Goal: Task Accomplishment & Management: Complete application form

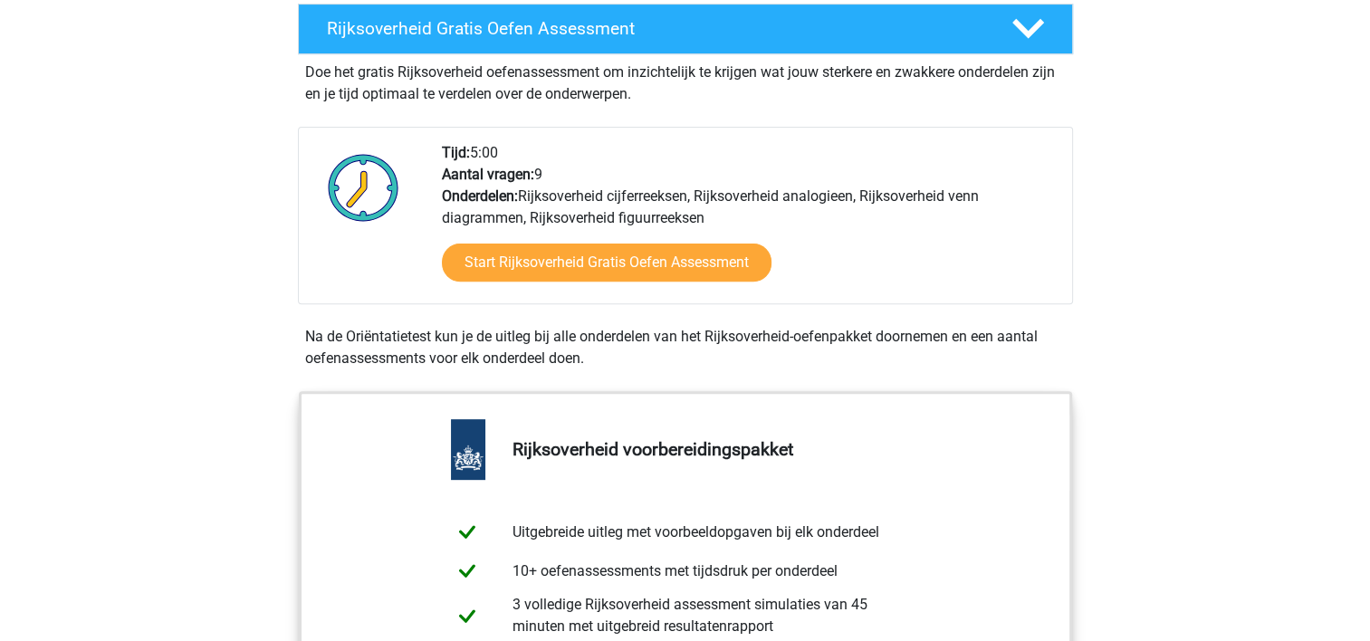
scroll to position [630, 0]
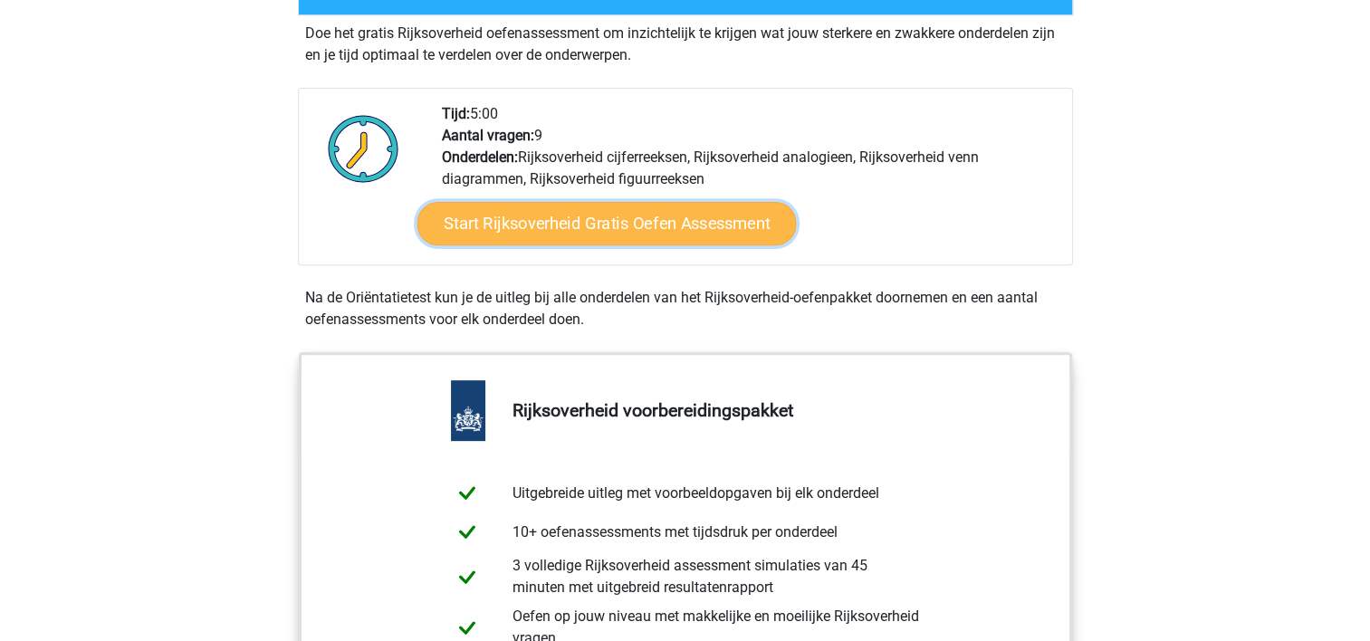
click at [649, 221] on link "Start Rijksoverheid Gratis Oefen Assessment" at bounding box center [606, 223] width 379 height 43
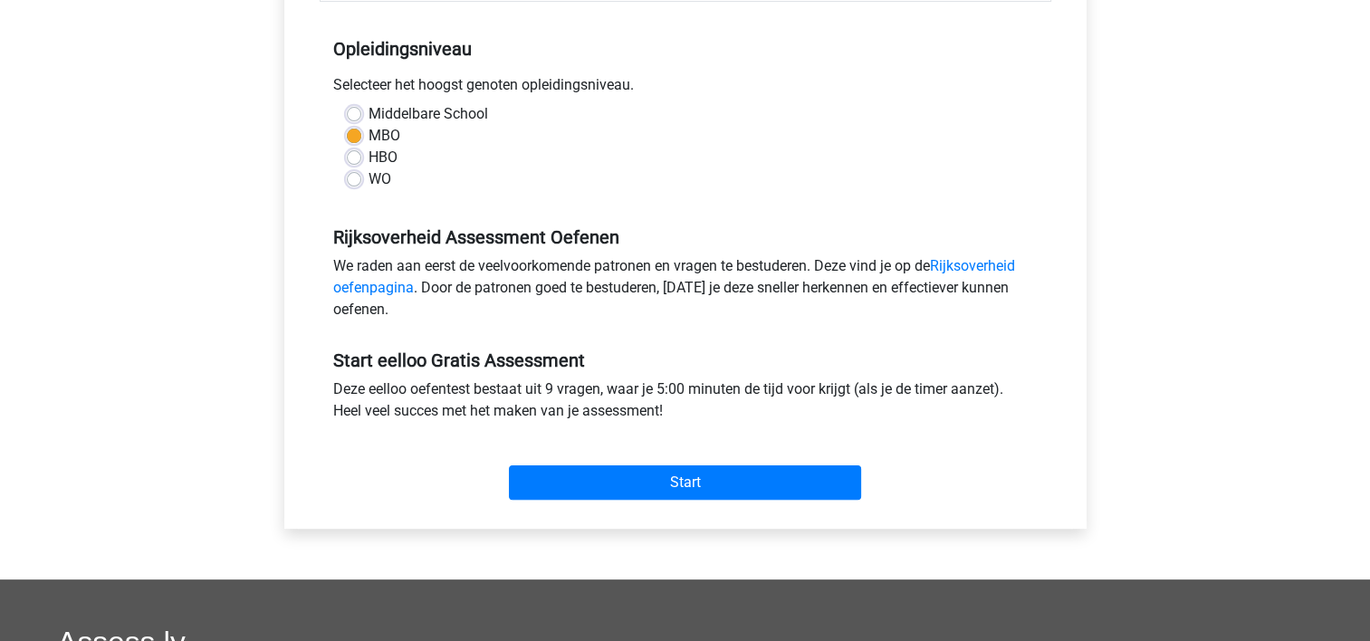
scroll to position [380, 0]
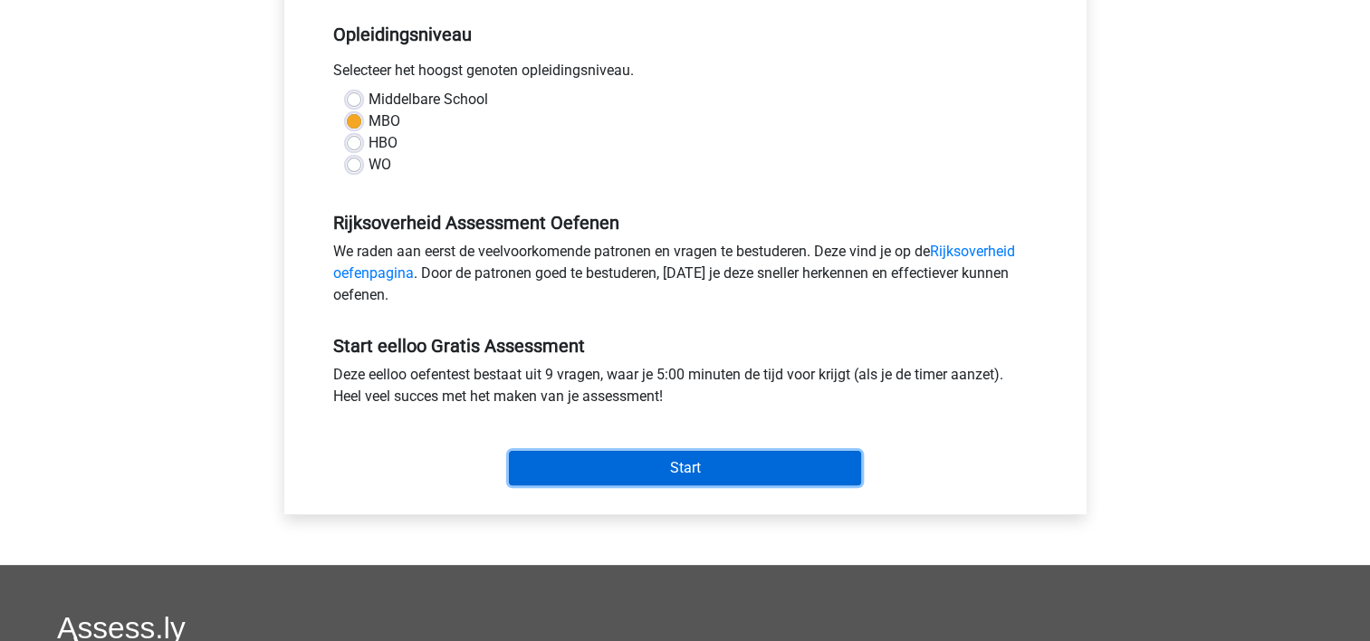
click at [669, 463] on input "Start" at bounding box center [685, 468] width 352 height 34
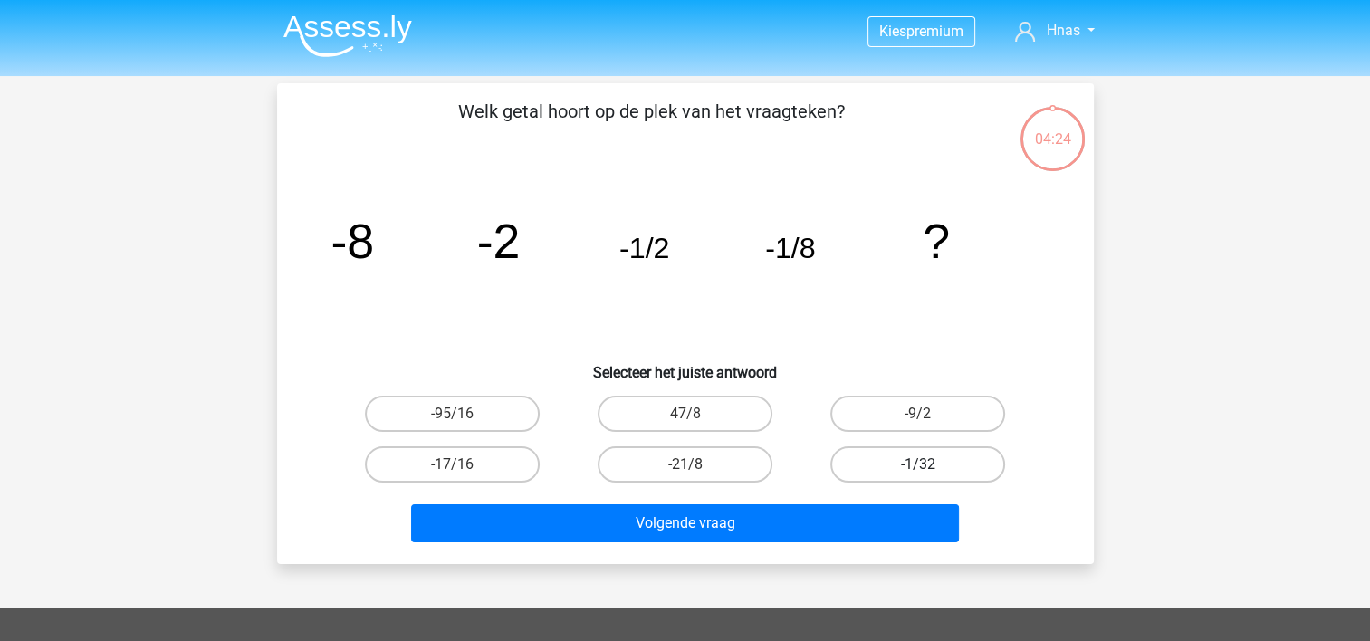
click at [935, 460] on label "-1/32" at bounding box center [917, 464] width 175 height 36
click at [930, 465] on input "-1/32" at bounding box center [924, 471] width 12 height 12
radio input "true"
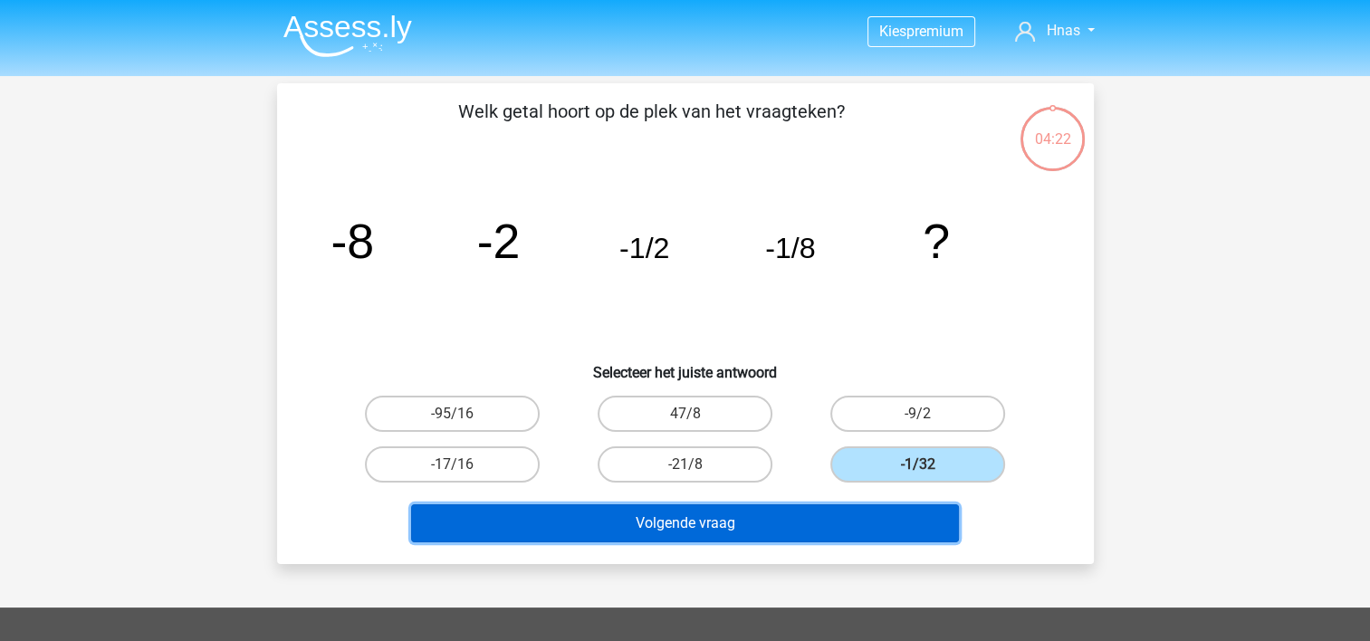
click at [801, 518] on button "Volgende vraag" at bounding box center [685, 523] width 548 height 38
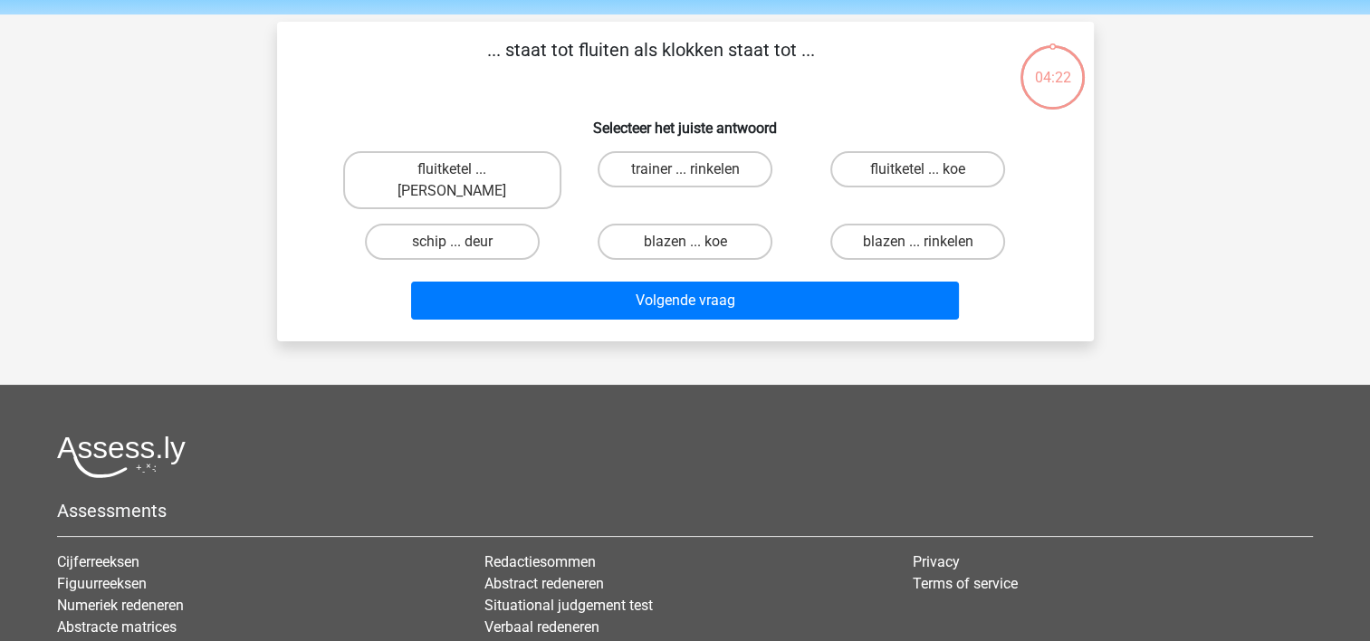
scroll to position [83, 0]
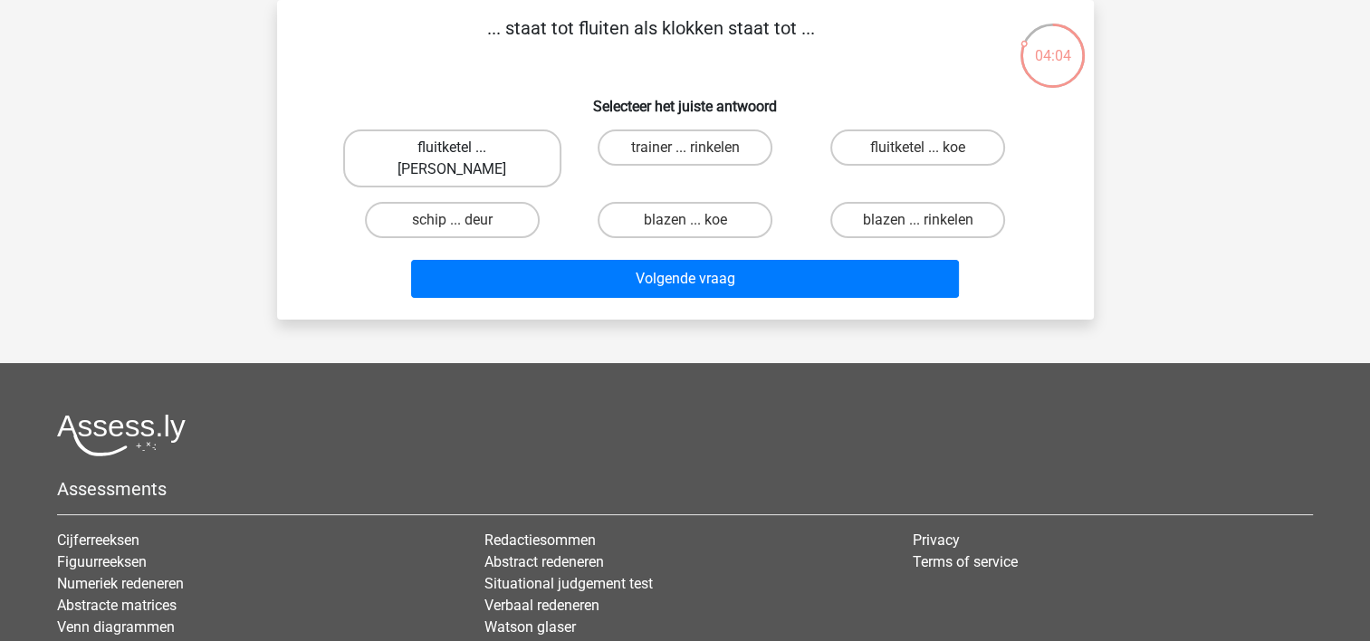
click at [464, 146] on label "fluitketel ... luiden" at bounding box center [452, 158] width 218 height 58
click at [464, 148] on input "fluitketel ... luiden" at bounding box center [458, 154] width 12 height 12
radio input "true"
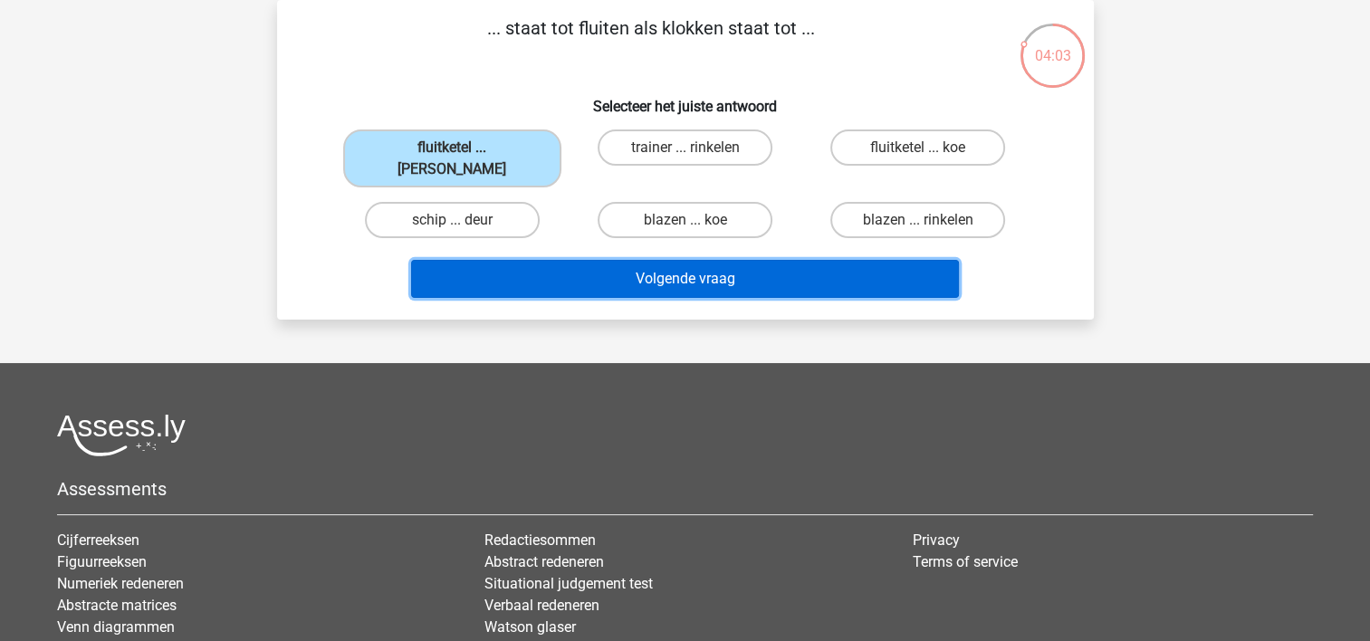
click at [648, 260] on button "Volgende vraag" at bounding box center [685, 279] width 548 height 38
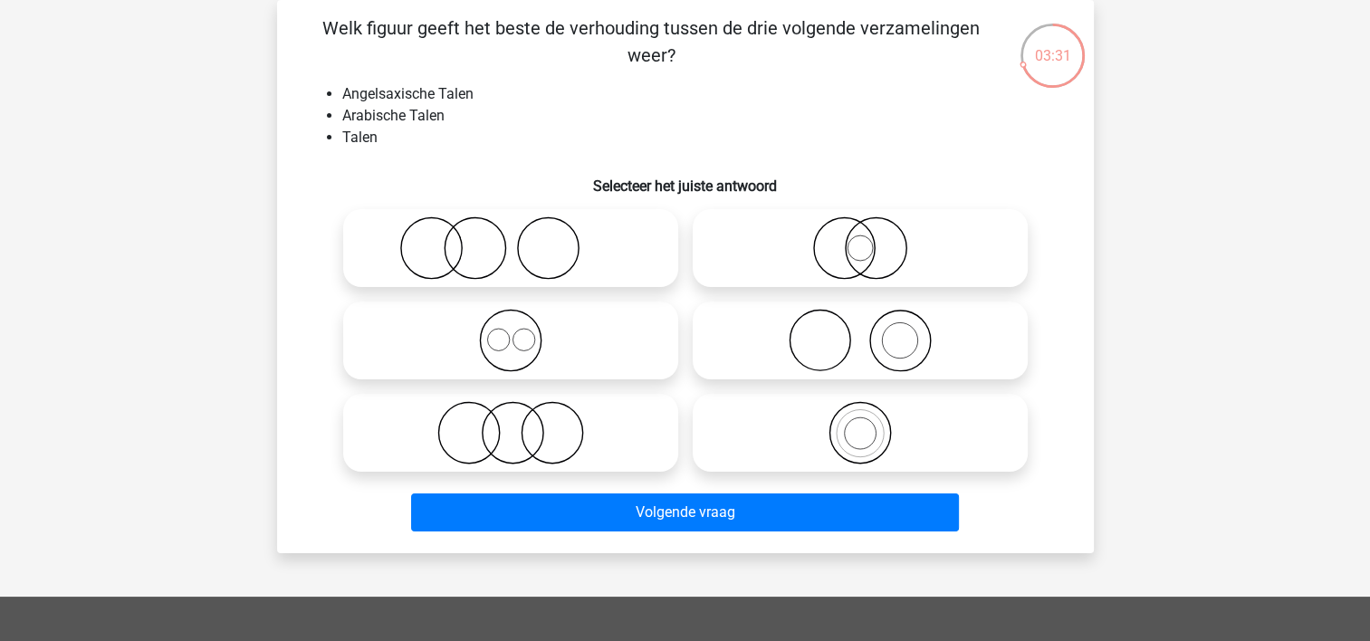
click at [533, 424] on icon at bounding box center [510, 432] width 321 height 63
click at [523, 424] on input "radio" at bounding box center [517, 418] width 12 height 12
radio input "true"
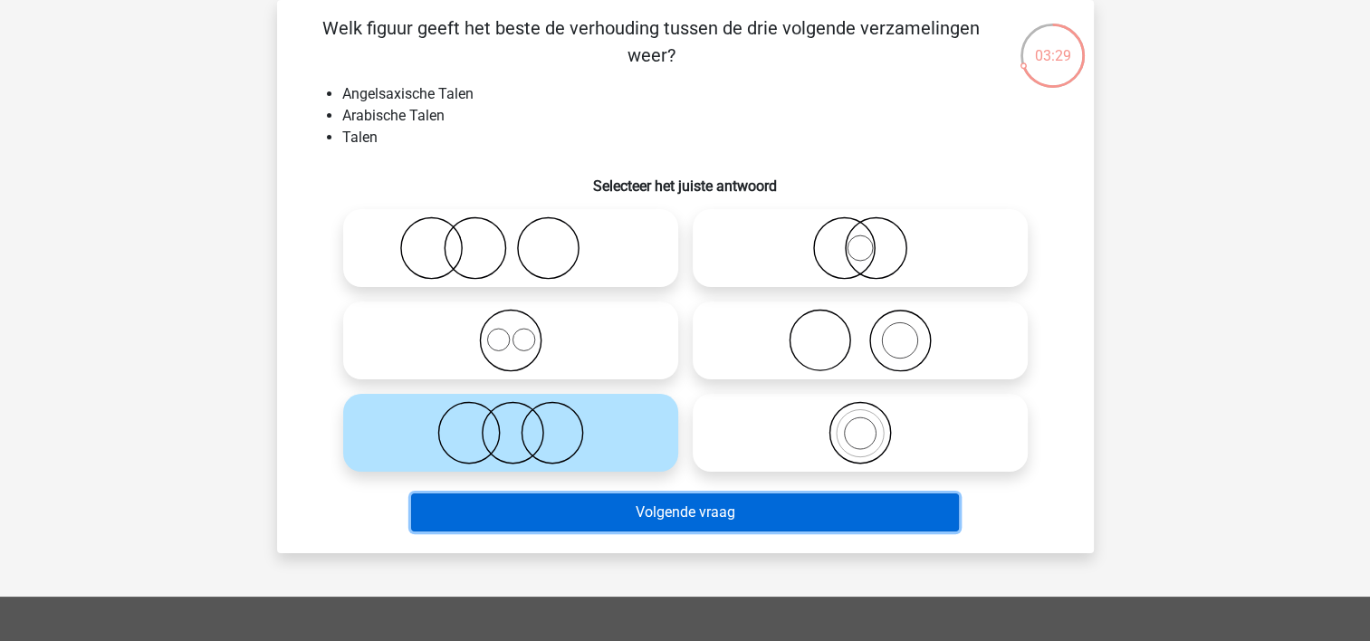
click at [633, 512] on button "Volgende vraag" at bounding box center [685, 513] width 548 height 38
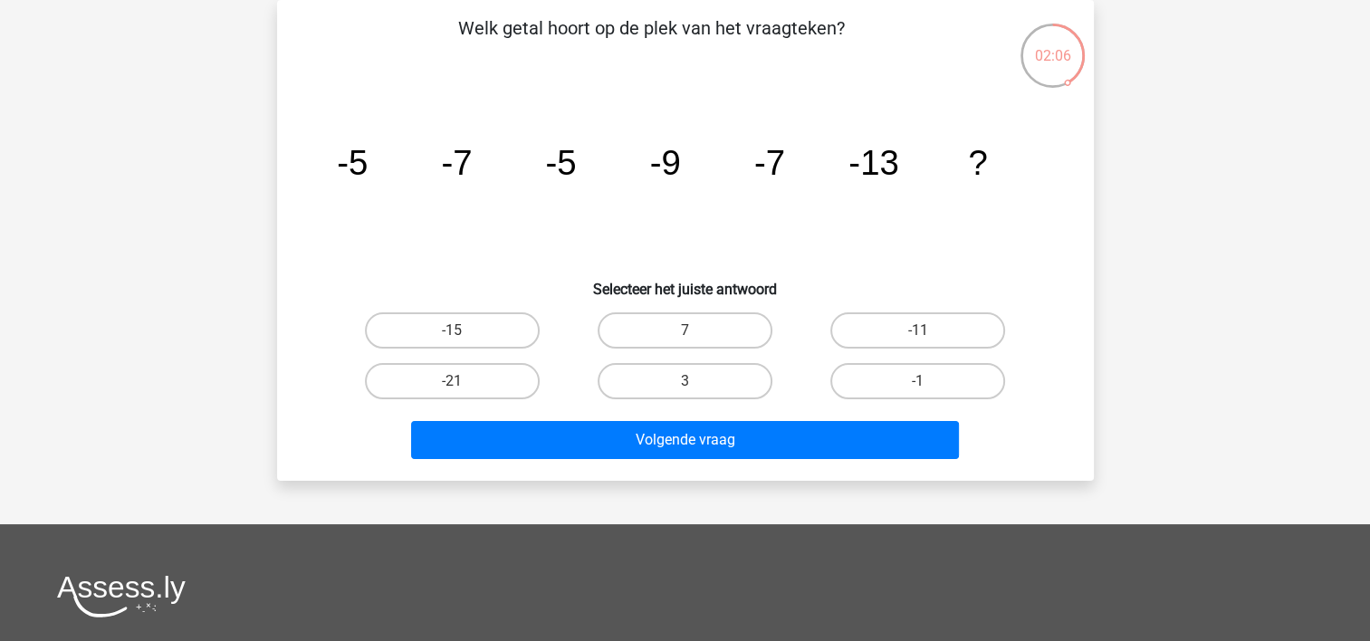
click at [920, 331] on input "-11" at bounding box center [924, 337] width 12 height 12
radio input "true"
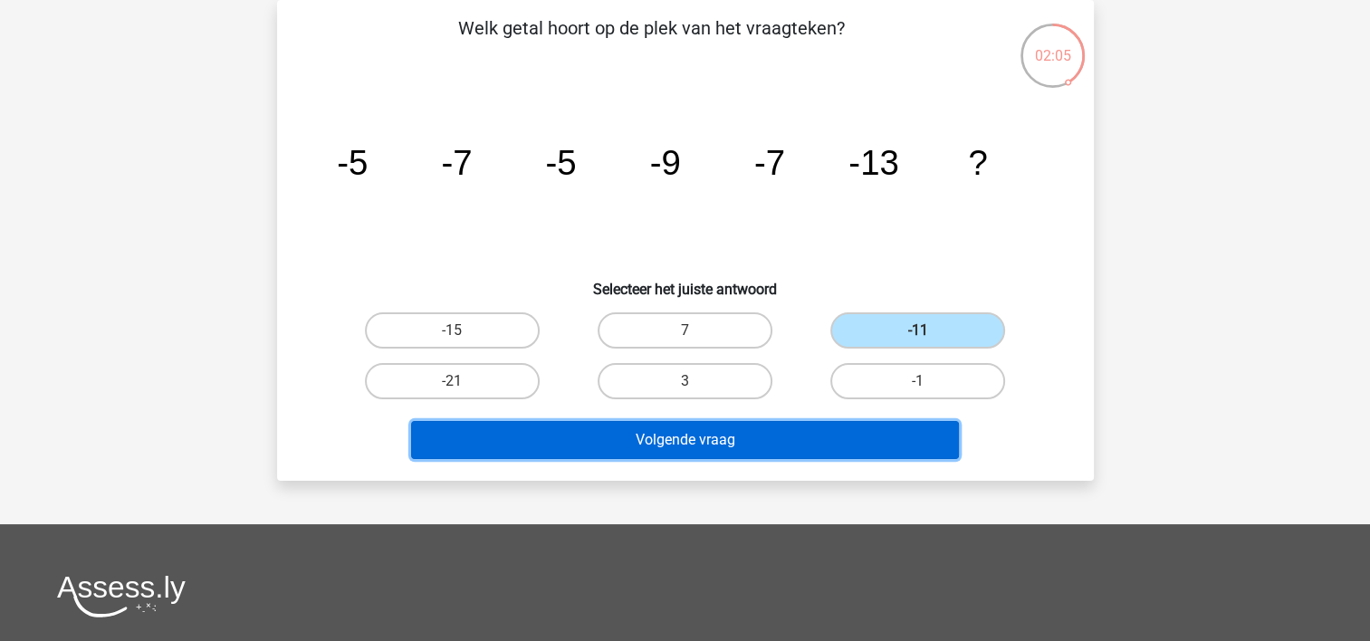
click at [781, 438] on button "Volgende vraag" at bounding box center [685, 440] width 548 height 38
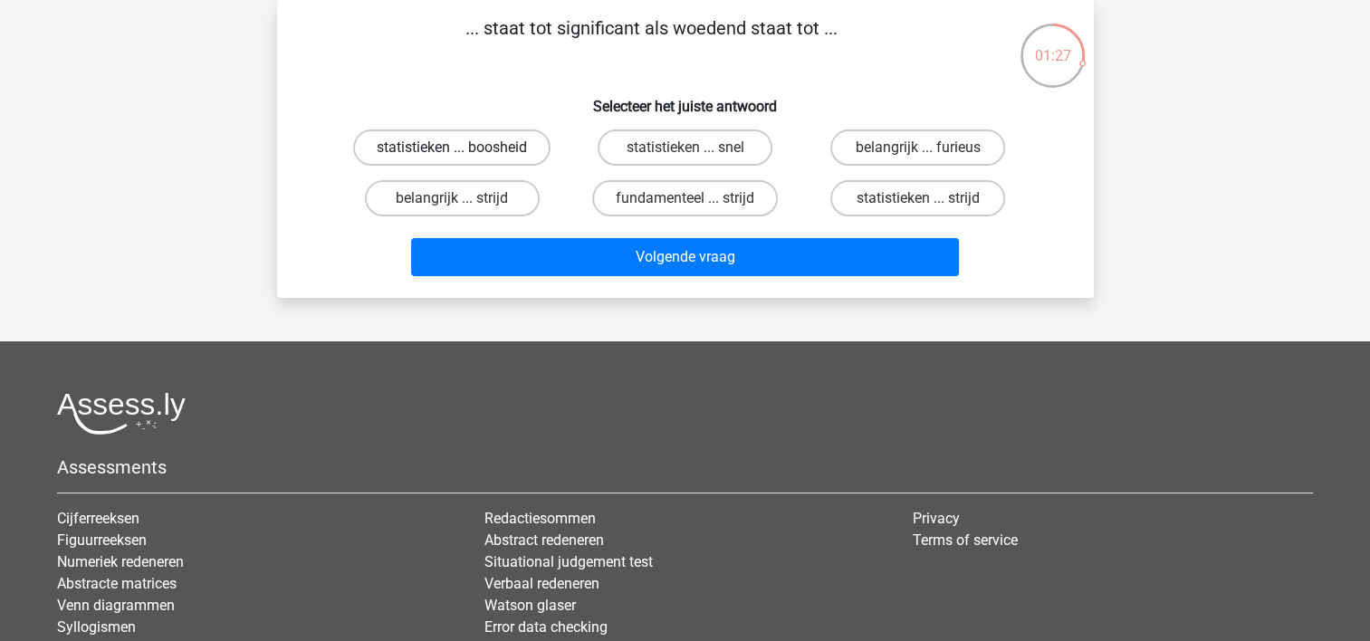
click at [491, 149] on label "statistieken ... boosheid" at bounding box center [451, 147] width 197 height 36
click at [464, 149] on input "statistieken ... boosheid" at bounding box center [458, 154] width 12 height 12
radio input "true"
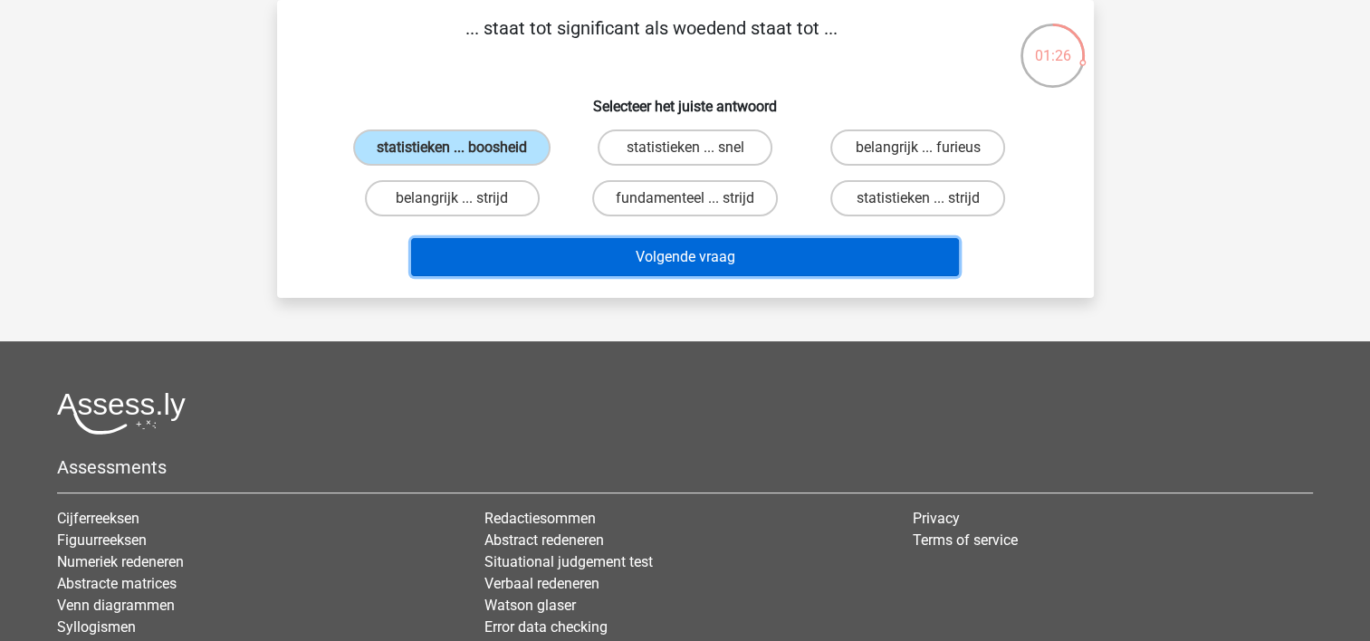
click at [608, 261] on button "Volgende vraag" at bounding box center [685, 257] width 548 height 38
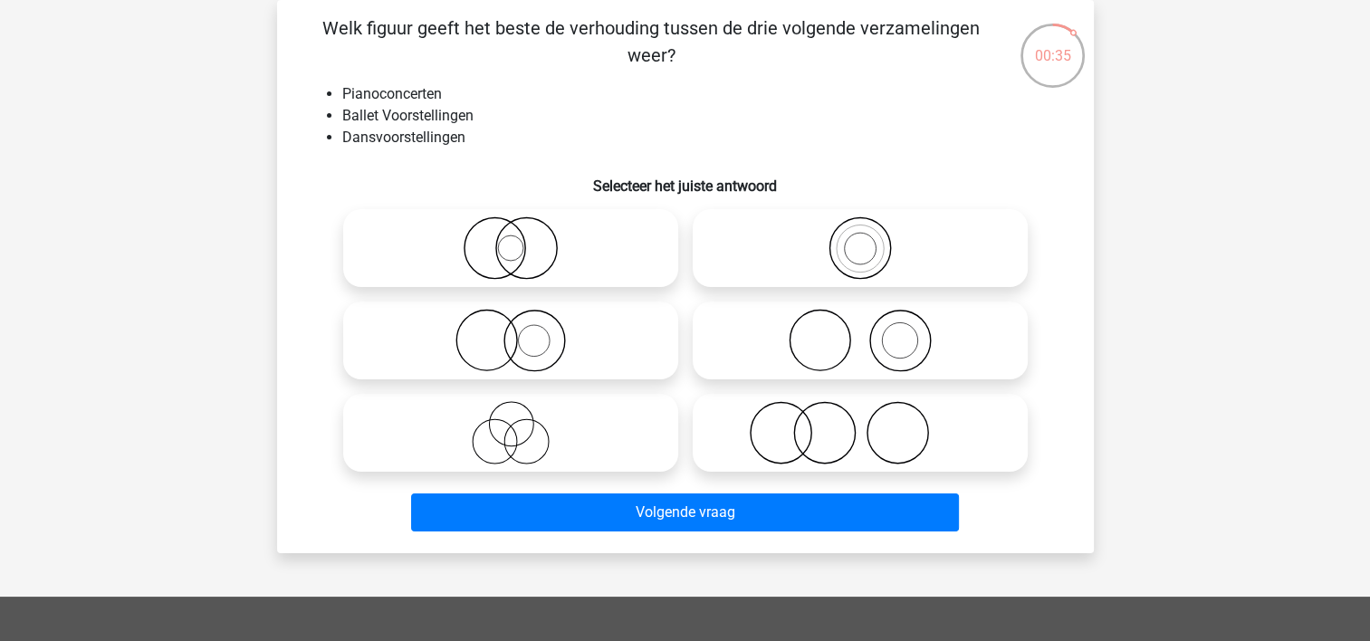
click at [505, 337] on icon at bounding box center [510, 340] width 321 height 63
click at [511, 331] on input "radio" at bounding box center [517, 326] width 12 height 12
radio input "true"
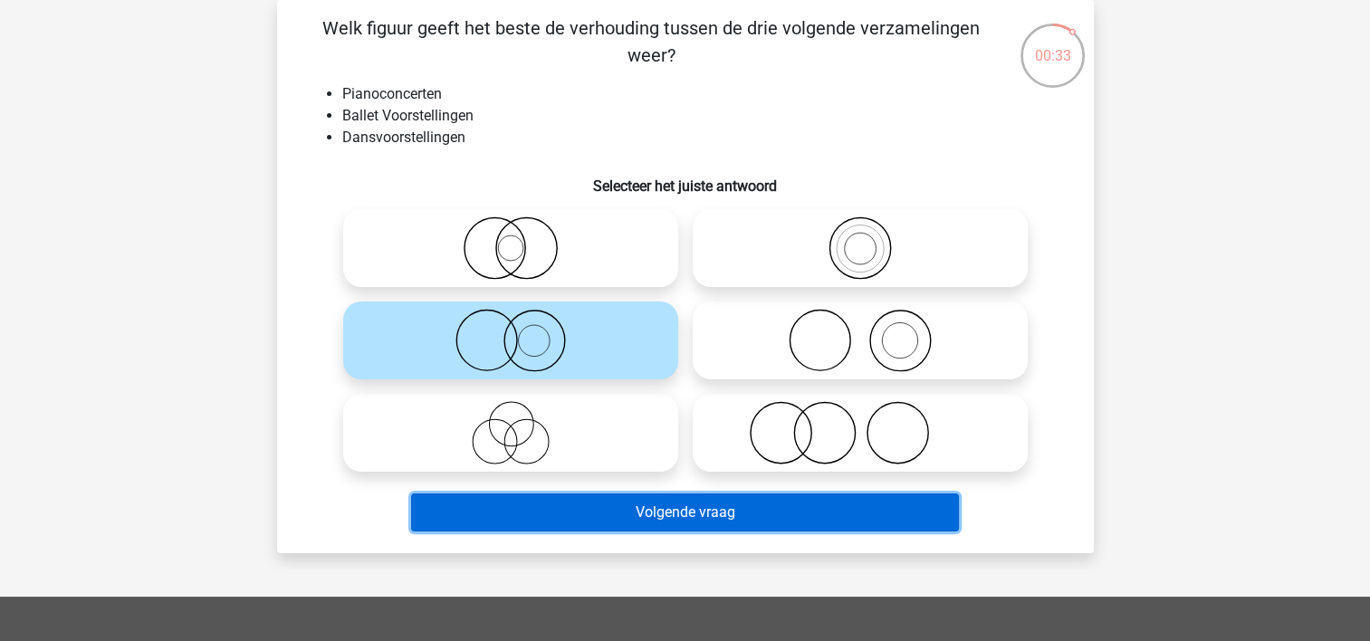
click at [673, 511] on button "Volgende vraag" at bounding box center [685, 513] width 548 height 38
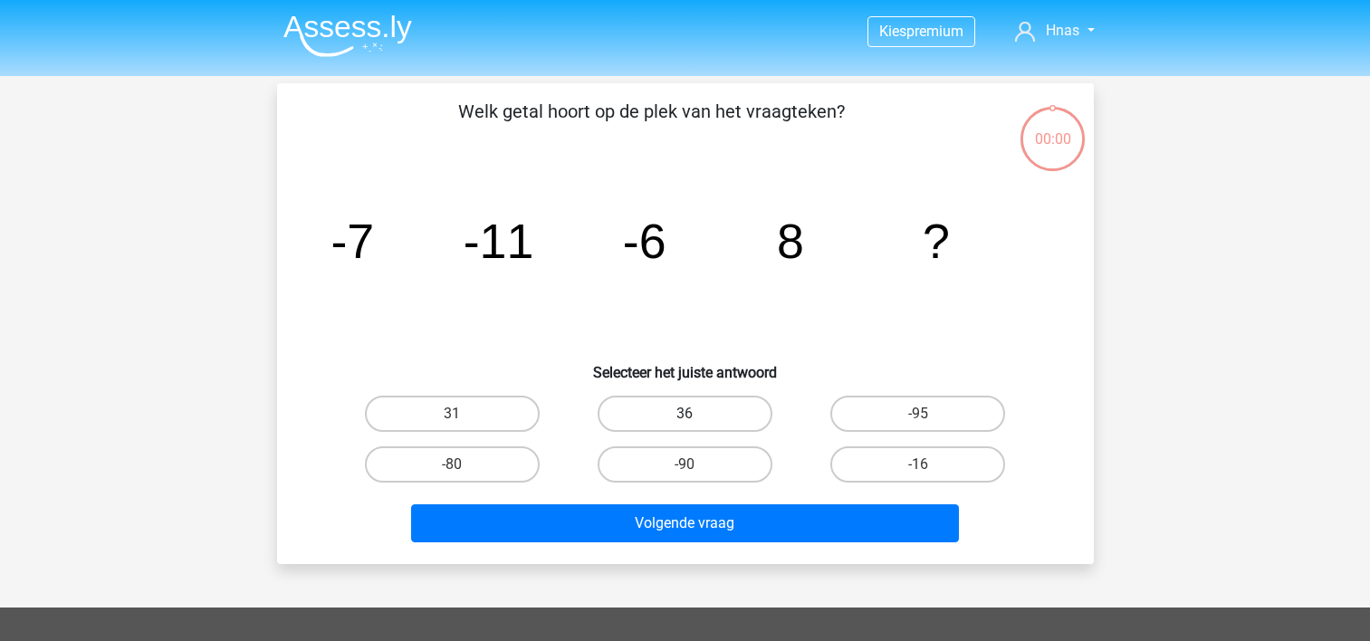
scroll to position [83, 0]
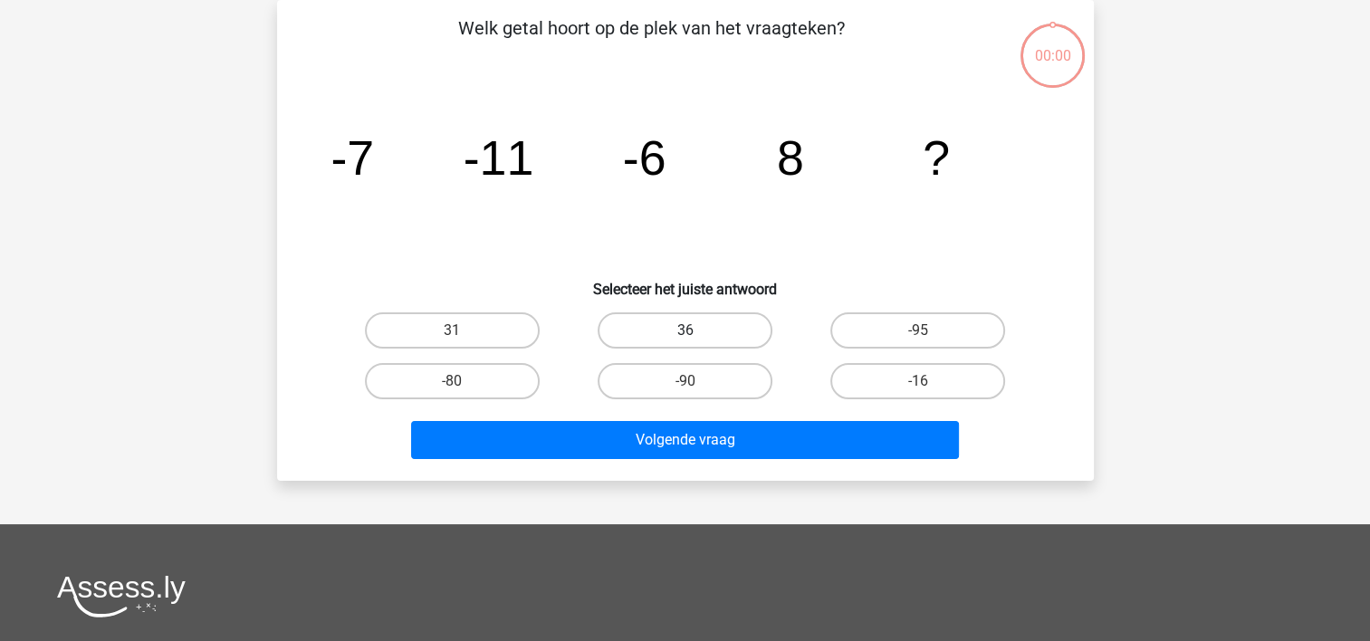
click at [682, 328] on label "36" at bounding box center [685, 330] width 175 height 36
click at [685, 331] on input "36" at bounding box center [691, 337] width 12 height 12
radio input "true"
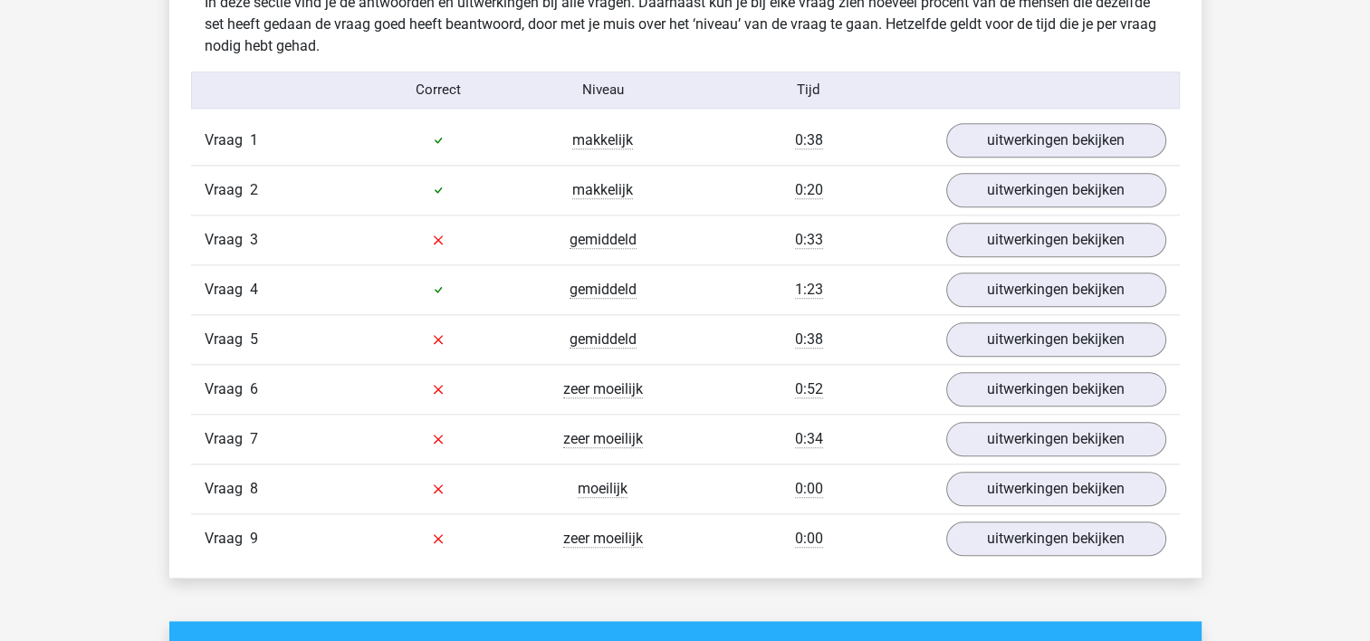
scroll to position [1966, 0]
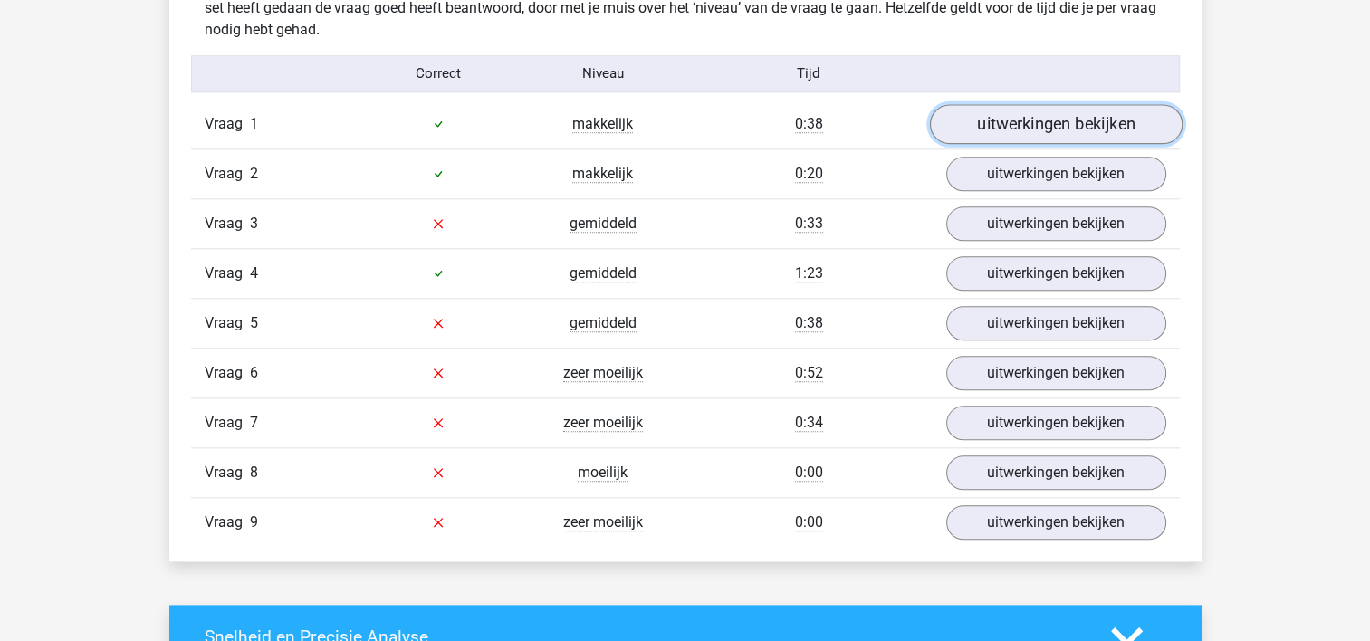
click at [993, 120] on link "uitwerkingen bekijken" at bounding box center [1055, 124] width 253 height 40
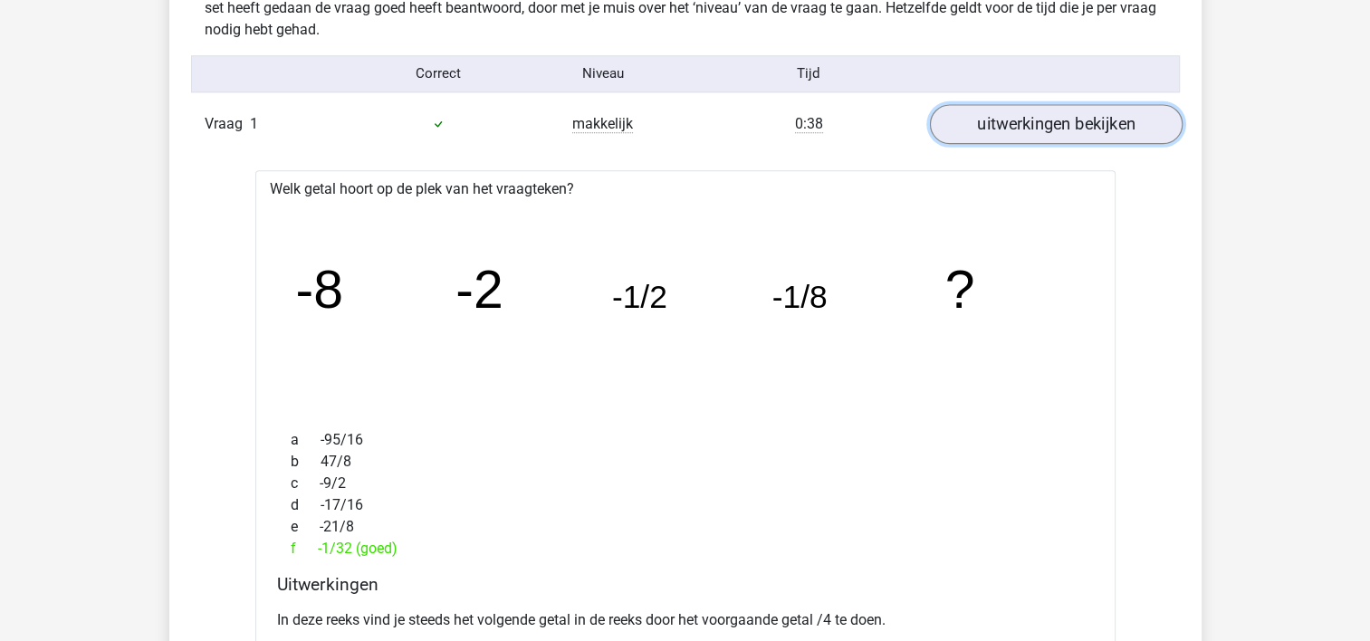
click at [989, 121] on link "uitwerkingen bekijken" at bounding box center [1055, 124] width 253 height 40
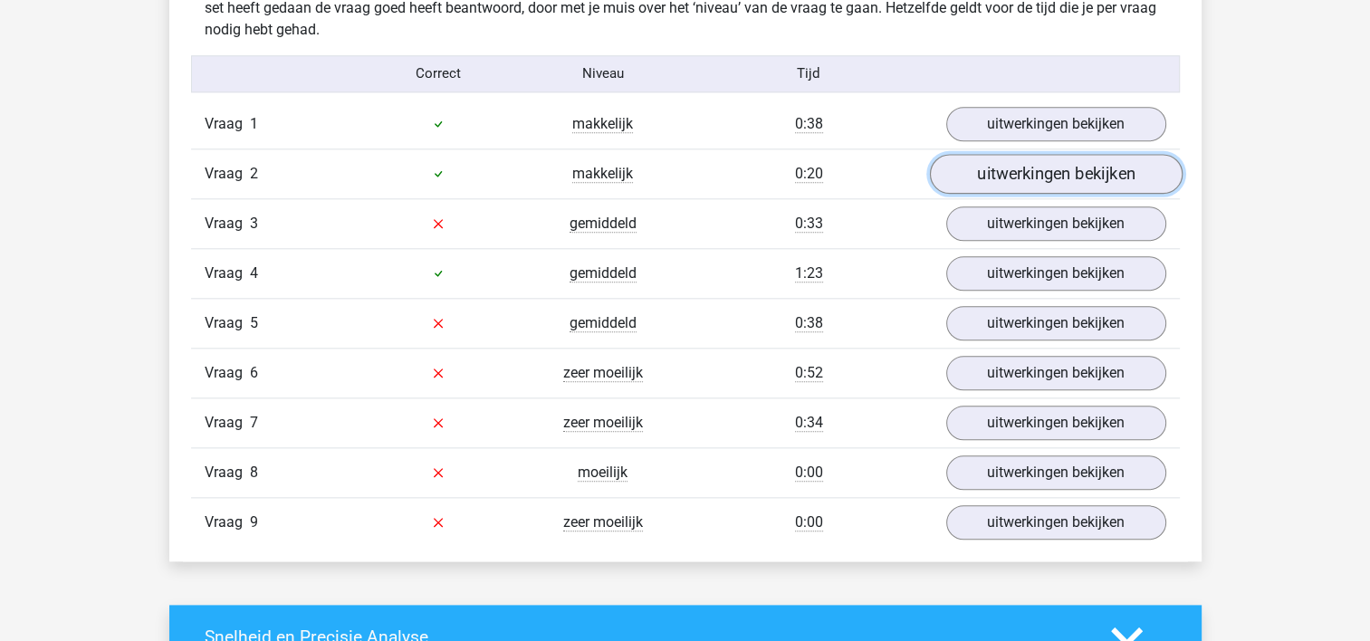
click at [1007, 169] on link "uitwerkingen bekijken" at bounding box center [1055, 174] width 253 height 40
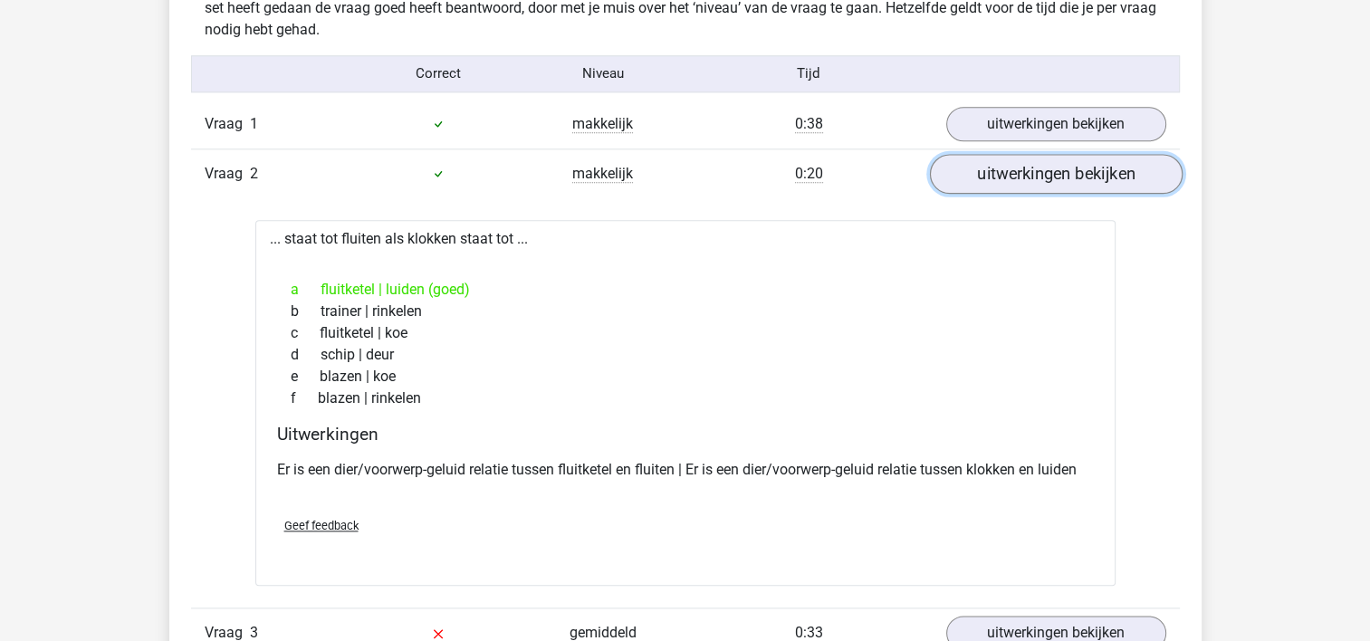
click at [1007, 169] on link "uitwerkingen bekijken" at bounding box center [1055, 174] width 253 height 40
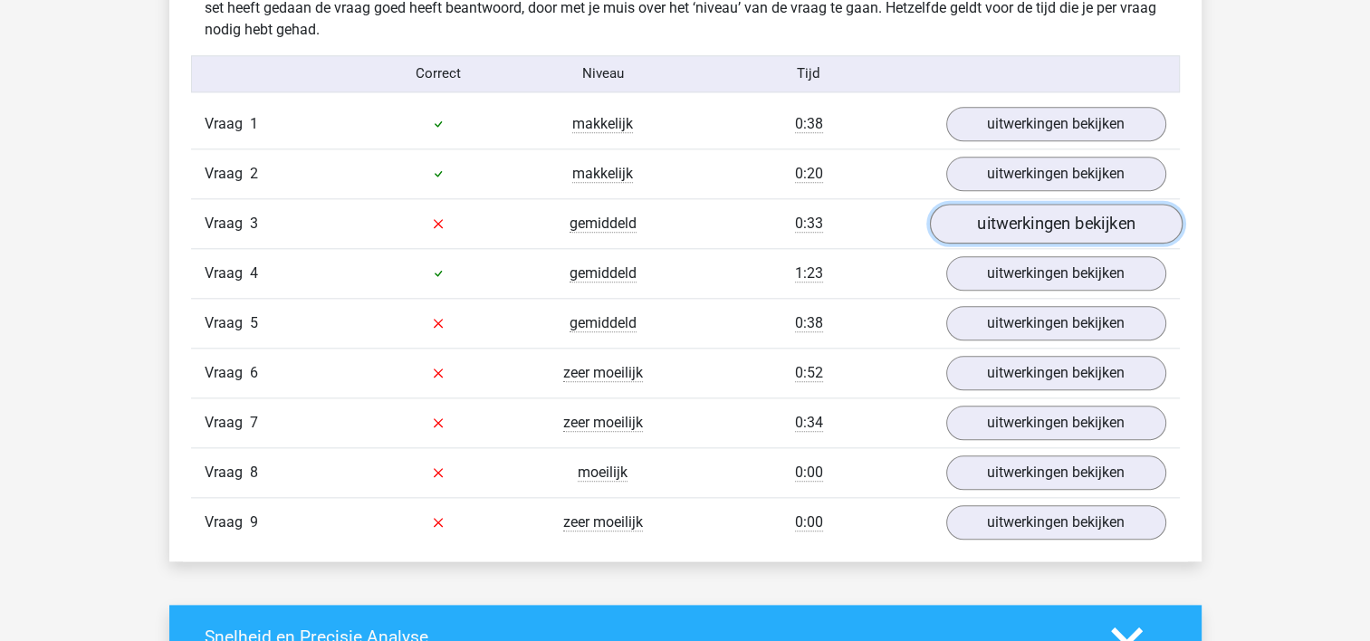
click at [1014, 224] on link "uitwerkingen bekijken" at bounding box center [1055, 224] width 253 height 40
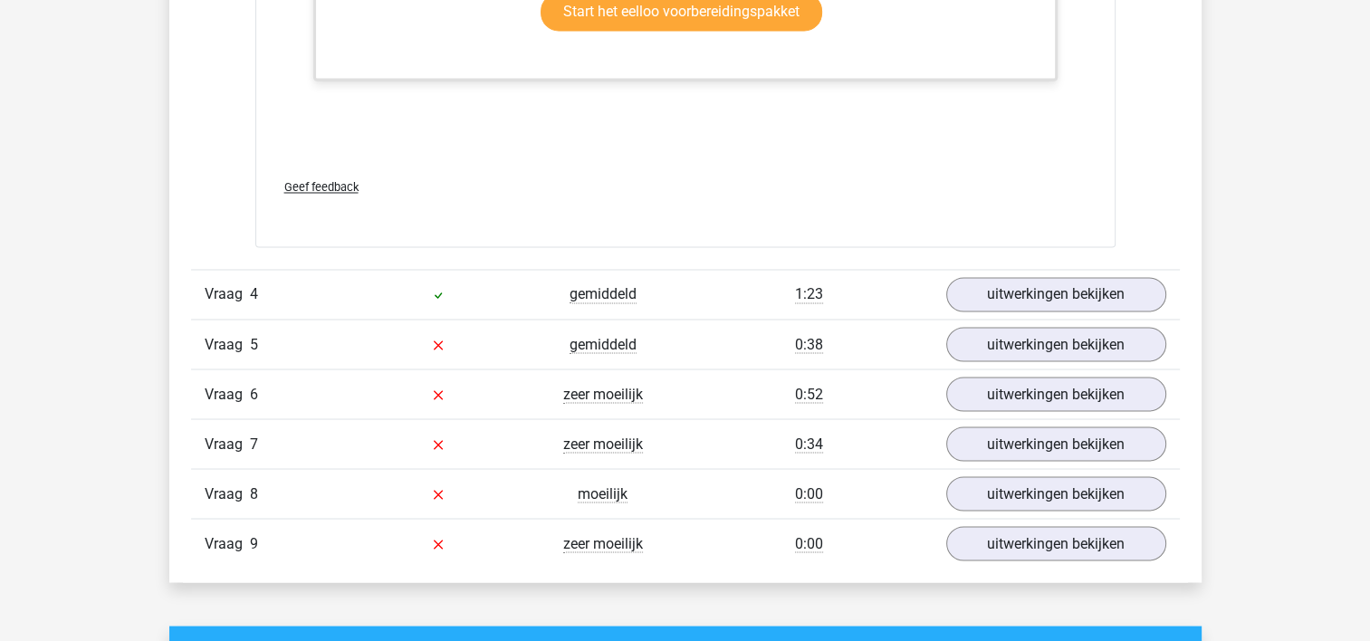
scroll to position [3122, 0]
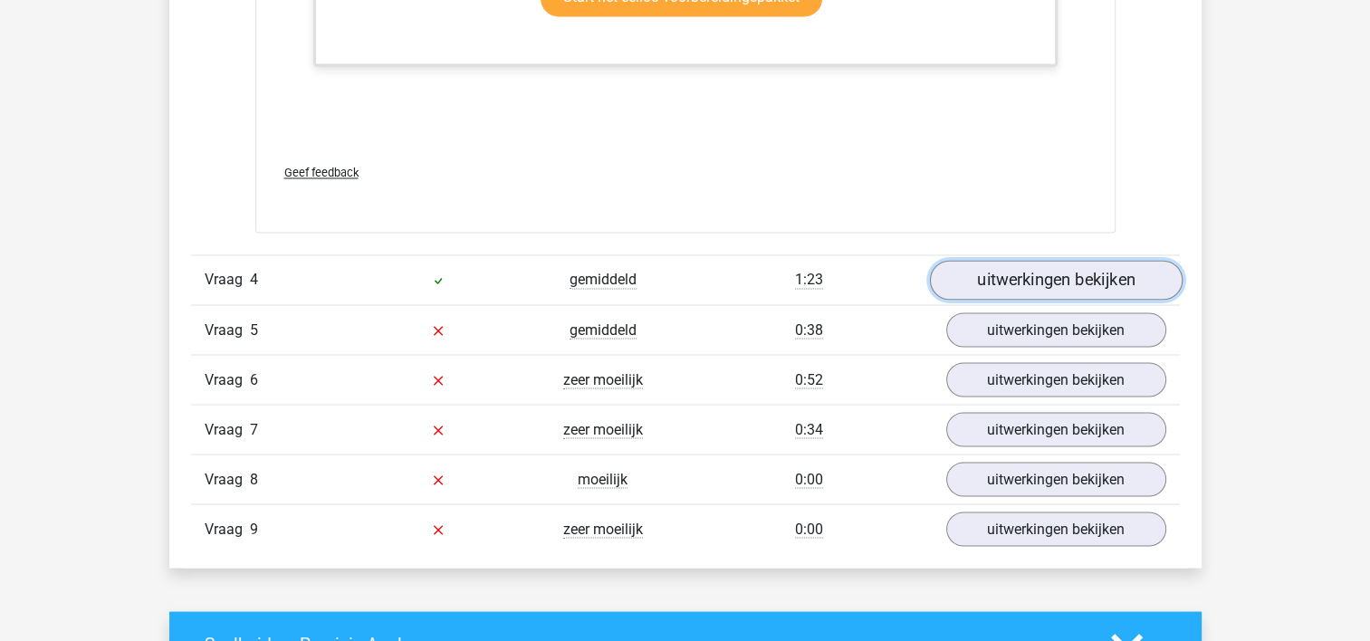
click at [1051, 267] on link "uitwerkingen bekijken" at bounding box center [1055, 280] width 253 height 40
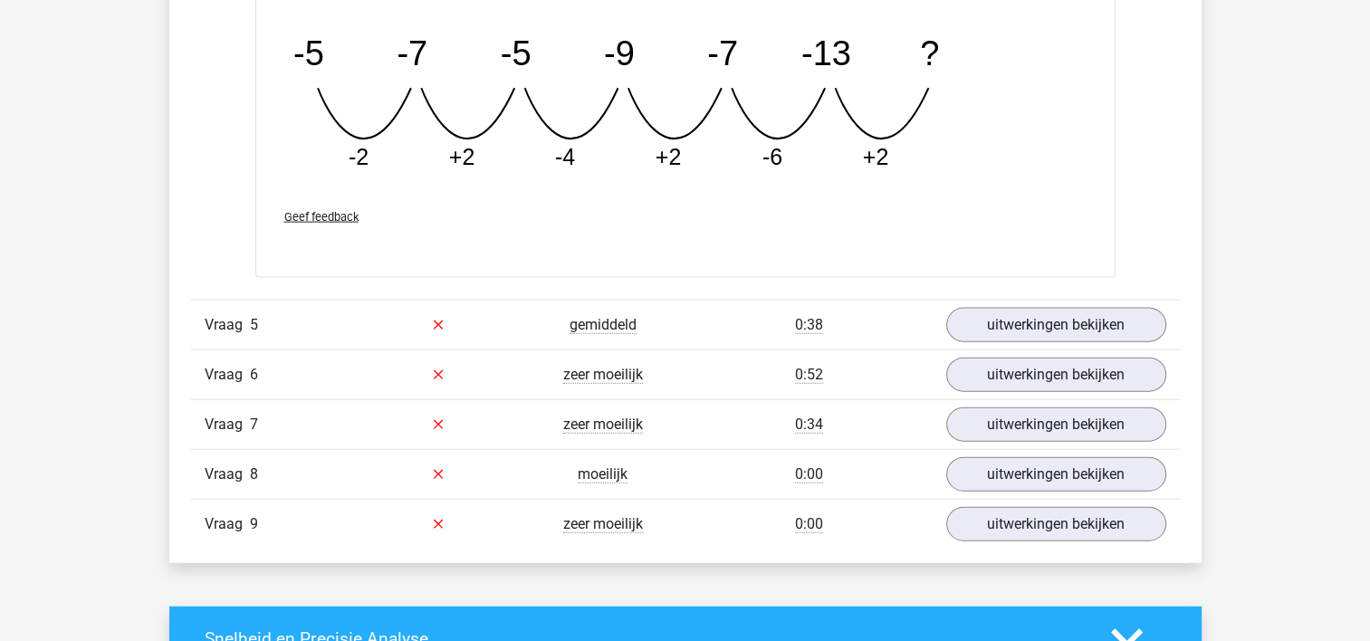
scroll to position [4017, 0]
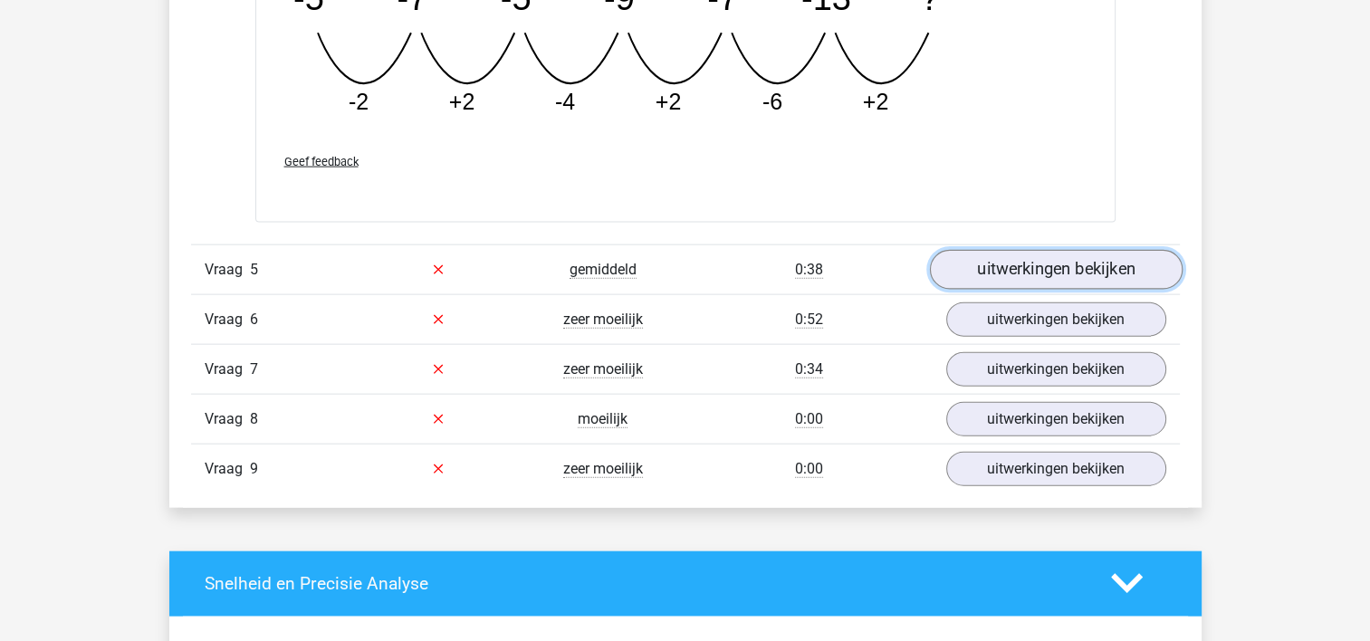
click at [1036, 268] on link "uitwerkingen bekijken" at bounding box center [1055, 270] width 253 height 40
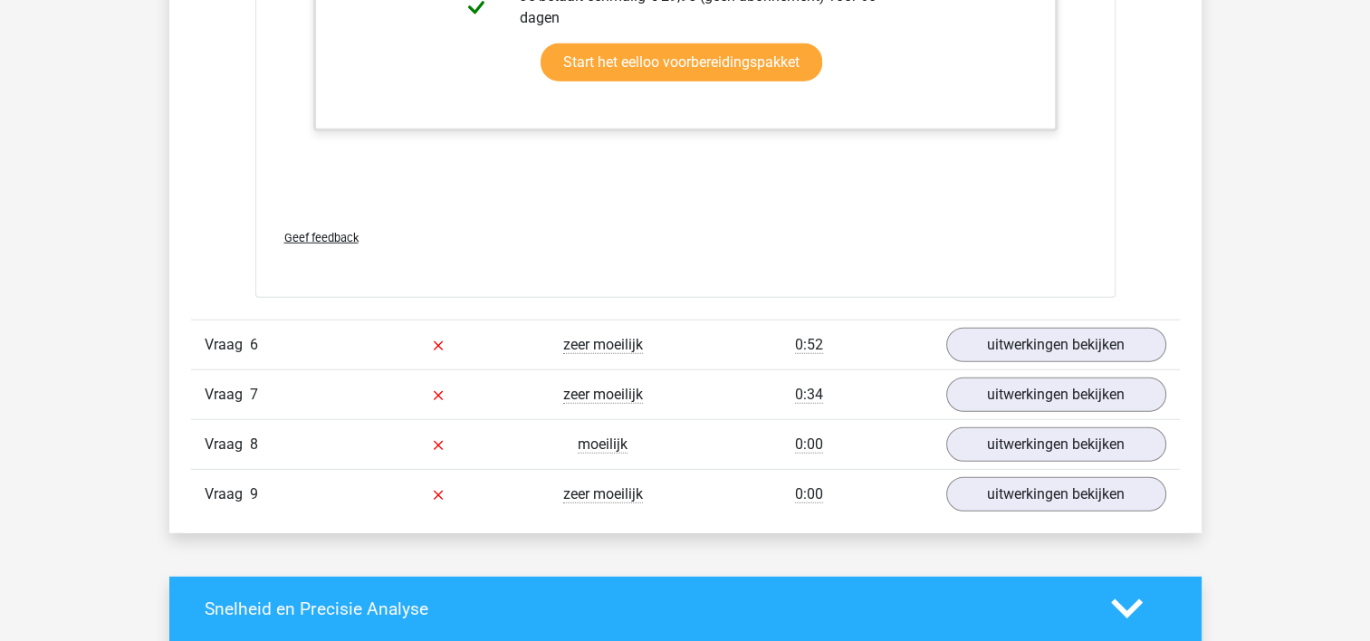
scroll to position [4920, 0]
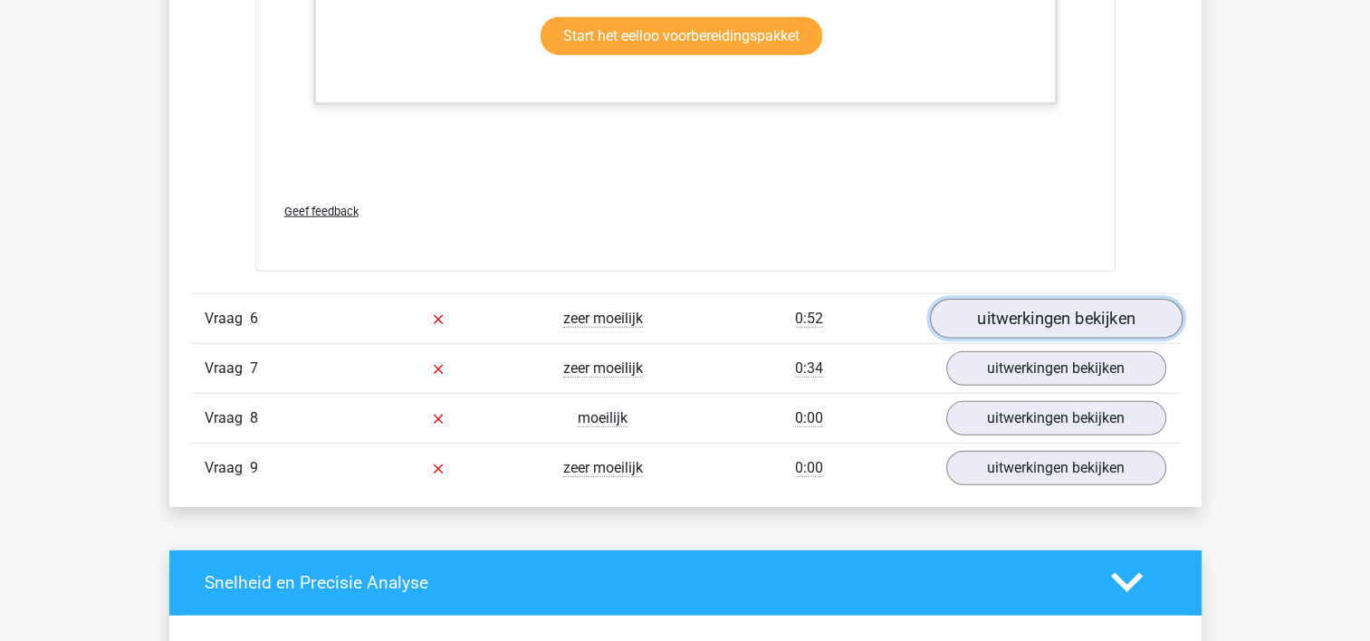
click at [1035, 313] on link "uitwerkingen bekijken" at bounding box center [1055, 319] width 253 height 40
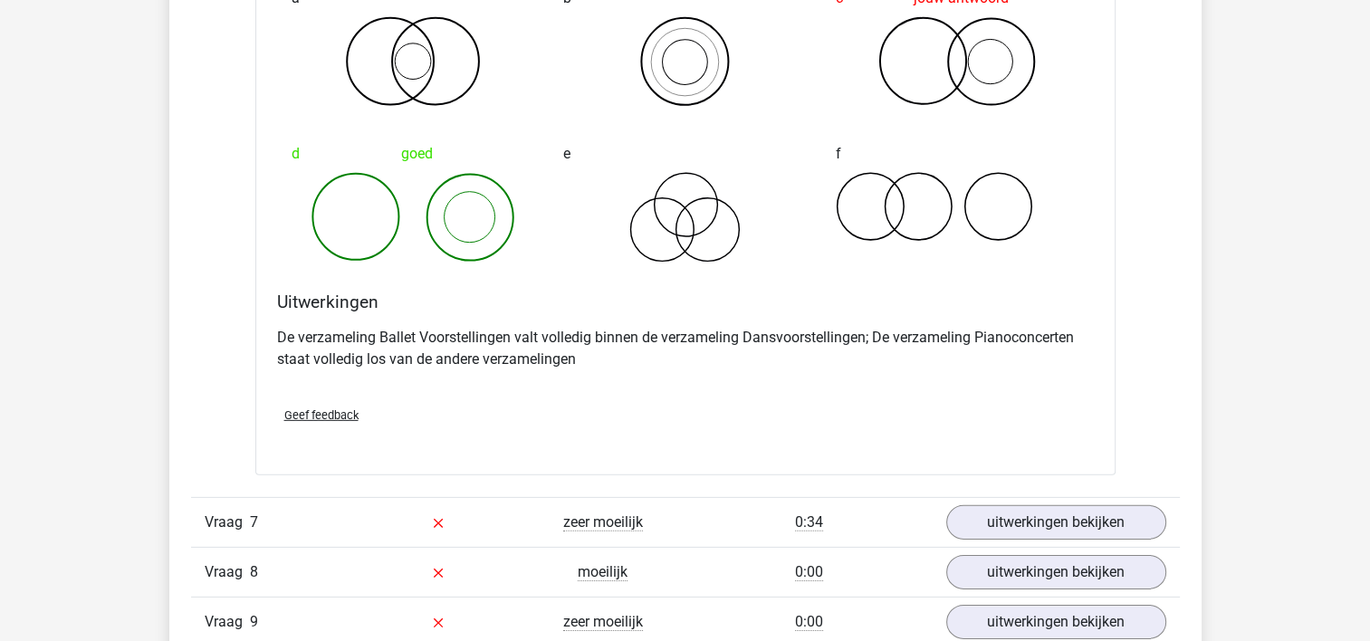
scroll to position [5507, 0]
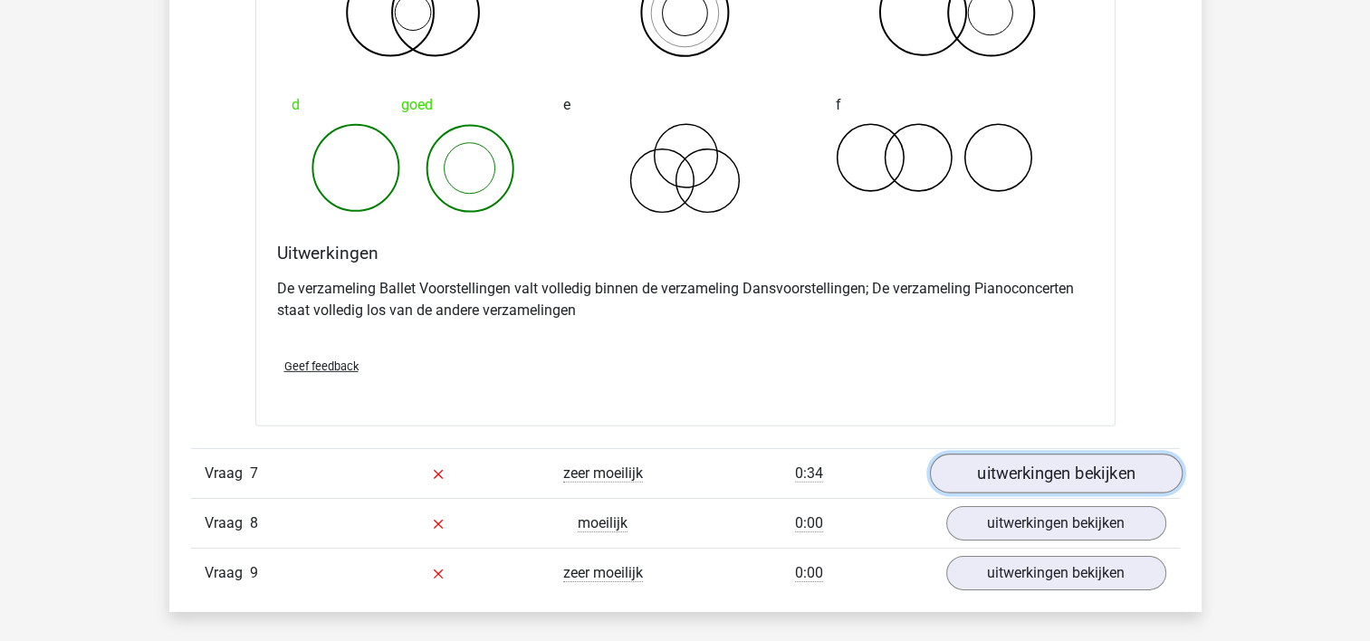
click at [1038, 471] on link "uitwerkingen bekijken" at bounding box center [1055, 474] width 253 height 40
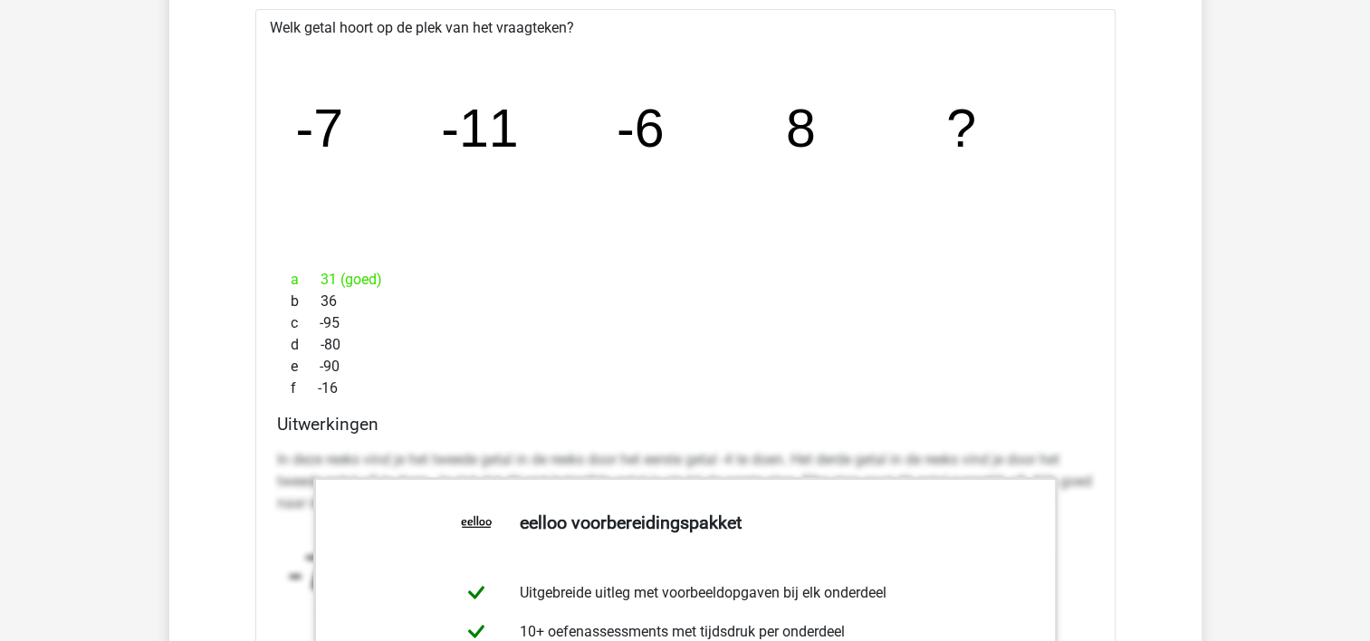
scroll to position [5995, 0]
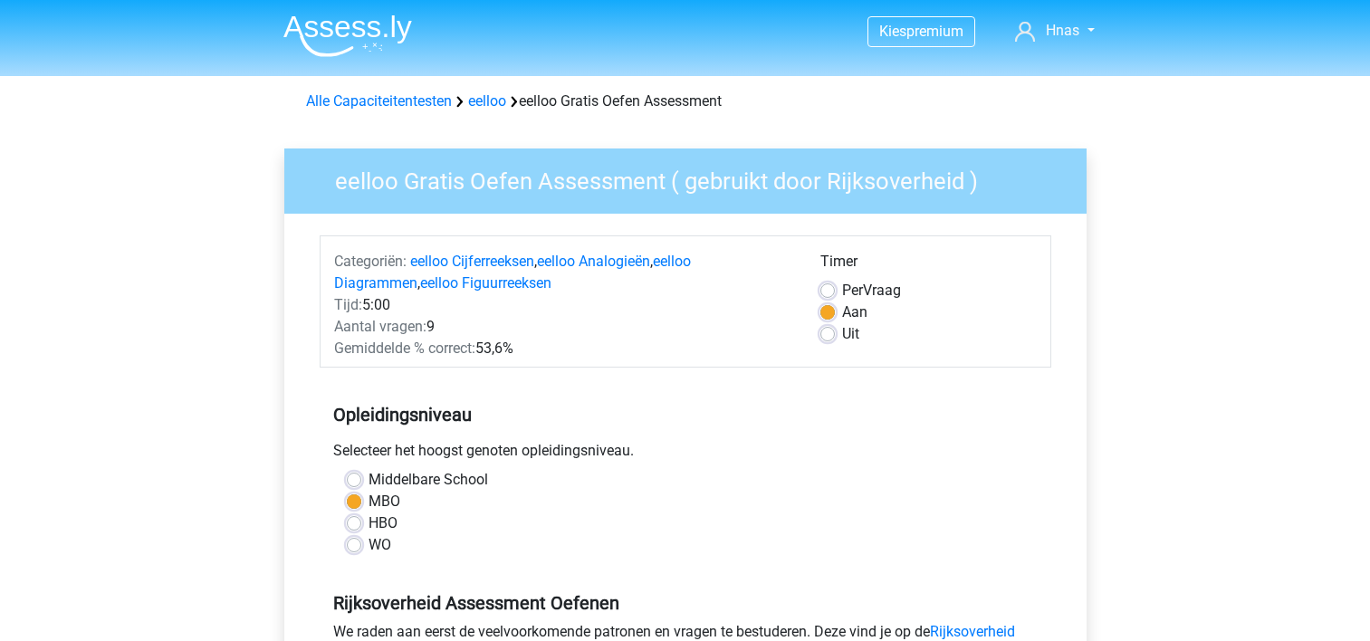
scroll to position [380, 0]
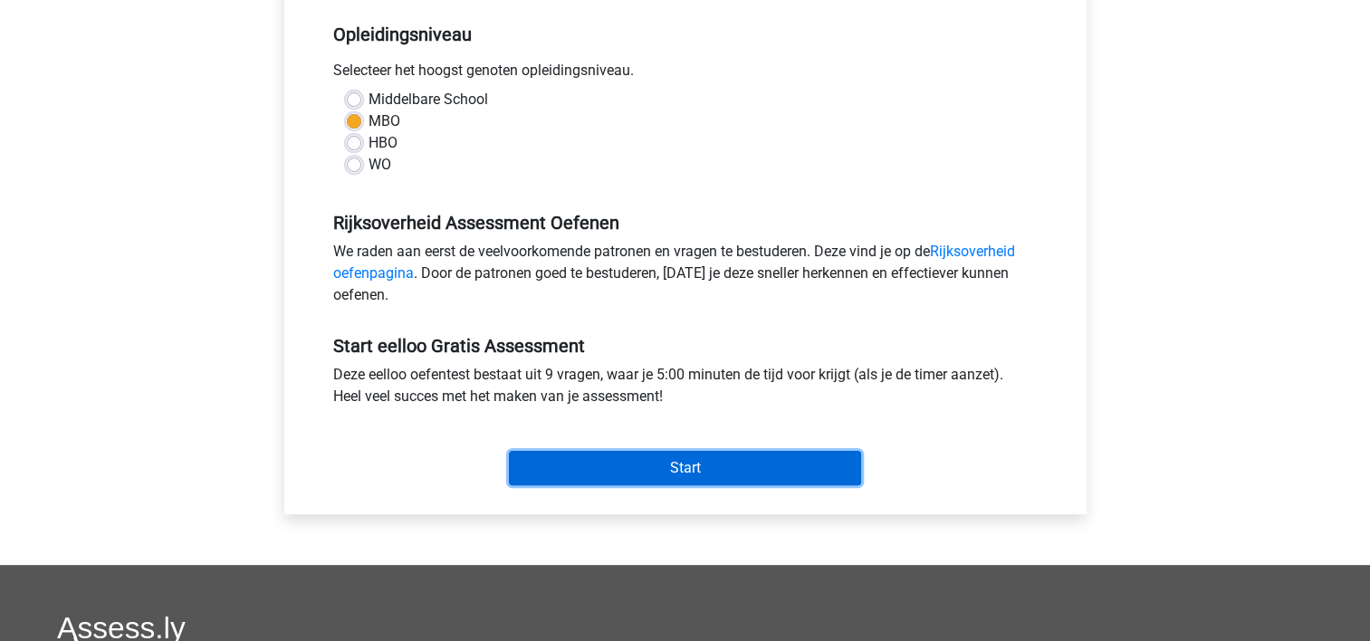
click at [677, 473] on input "Start" at bounding box center [685, 468] width 352 height 34
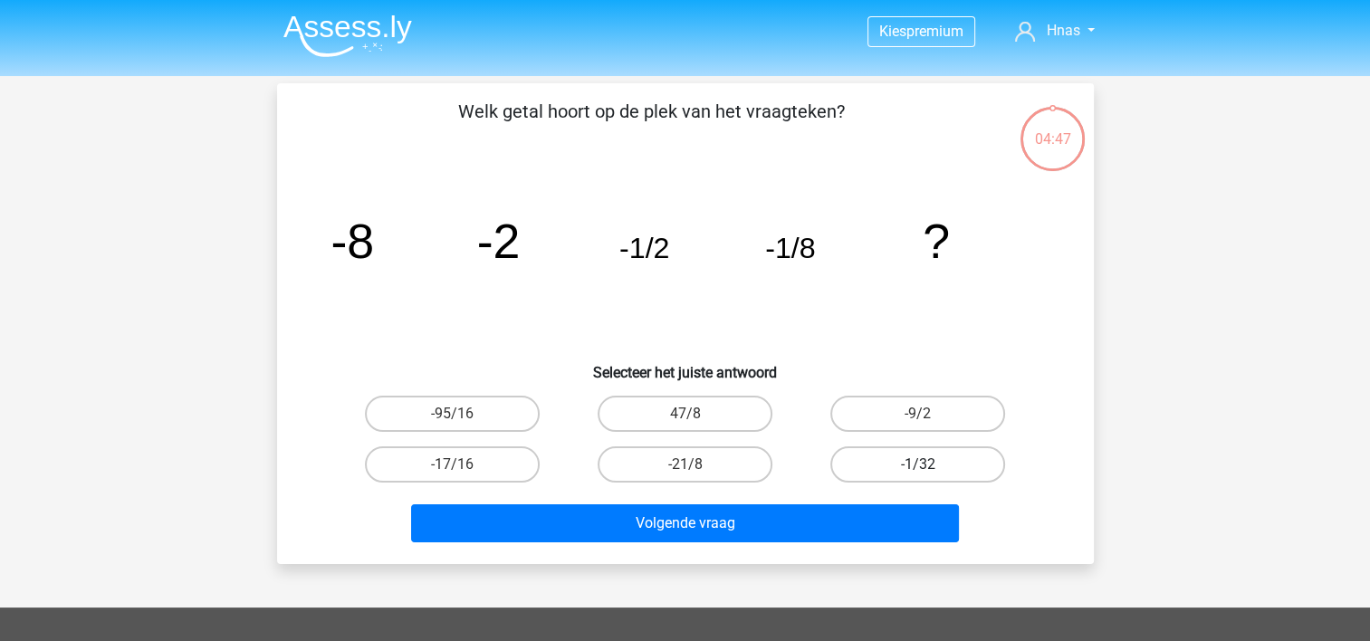
click at [915, 464] on label "-1/32" at bounding box center [917, 464] width 175 height 36
click at [918, 465] on input "-1/32" at bounding box center [924, 471] width 12 height 12
radio input "true"
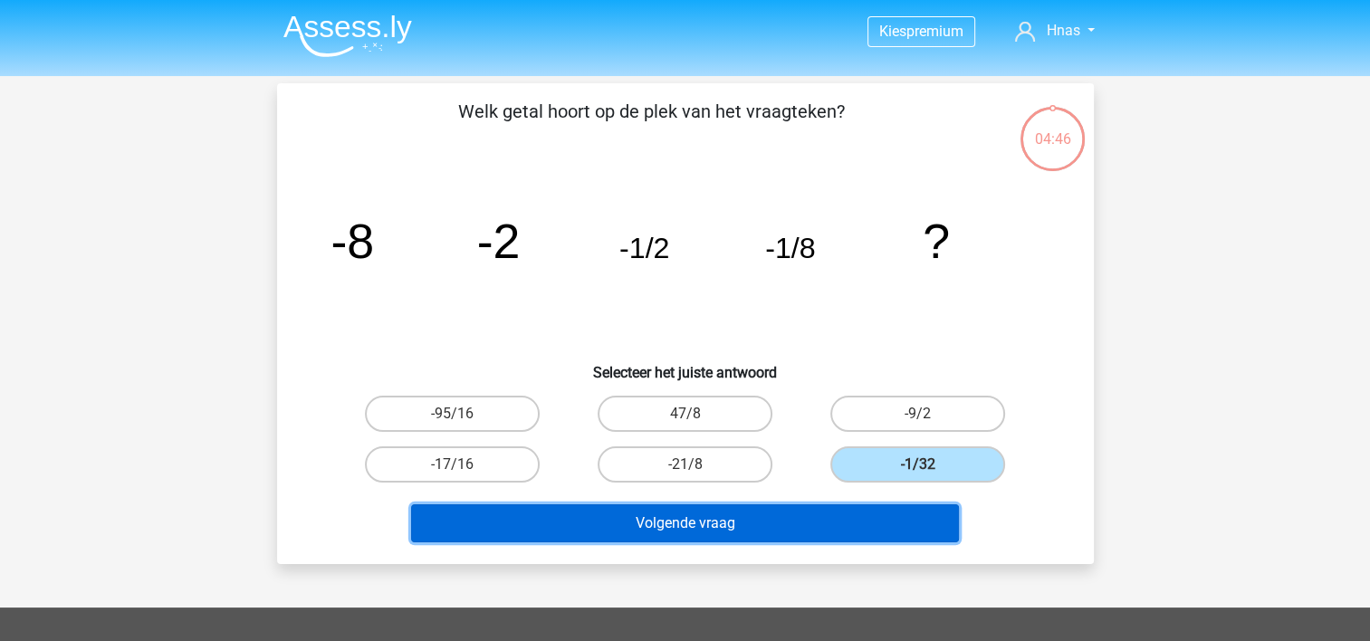
click at [811, 519] on button "Volgende vraag" at bounding box center [685, 523] width 548 height 38
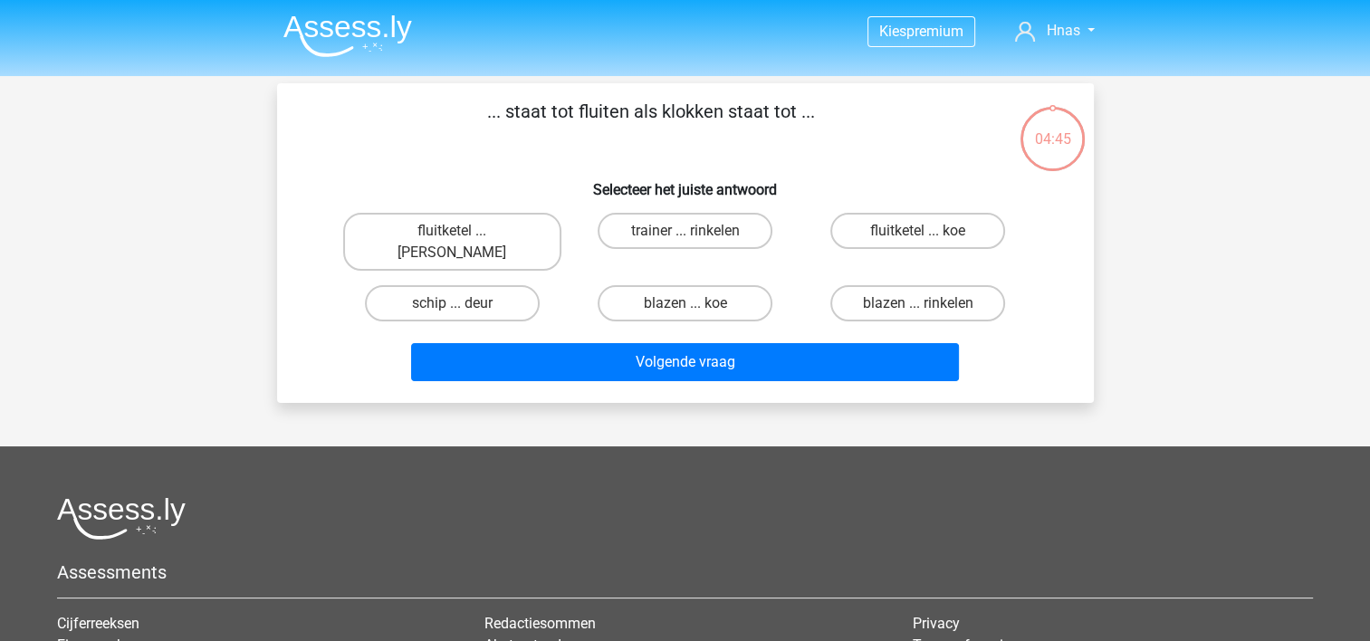
scroll to position [83, 0]
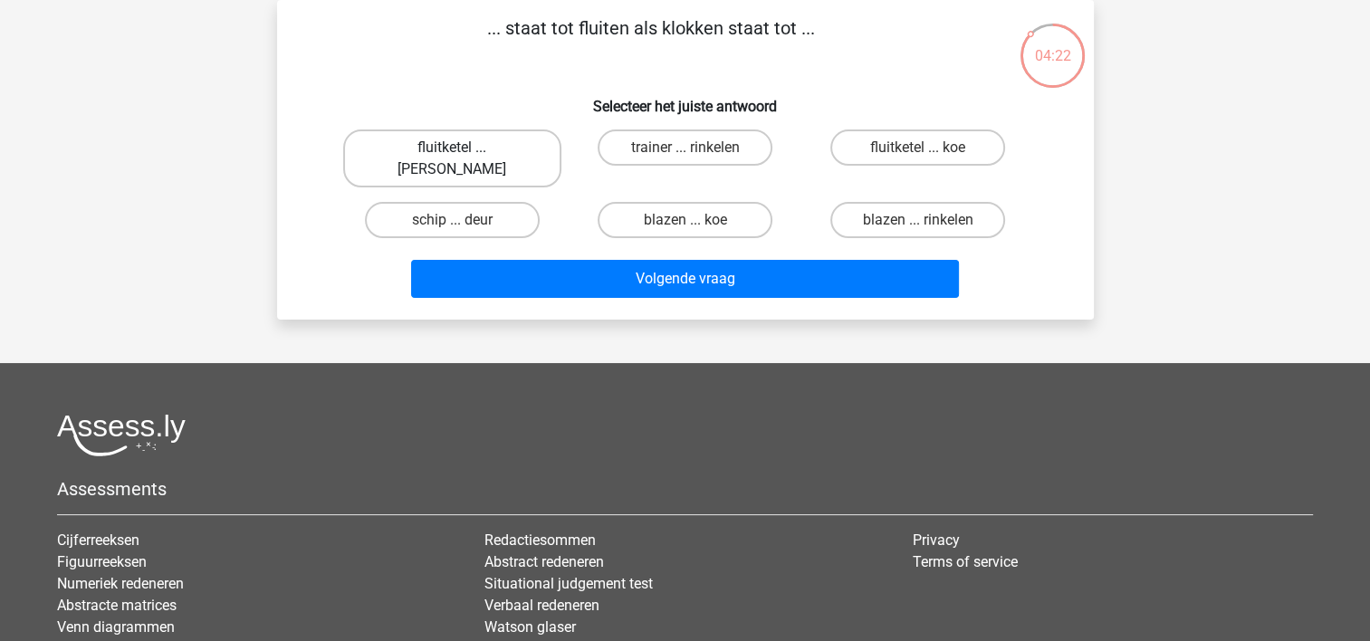
click at [465, 152] on label "fluitketel ... luiden" at bounding box center [452, 158] width 218 height 58
click at [464, 152] on input "fluitketel ... luiden" at bounding box center [458, 154] width 12 height 12
radio input "true"
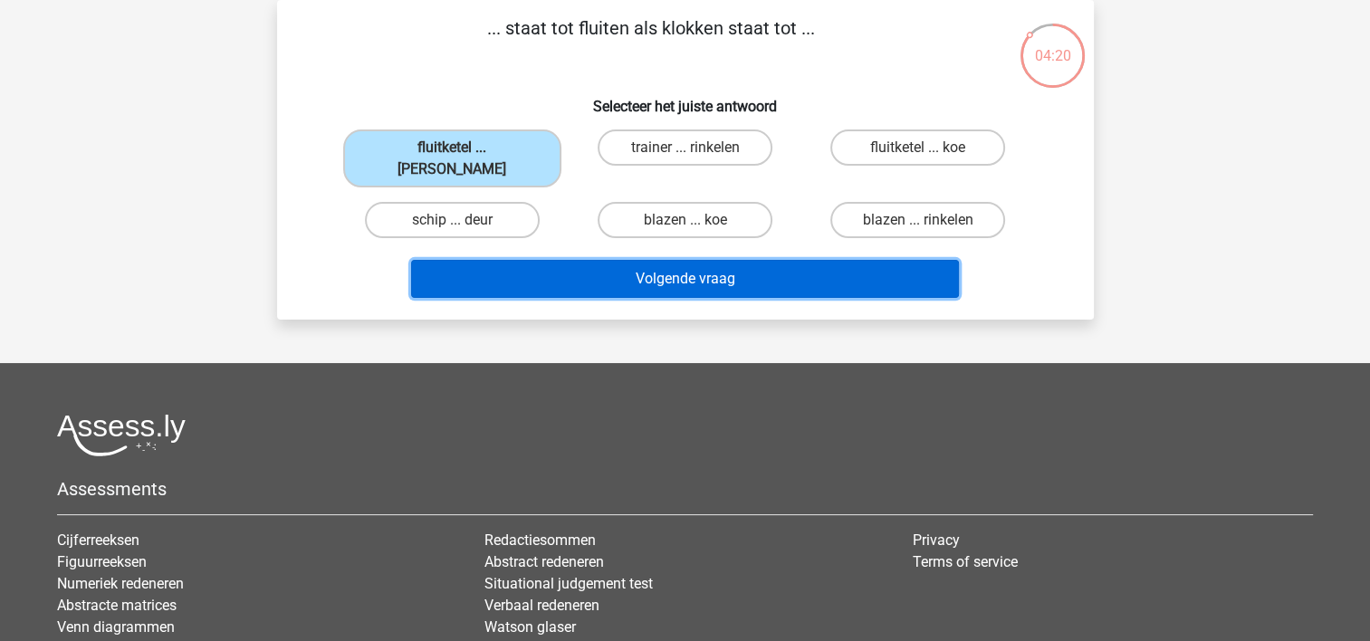
click at [624, 260] on button "Volgende vraag" at bounding box center [685, 279] width 548 height 38
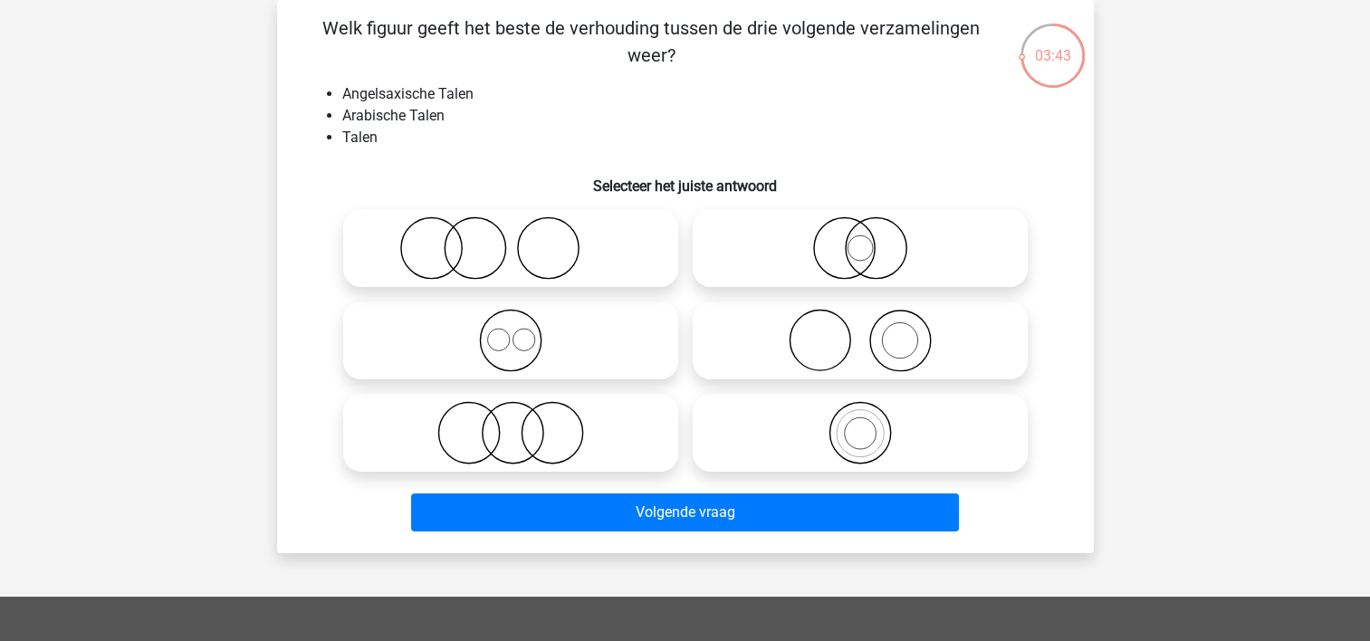
click at [862, 424] on icon at bounding box center [860, 432] width 321 height 63
click at [862, 424] on input "radio" at bounding box center [866, 418] width 12 height 12
radio input "true"
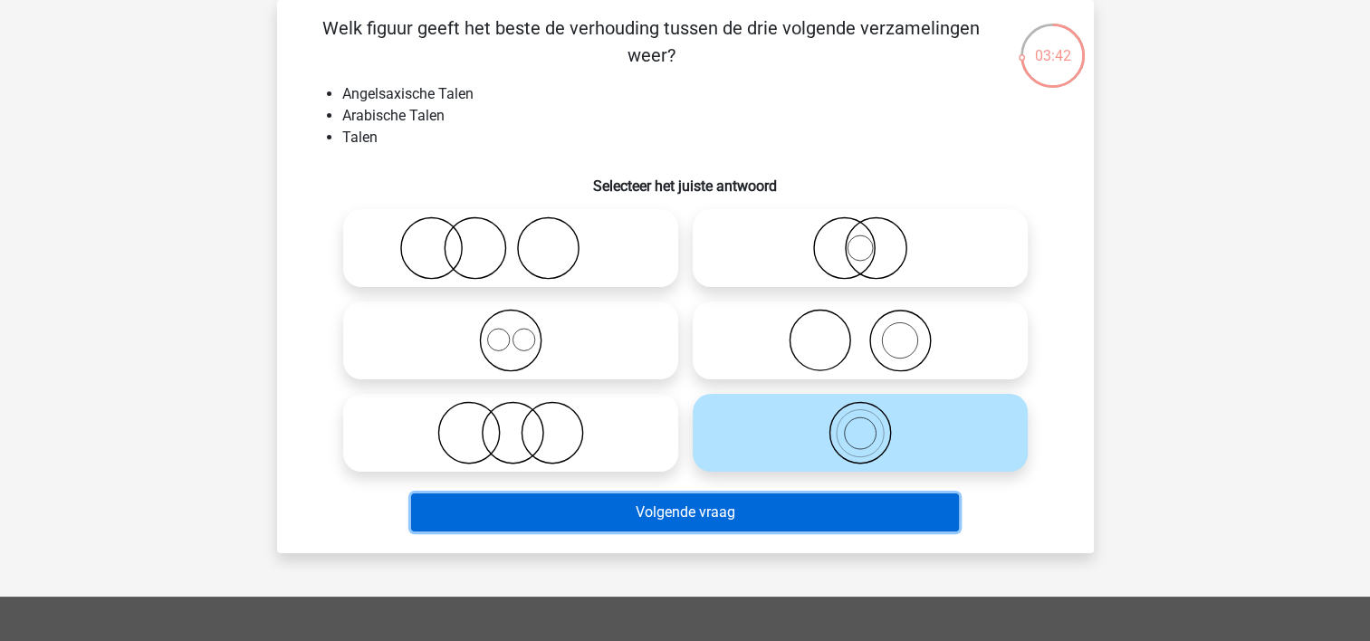
click at [777, 513] on button "Volgende vraag" at bounding box center [685, 513] width 548 height 38
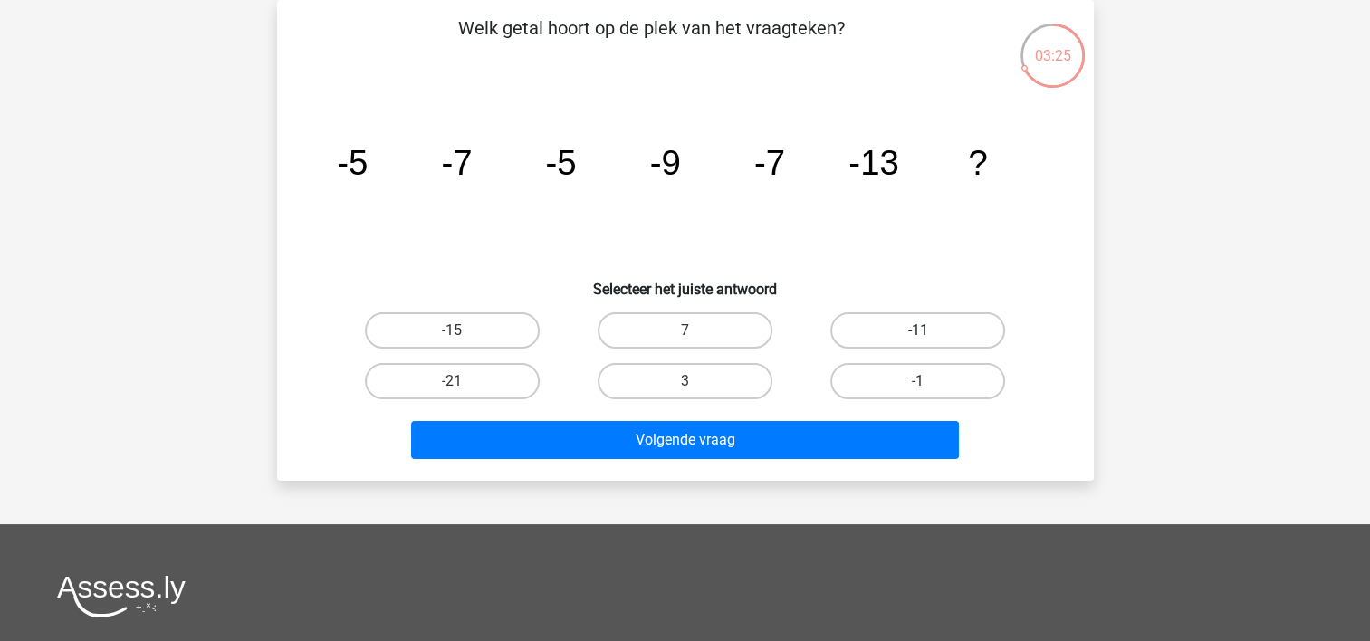
click at [915, 320] on label "-11" at bounding box center [917, 330] width 175 height 36
click at [918, 331] on input "-11" at bounding box center [924, 337] width 12 height 12
radio input "true"
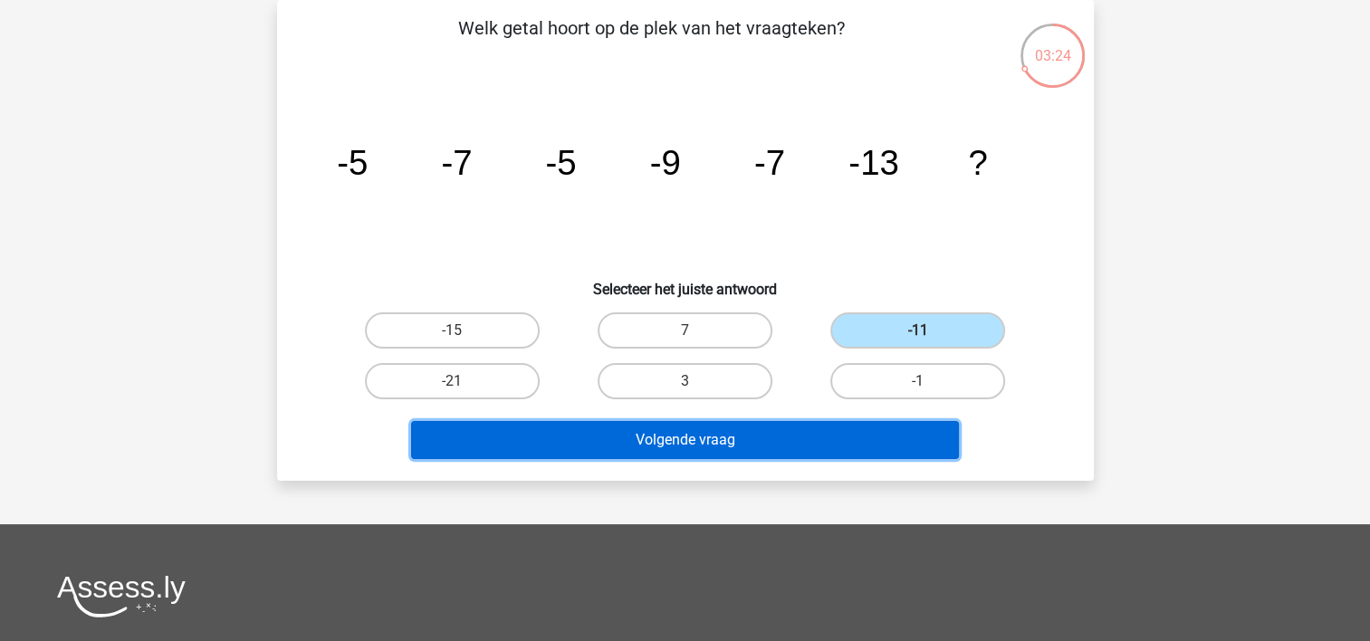
click at [801, 441] on button "Volgende vraag" at bounding box center [685, 440] width 548 height 38
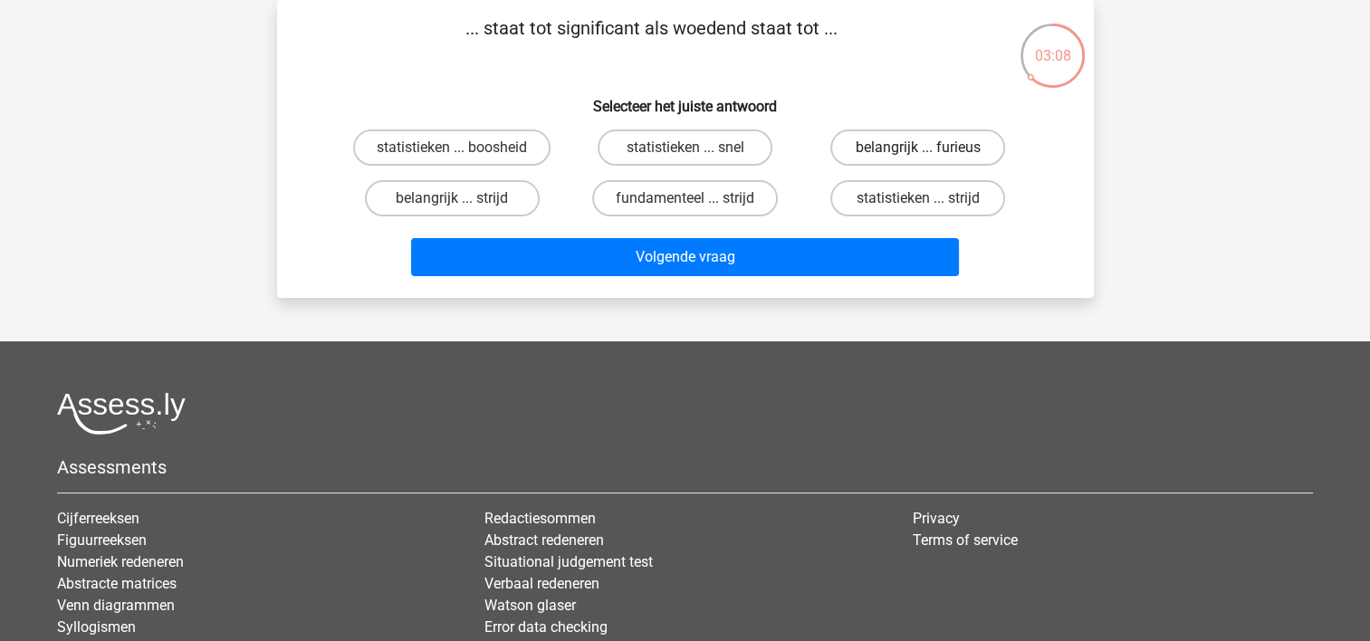
click at [907, 149] on label "belangrijk ... furieus" at bounding box center [917, 147] width 175 height 36
click at [918, 149] on input "belangrijk ... furieus" at bounding box center [924, 154] width 12 height 12
radio input "true"
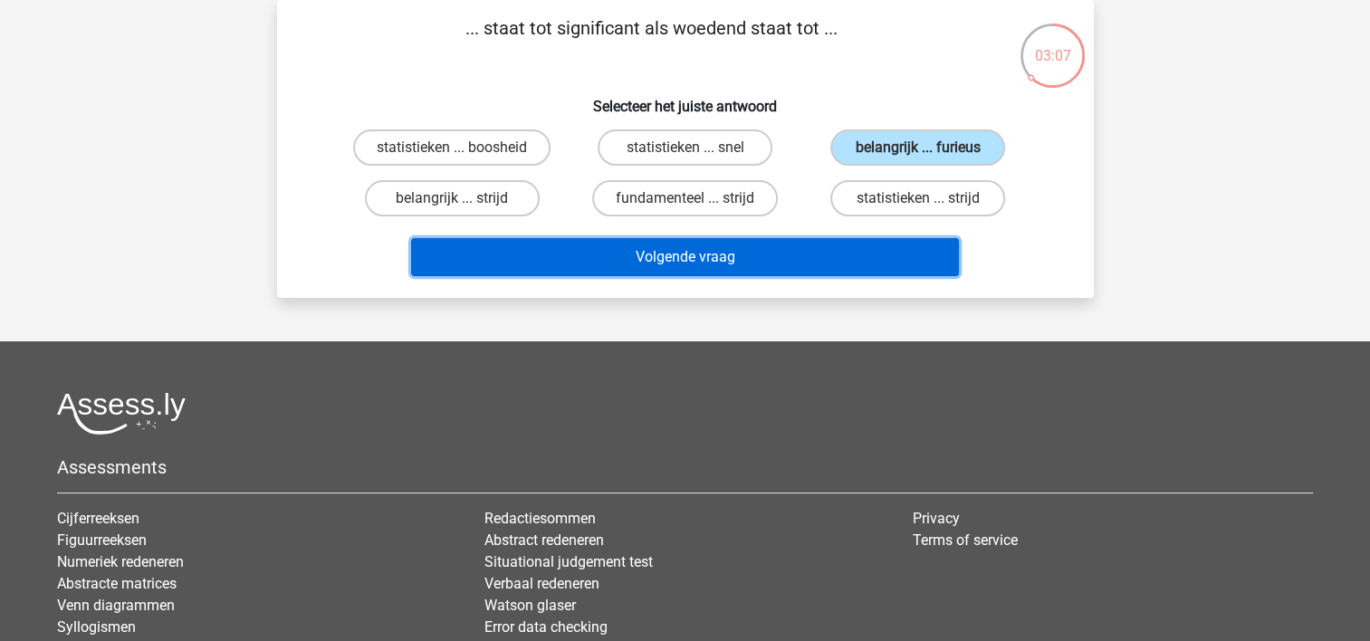
click at [797, 261] on button "Volgende vraag" at bounding box center [685, 257] width 548 height 38
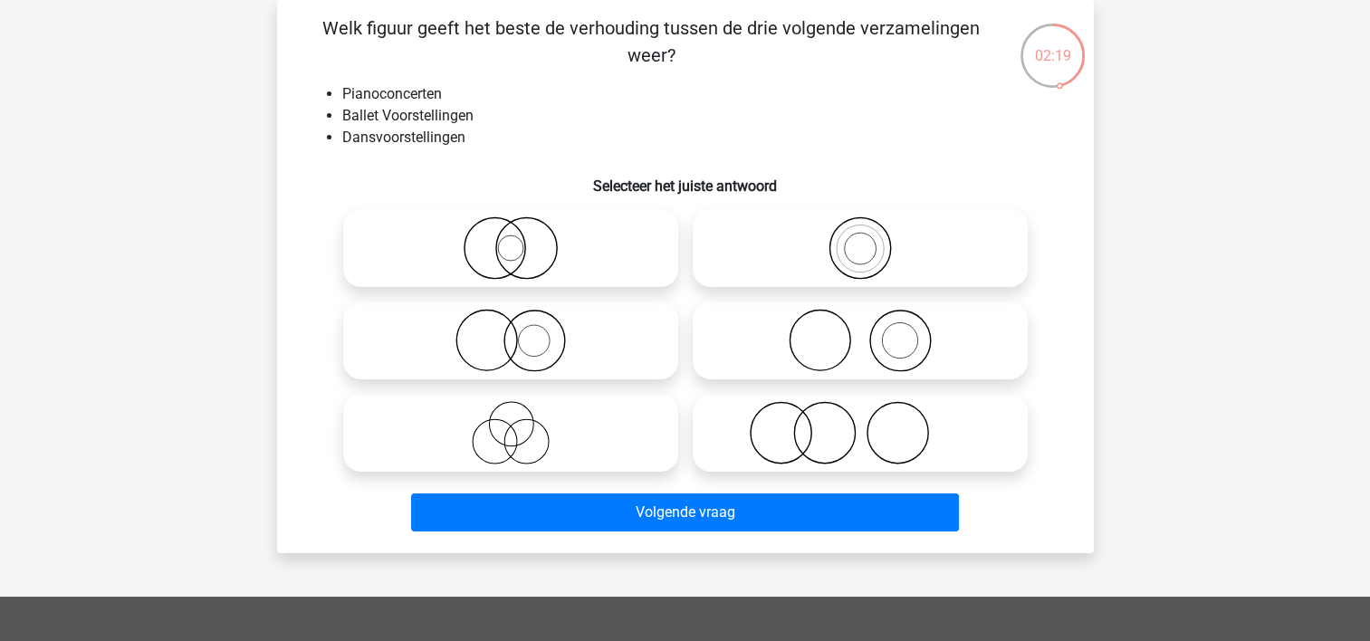
click at [861, 346] on icon at bounding box center [860, 340] width 321 height 63
click at [861, 331] on input "radio" at bounding box center [866, 326] width 12 height 12
radio input "true"
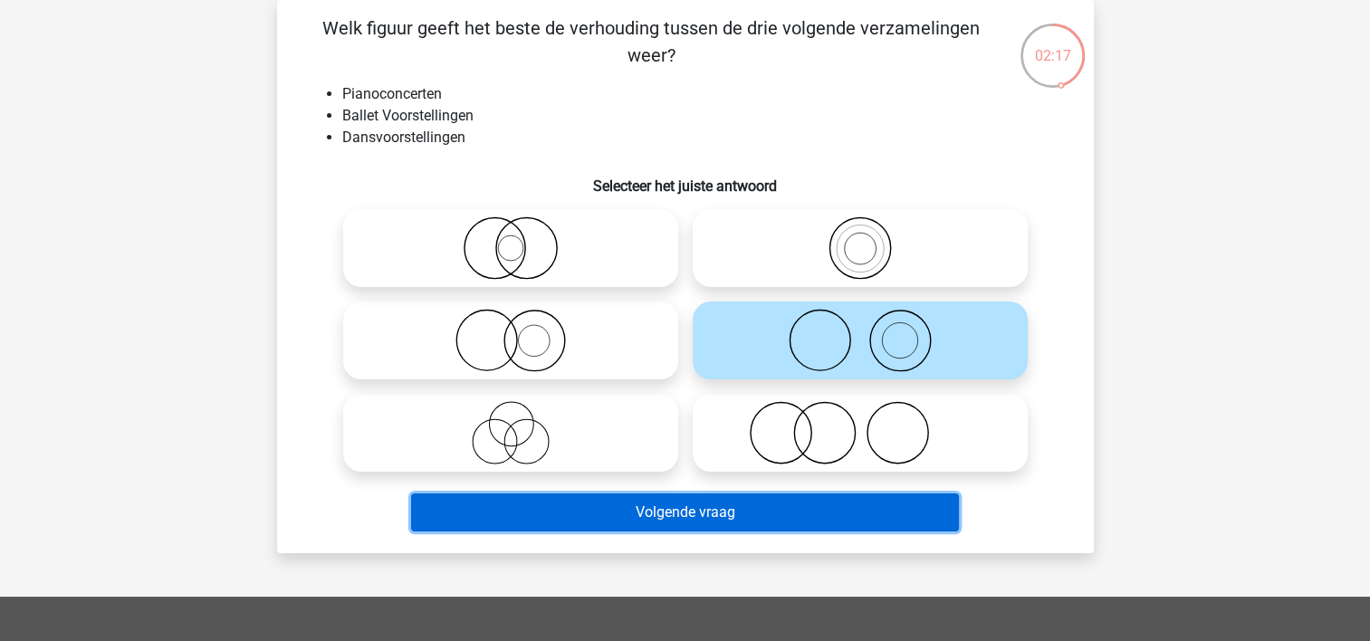
click at [741, 523] on button "Volgende vraag" at bounding box center [685, 513] width 548 height 38
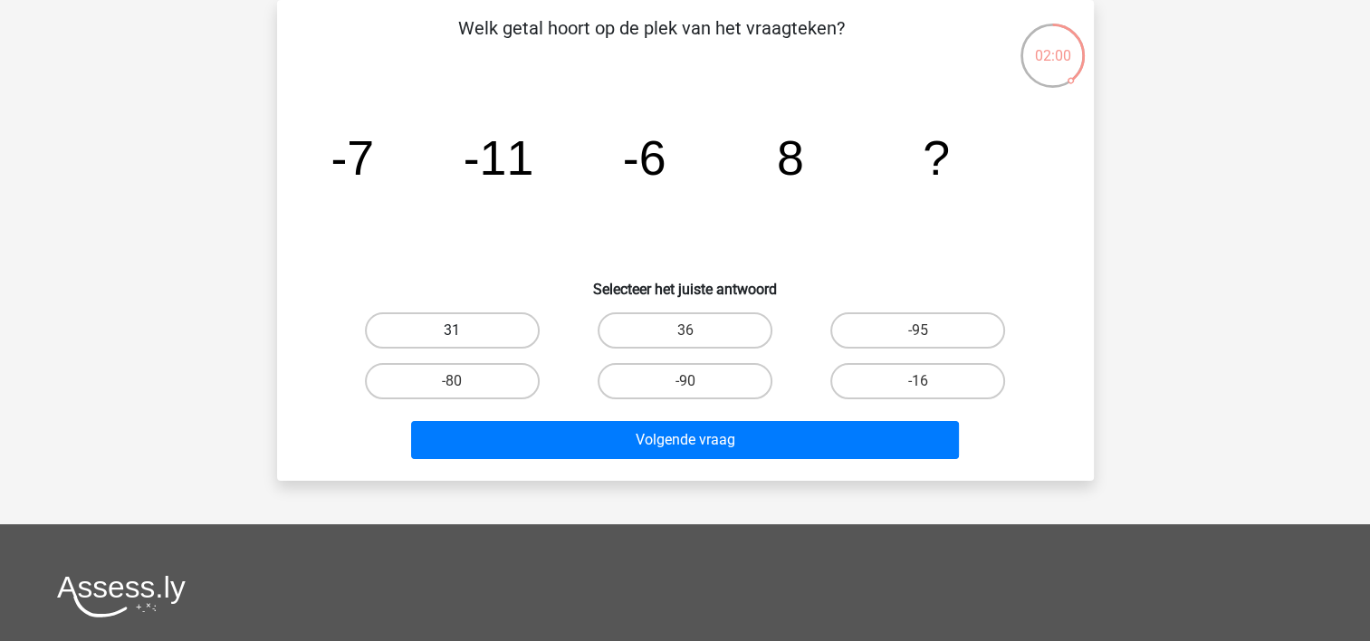
click at [488, 334] on label "31" at bounding box center [452, 330] width 175 height 36
click at [464, 334] on input "31" at bounding box center [458, 337] width 12 height 12
radio input "true"
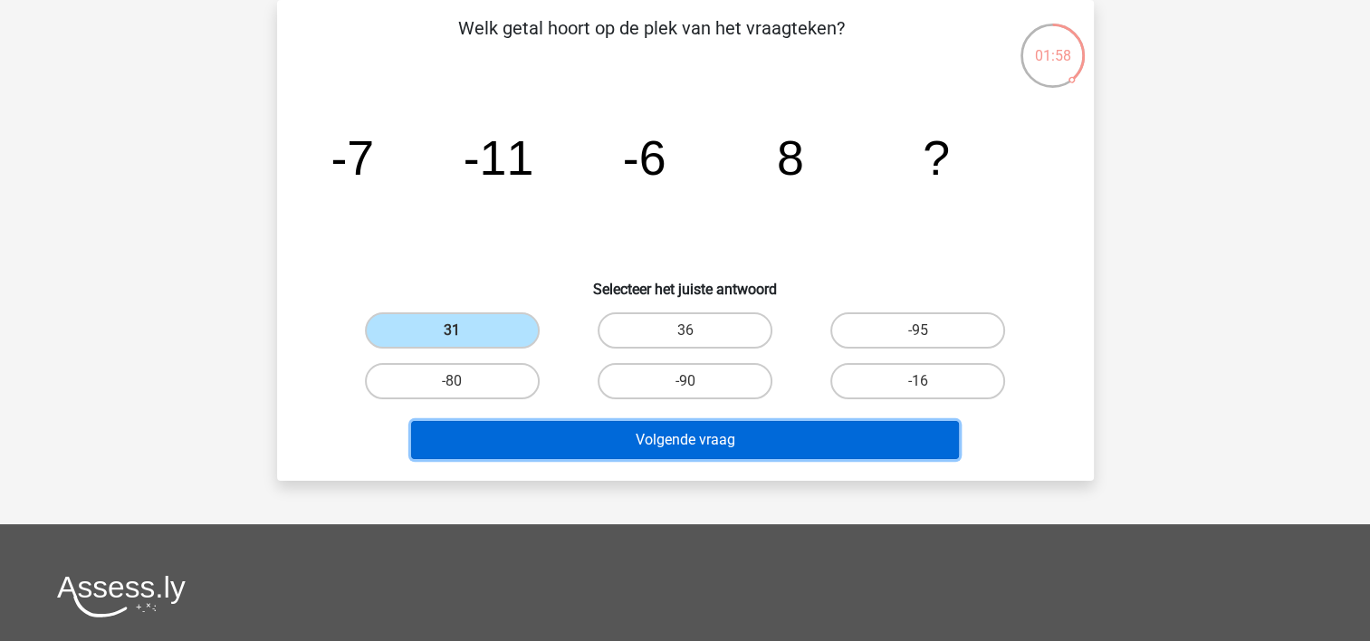
click at [685, 443] on button "Volgende vraag" at bounding box center [685, 440] width 548 height 38
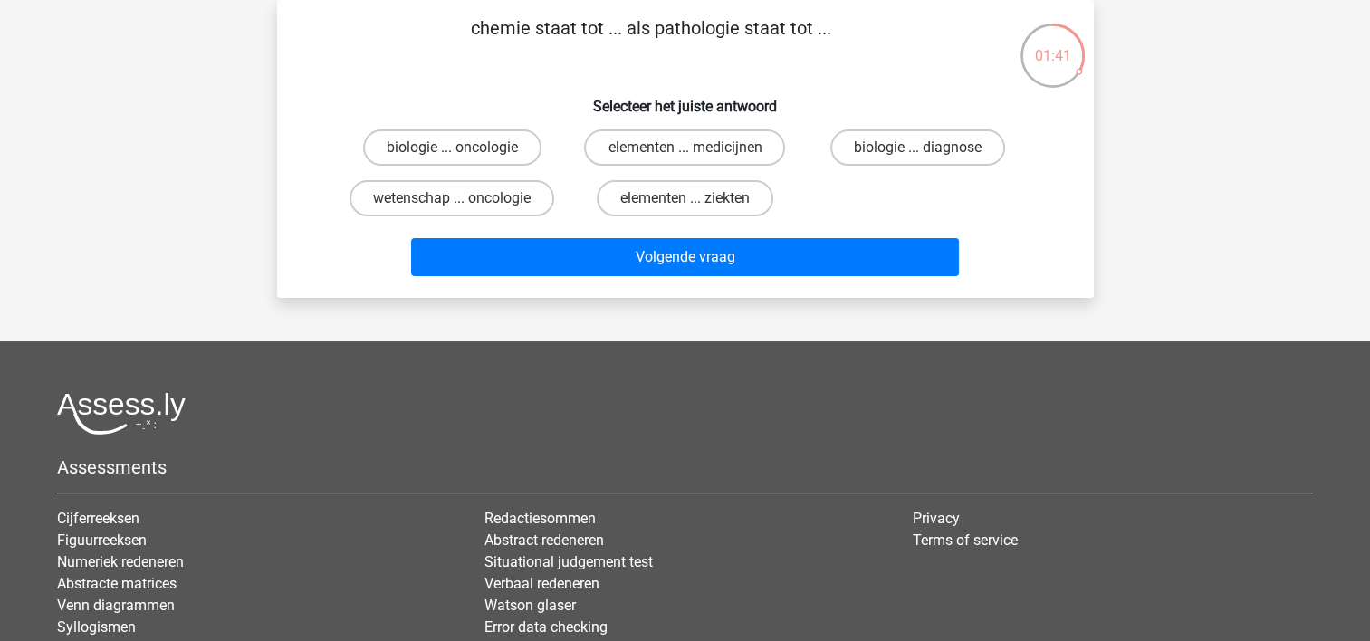
click at [686, 203] on input "elementen ... ziekten" at bounding box center [691, 204] width 12 height 12
radio input "true"
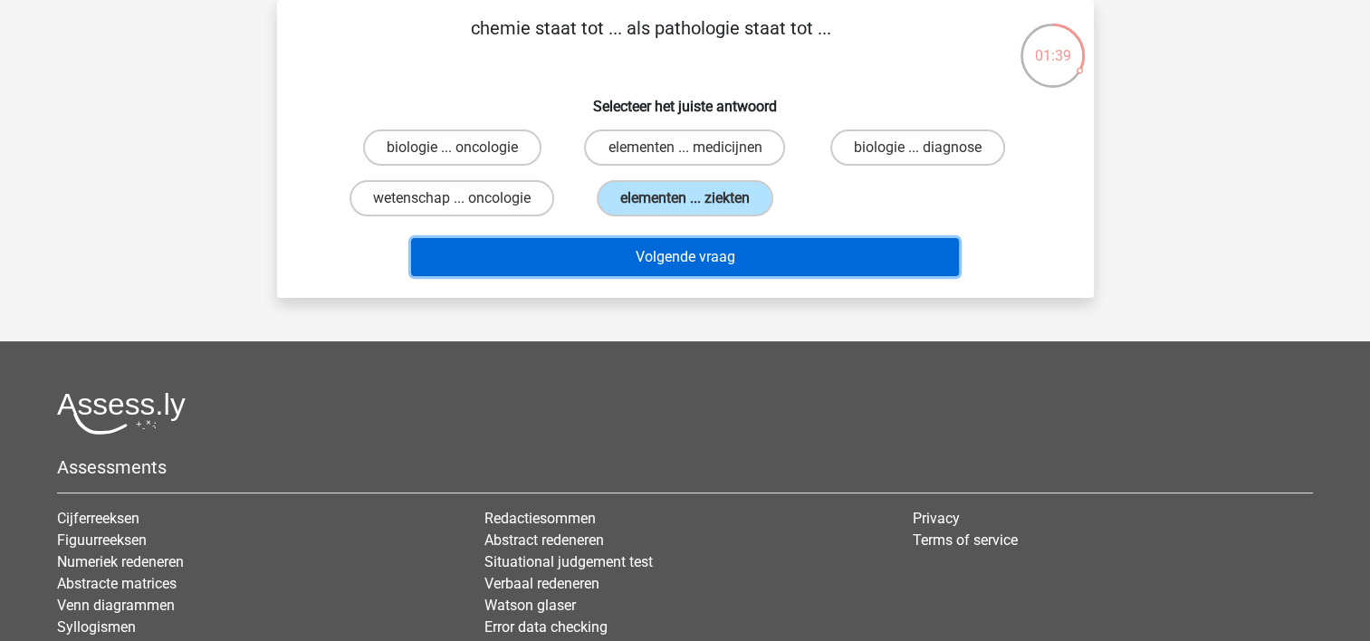
click at [681, 252] on button "Volgende vraag" at bounding box center [685, 257] width 548 height 38
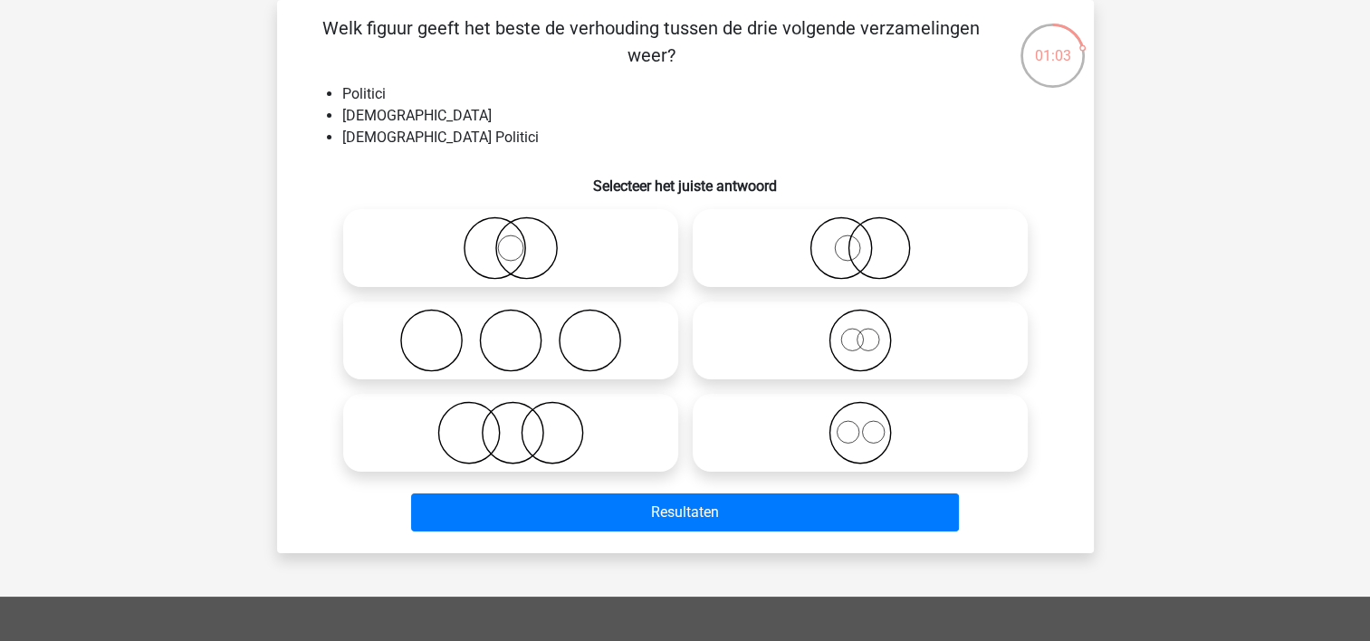
click at [868, 343] on icon at bounding box center [860, 340] width 321 height 63
click at [868, 331] on input "radio" at bounding box center [866, 326] width 12 height 12
radio input "true"
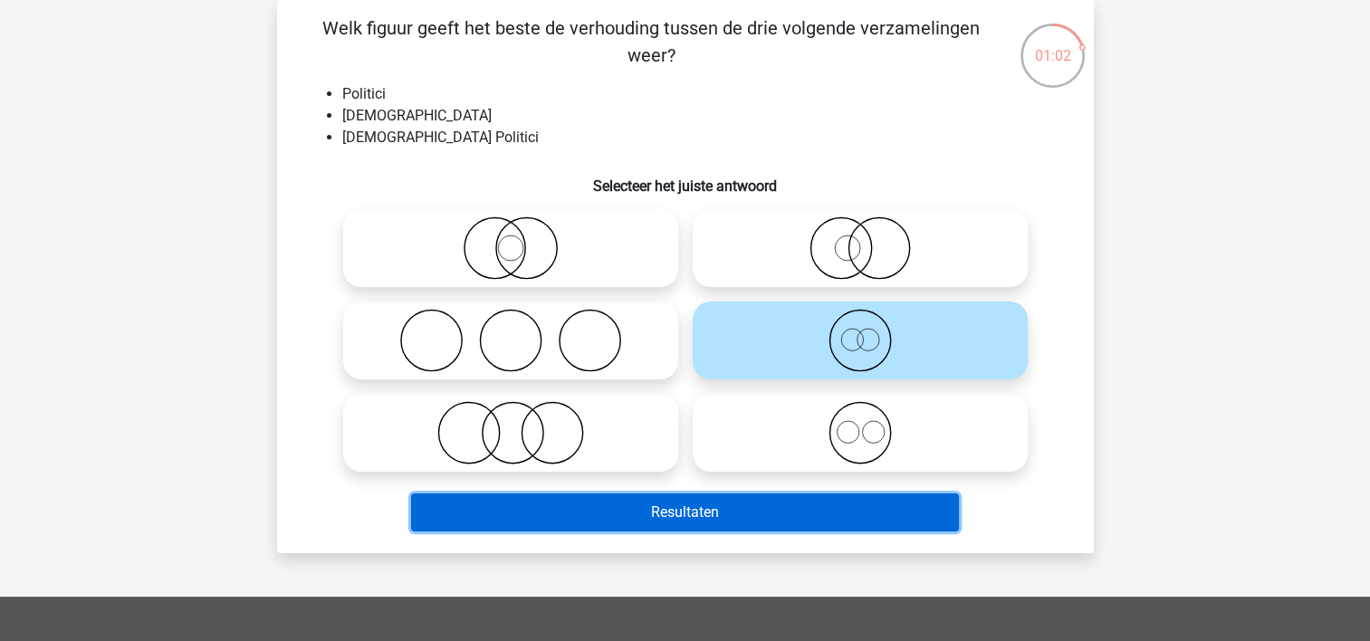
click at [757, 515] on button "Resultaten" at bounding box center [685, 513] width 548 height 38
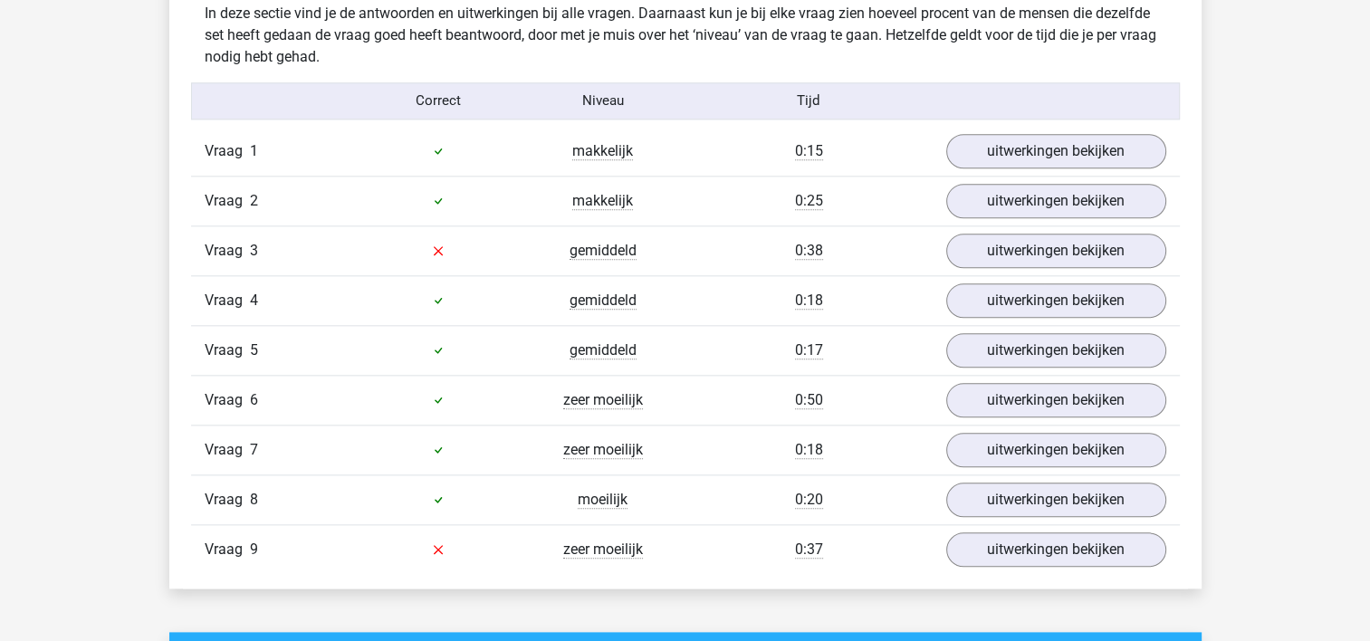
scroll to position [1971, 0]
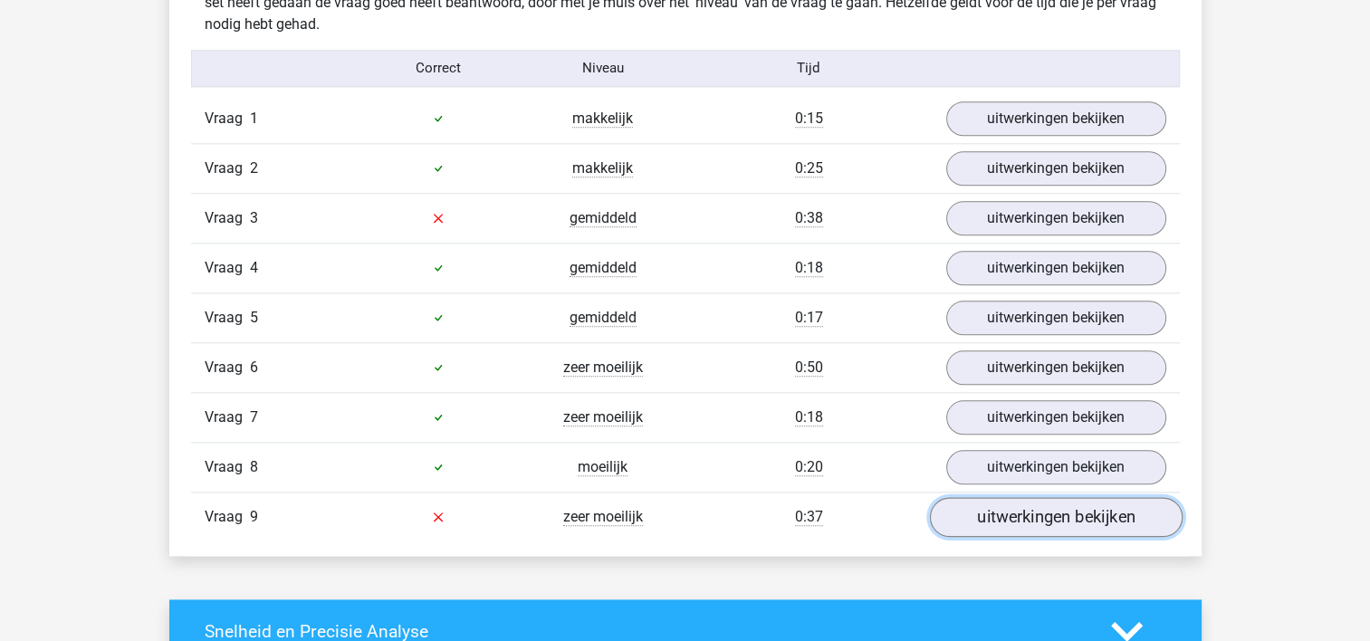
click at [1065, 513] on link "uitwerkingen bekijken" at bounding box center [1055, 517] width 253 height 40
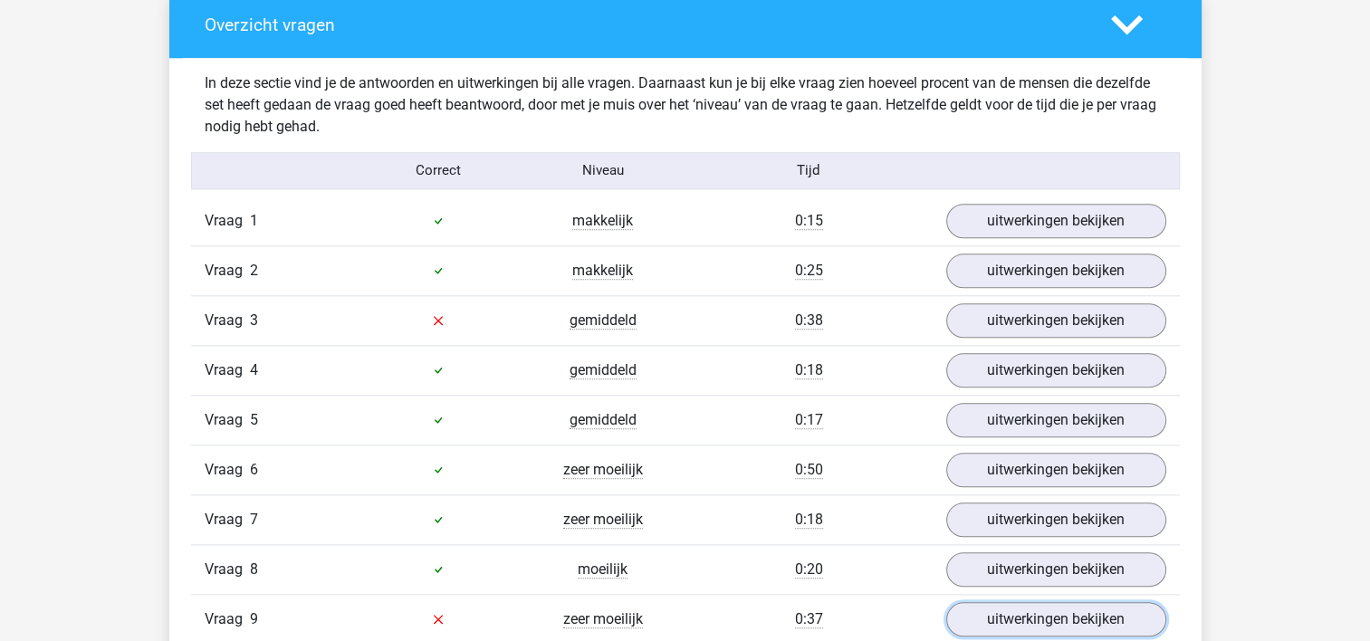
scroll to position [1889, 0]
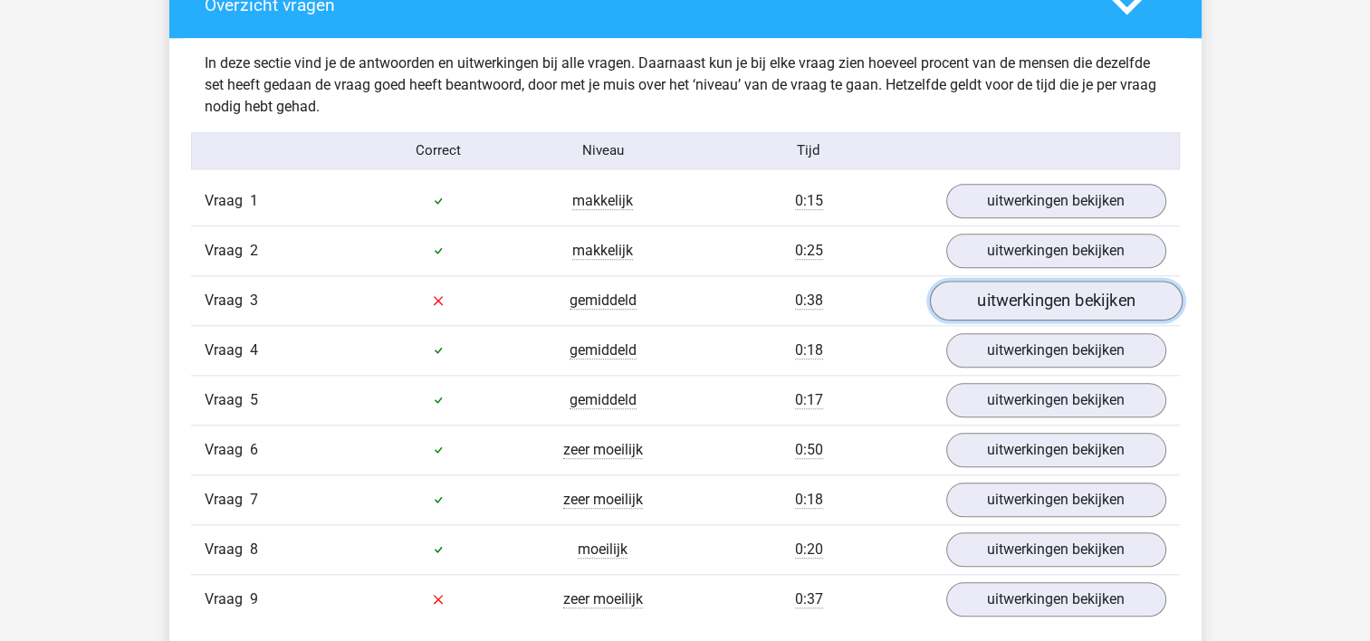
click at [1061, 301] on link "uitwerkingen bekijken" at bounding box center [1055, 301] width 253 height 40
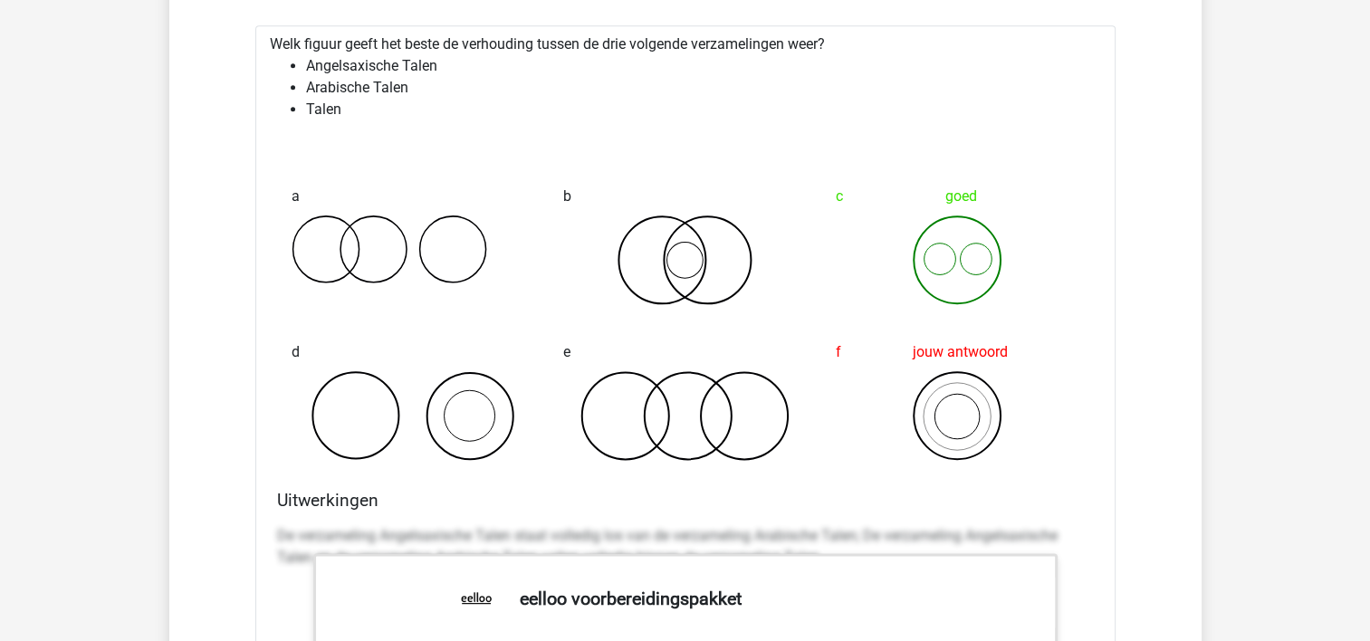
scroll to position [2244, 0]
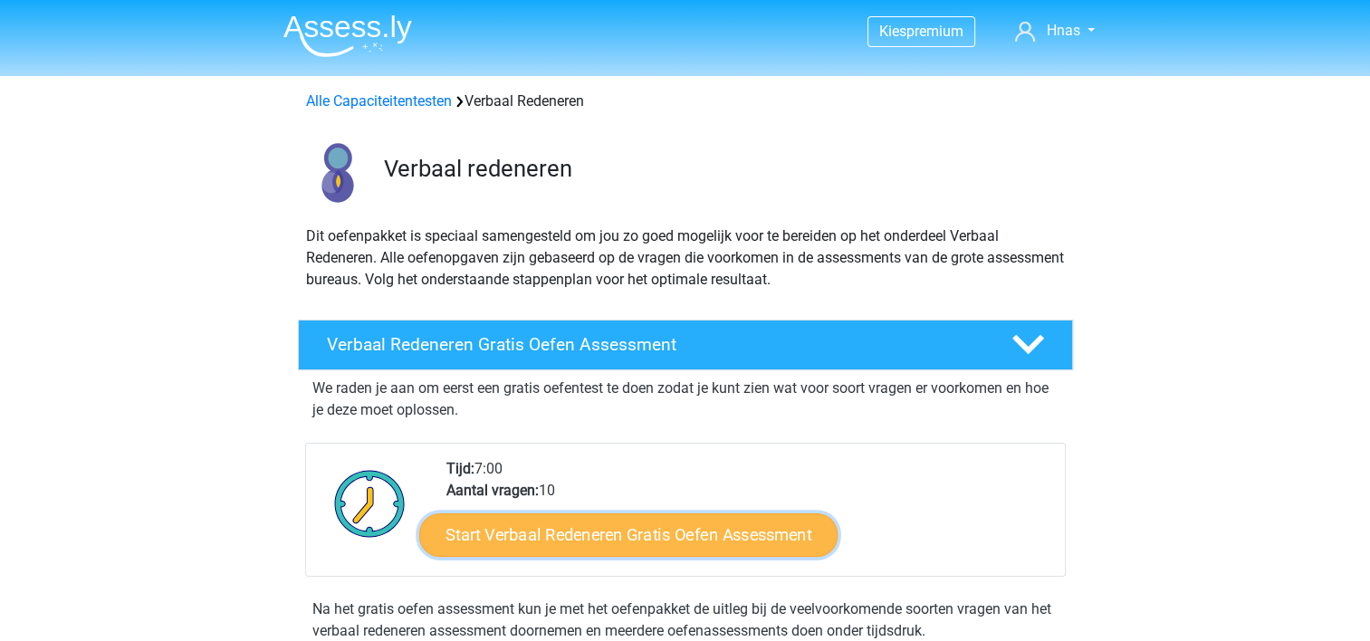
click at [589, 526] on link "Start Verbaal Redeneren Gratis Oefen Assessment" at bounding box center [628, 534] width 418 height 43
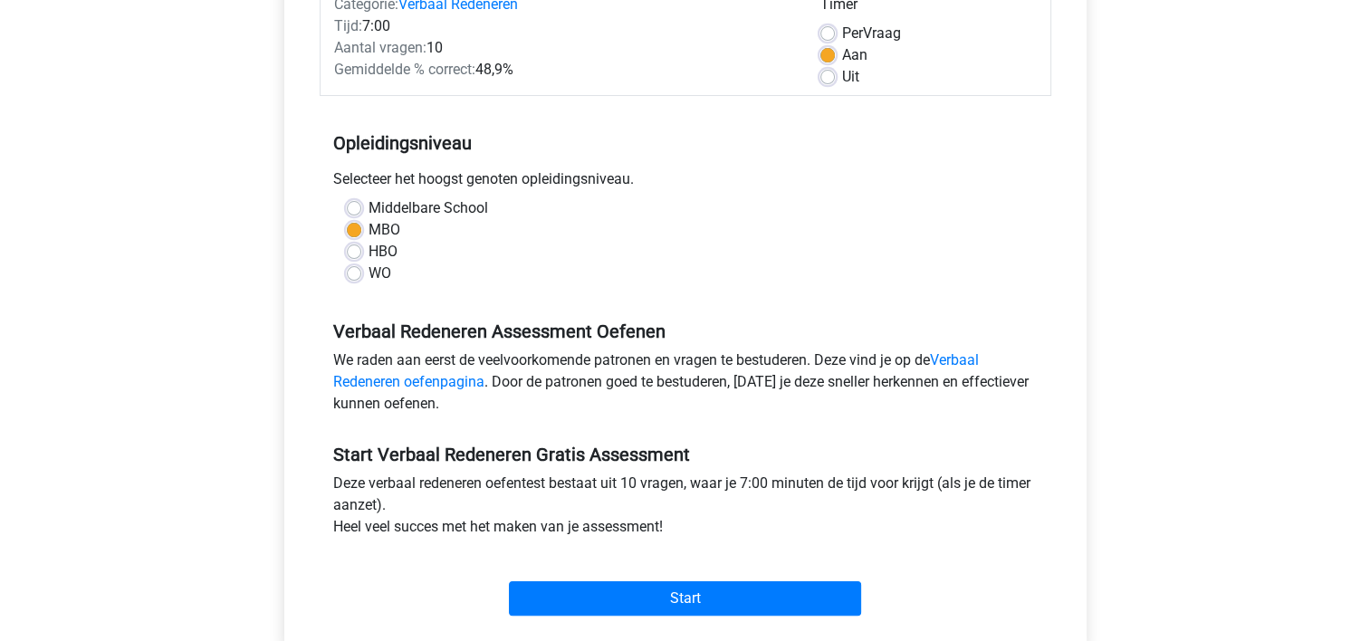
scroll to position [415, 0]
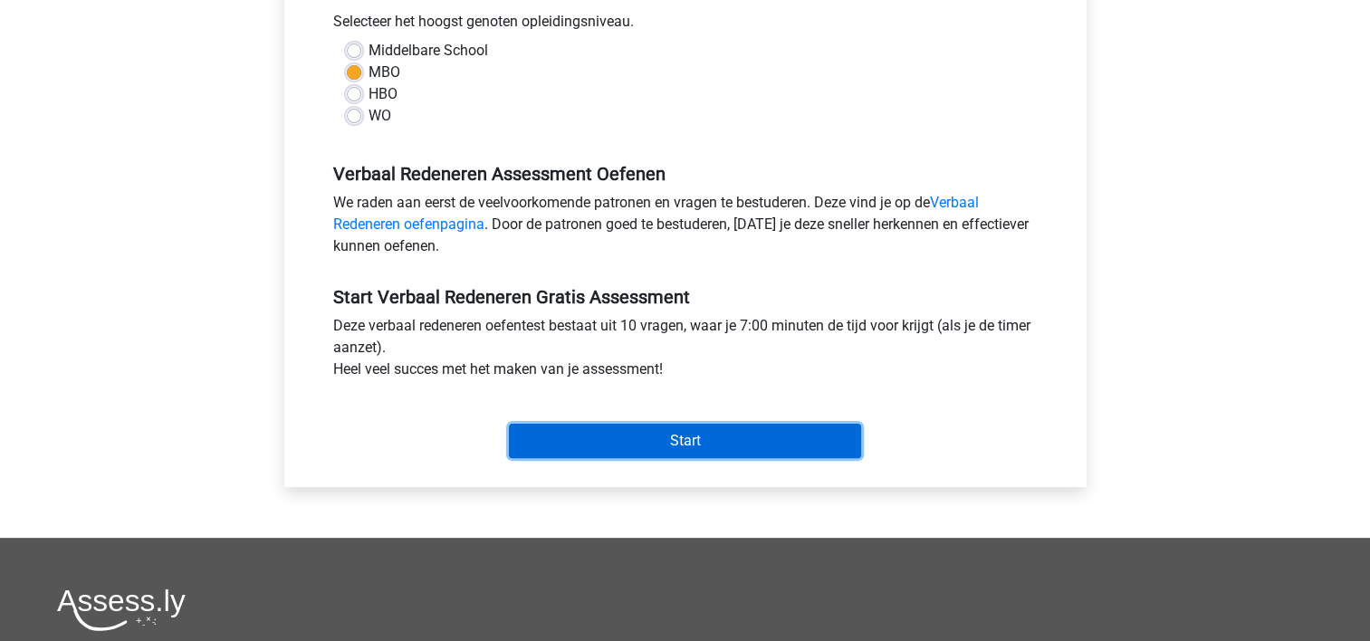
click at [787, 425] on input "Start" at bounding box center [685, 441] width 352 height 34
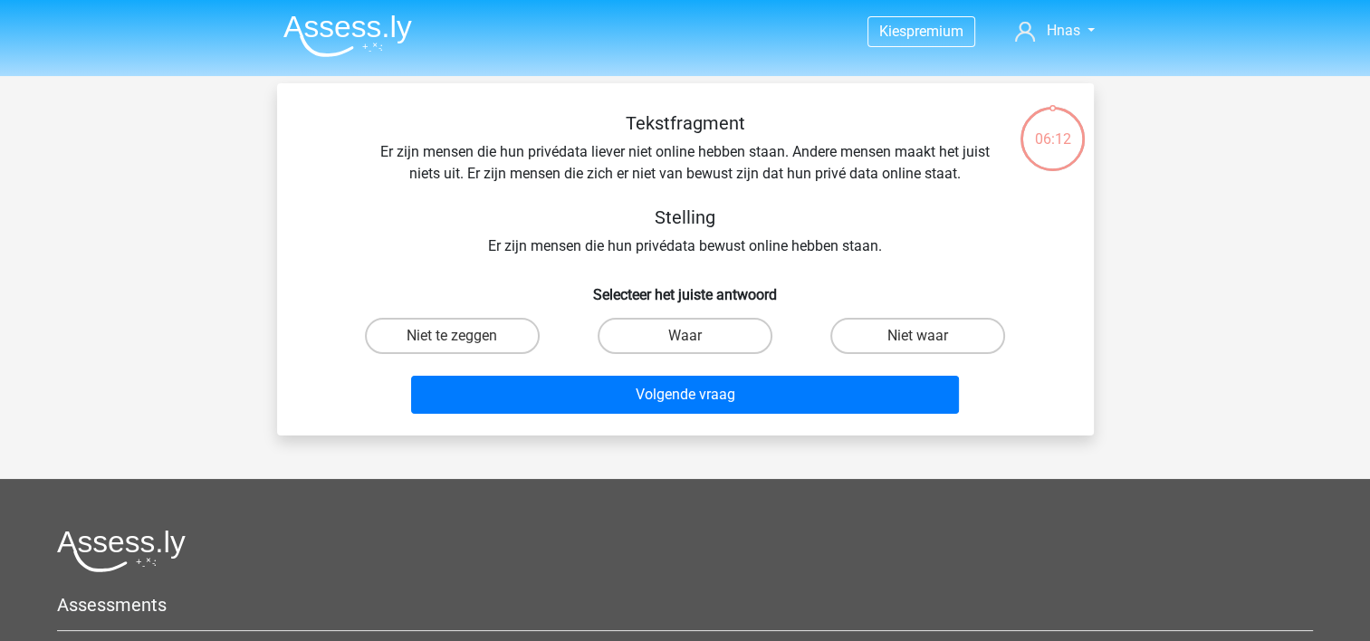
click at [687, 339] on input "Waar" at bounding box center [691, 342] width 12 height 12
radio input "true"
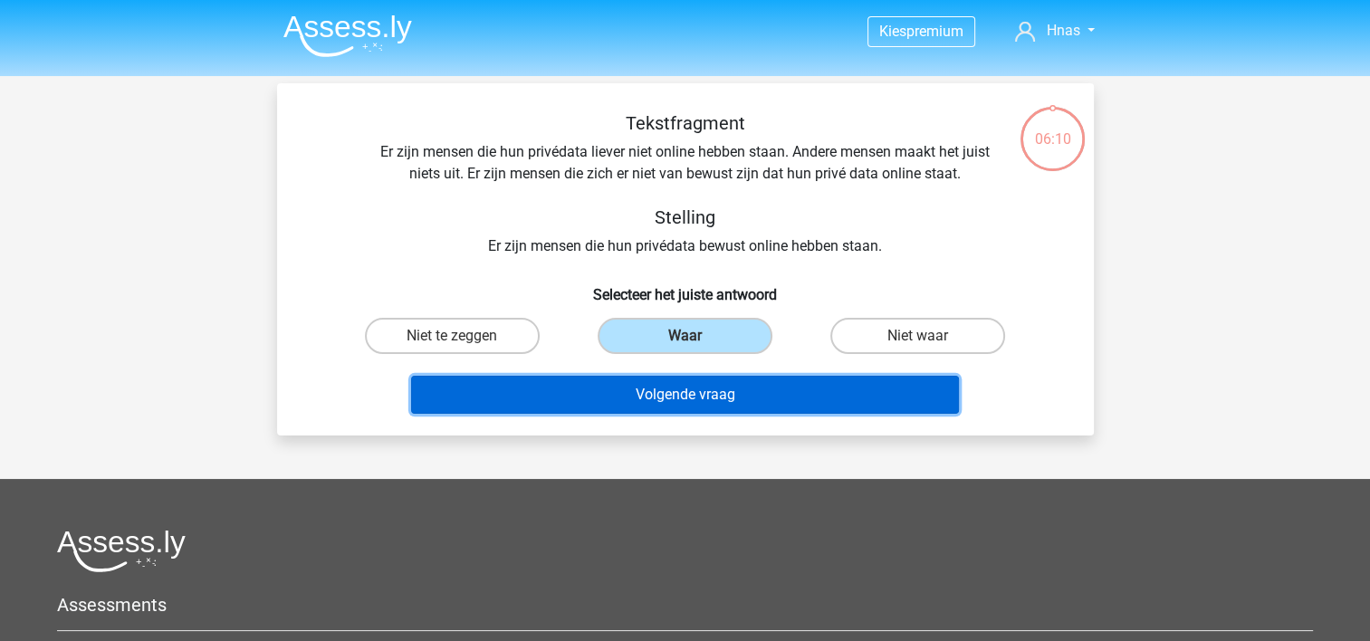
click at [736, 391] on button "Volgende vraag" at bounding box center [685, 395] width 548 height 38
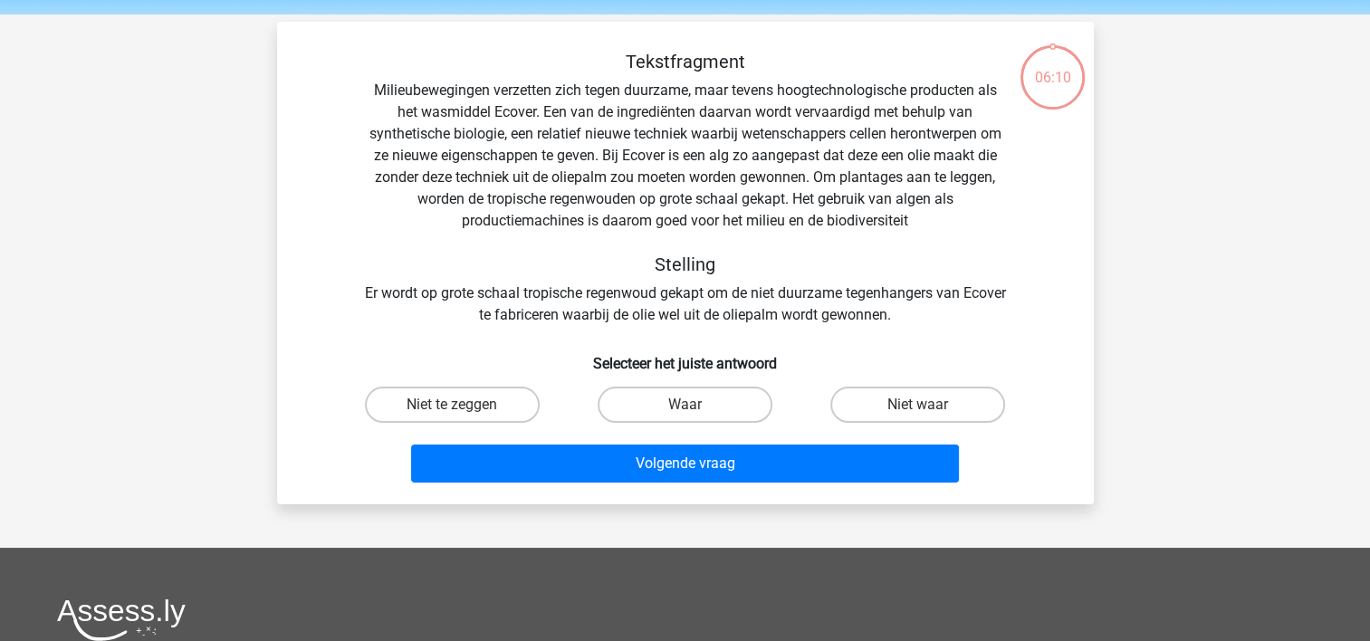
scroll to position [83, 0]
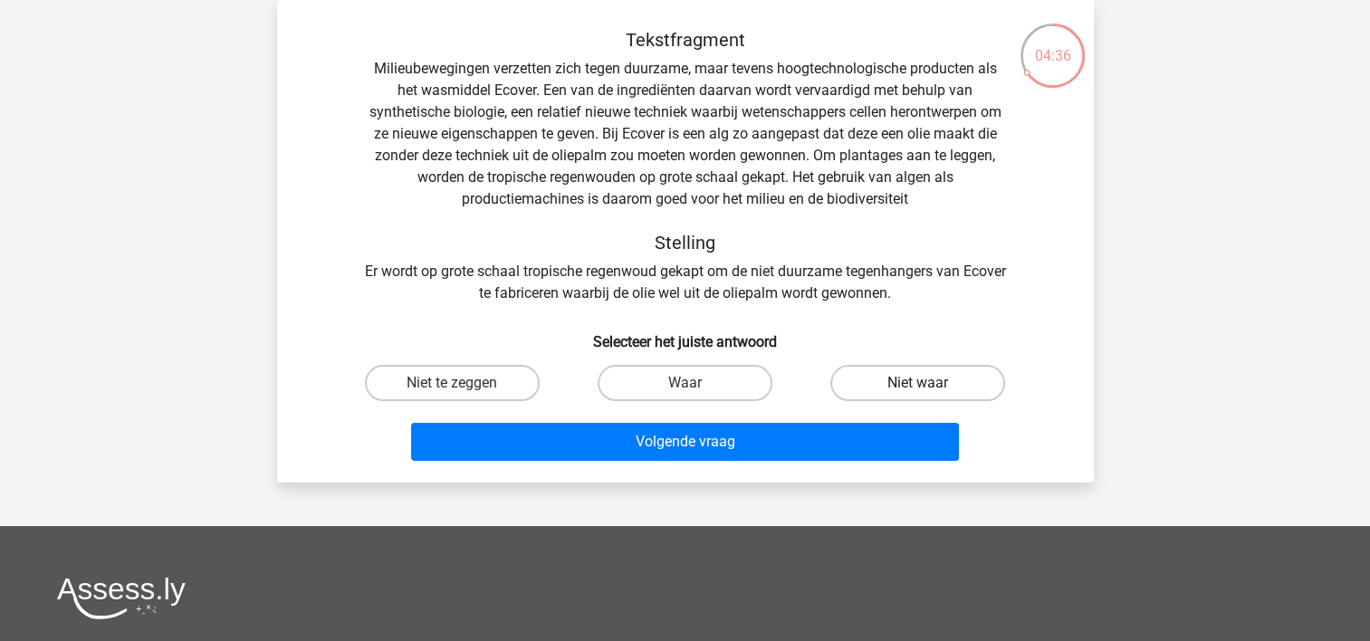
click at [902, 384] on label "Niet waar" at bounding box center [917, 383] width 175 height 36
click at [918, 384] on input "Niet waar" at bounding box center [924, 389] width 12 height 12
radio input "true"
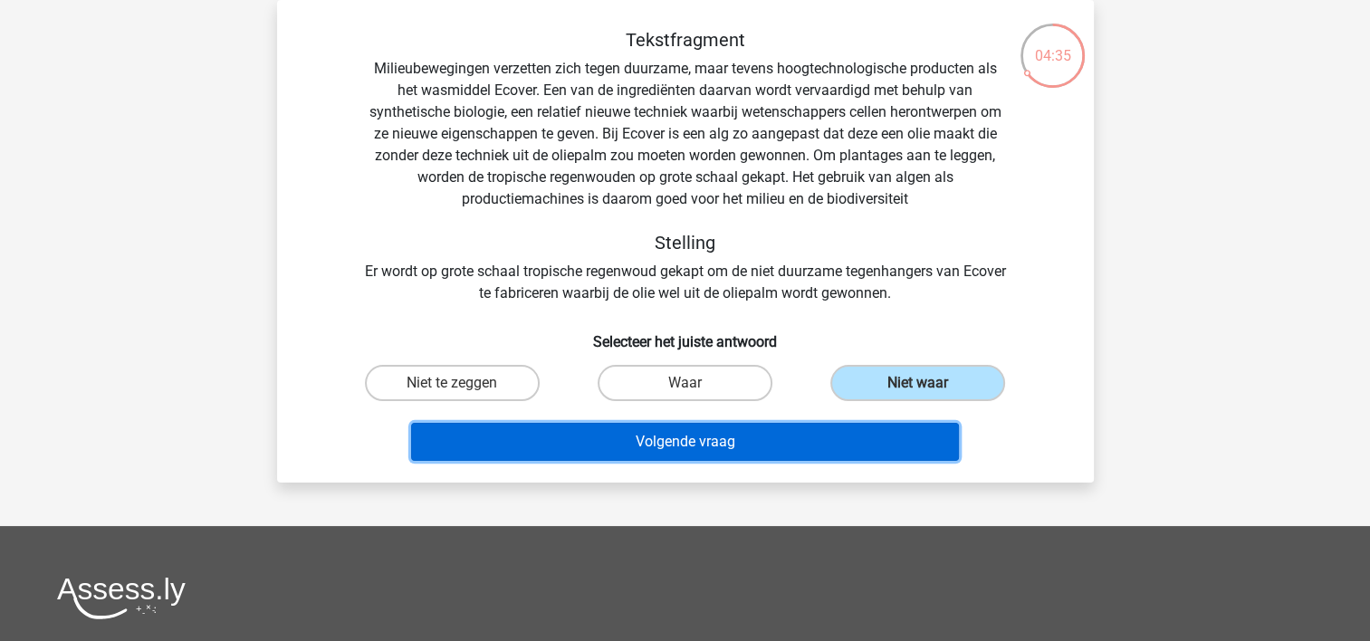
click at [797, 442] on button "Volgende vraag" at bounding box center [685, 442] width 548 height 38
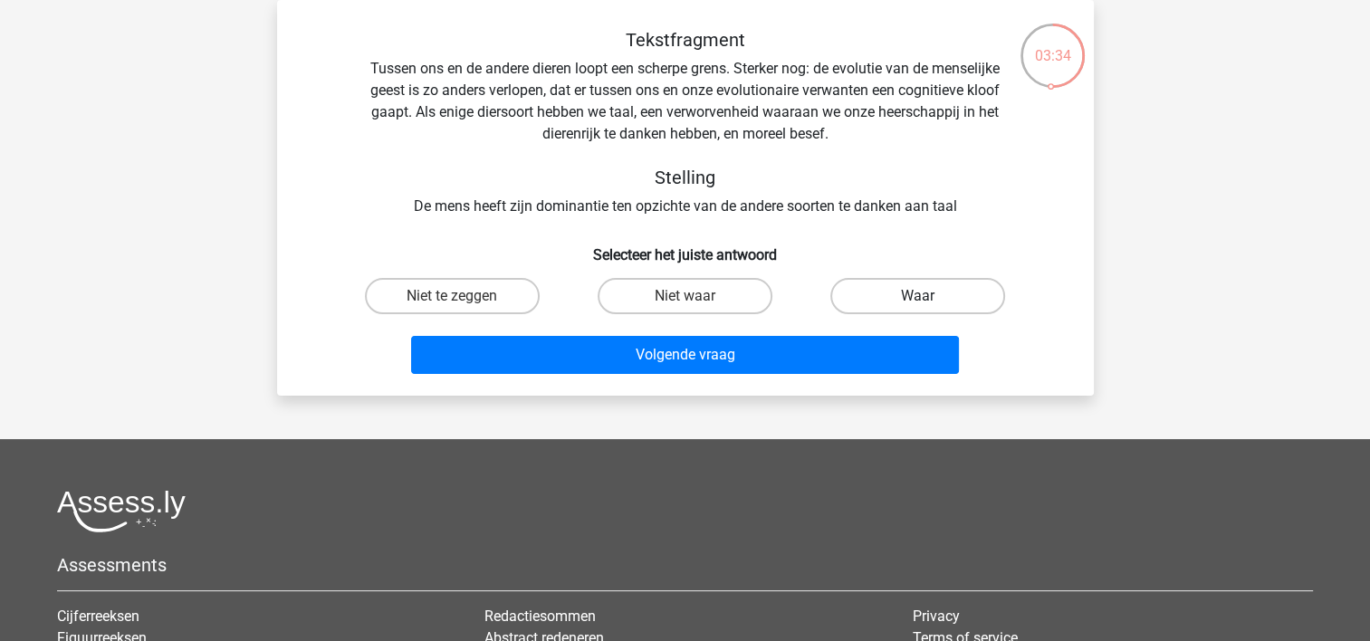
click at [906, 289] on label "Waar" at bounding box center [917, 296] width 175 height 36
click at [918, 296] on input "Waar" at bounding box center [924, 302] width 12 height 12
radio input "true"
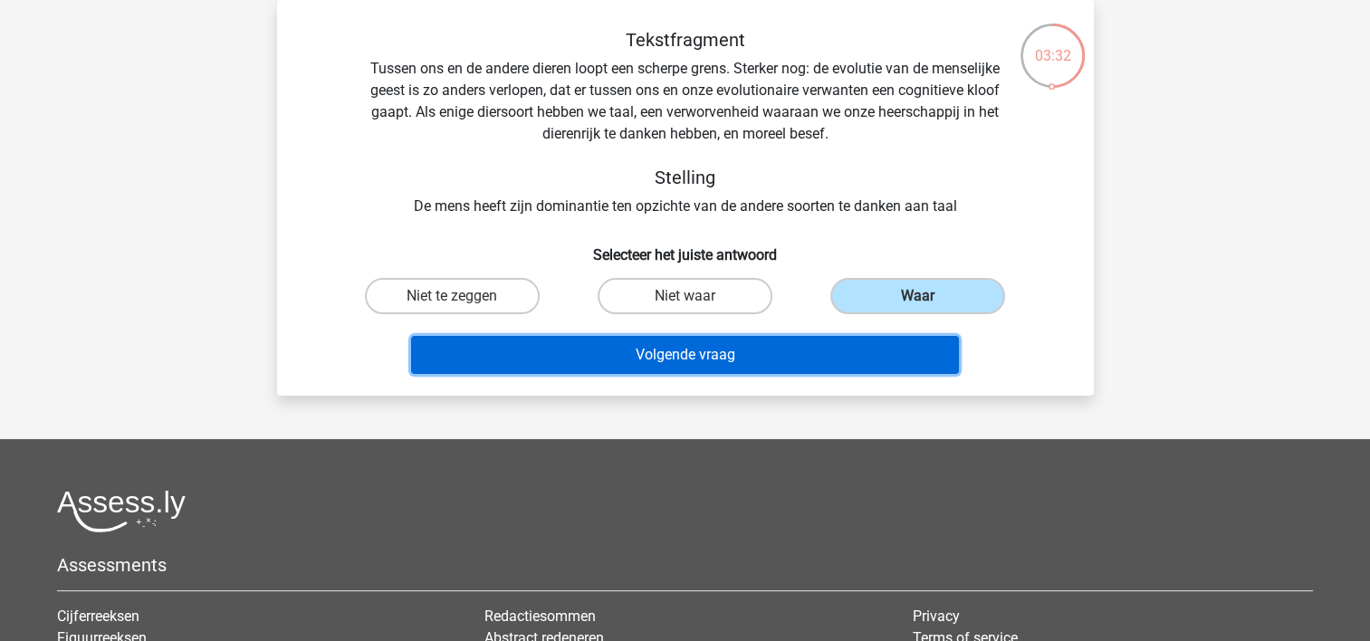
click at [782, 355] on button "Volgende vraag" at bounding box center [685, 355] width 548 height 38
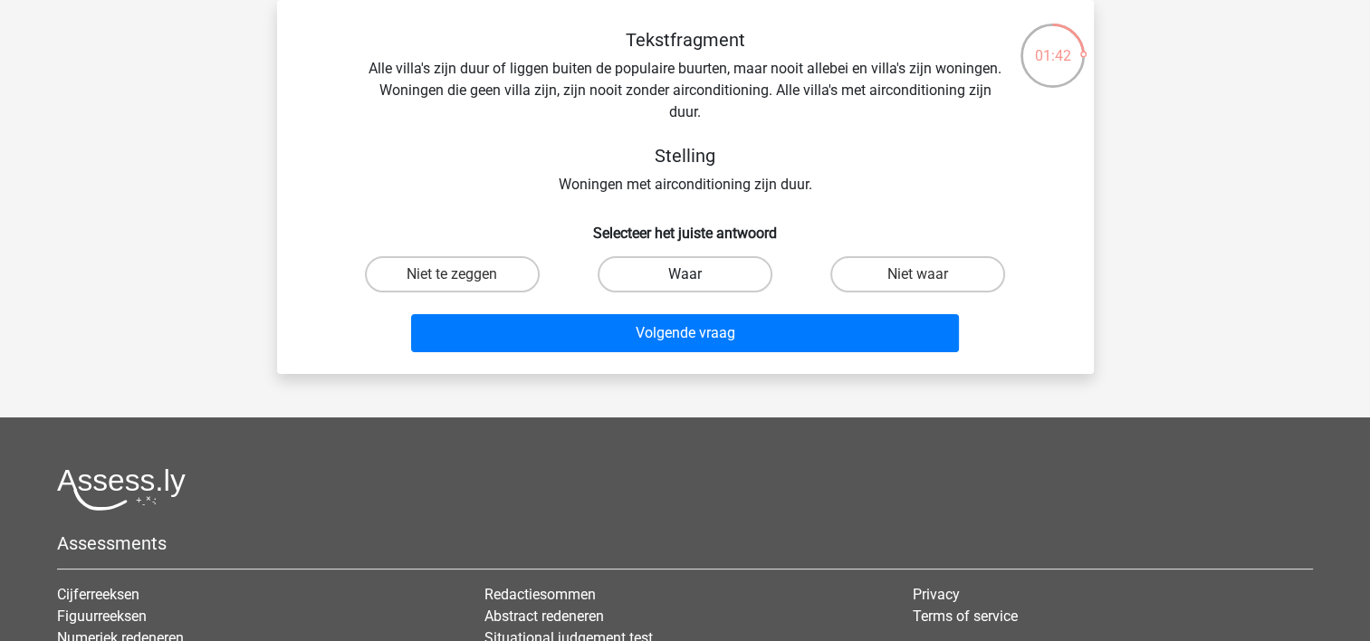
click at [704, 276] on label "Waar" at bounding box center [685, 274] width 175 height 36
click at [696, 276] on input "Waar" at bounding box center [691, 280] width 12 height 12
radio input "true"
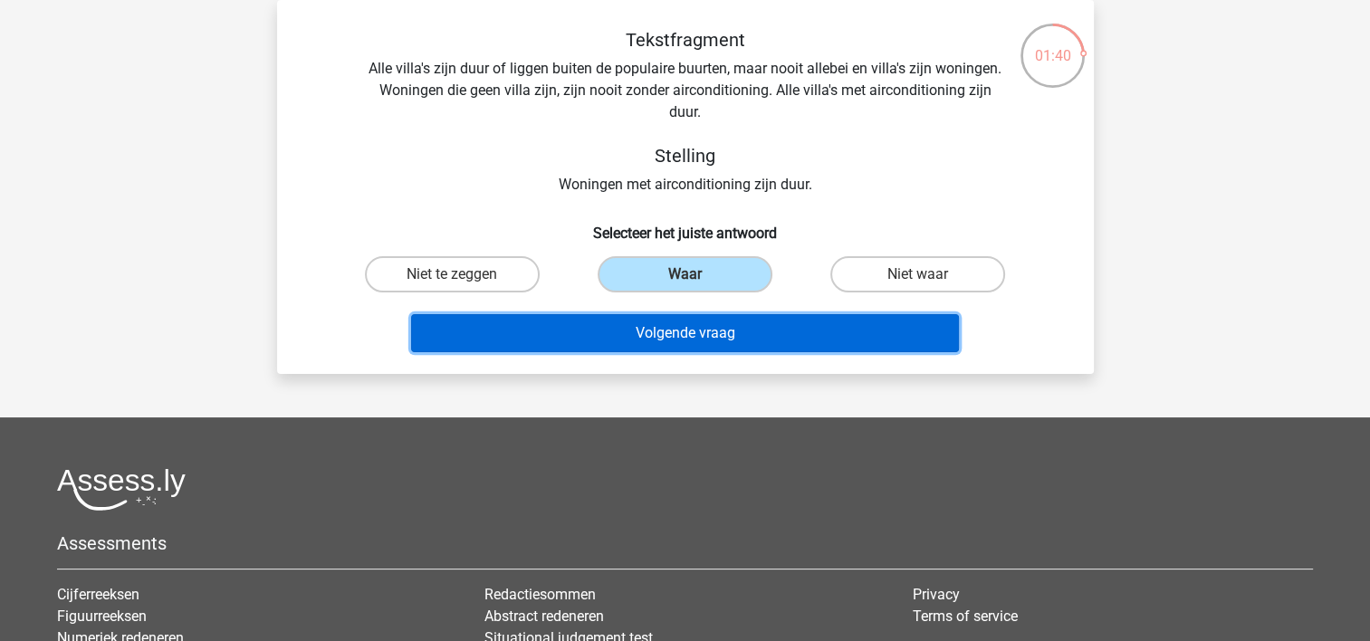
click at [713, 332] on button "Volgende vraag" at bounding box center [685, 333] width 548 height 38
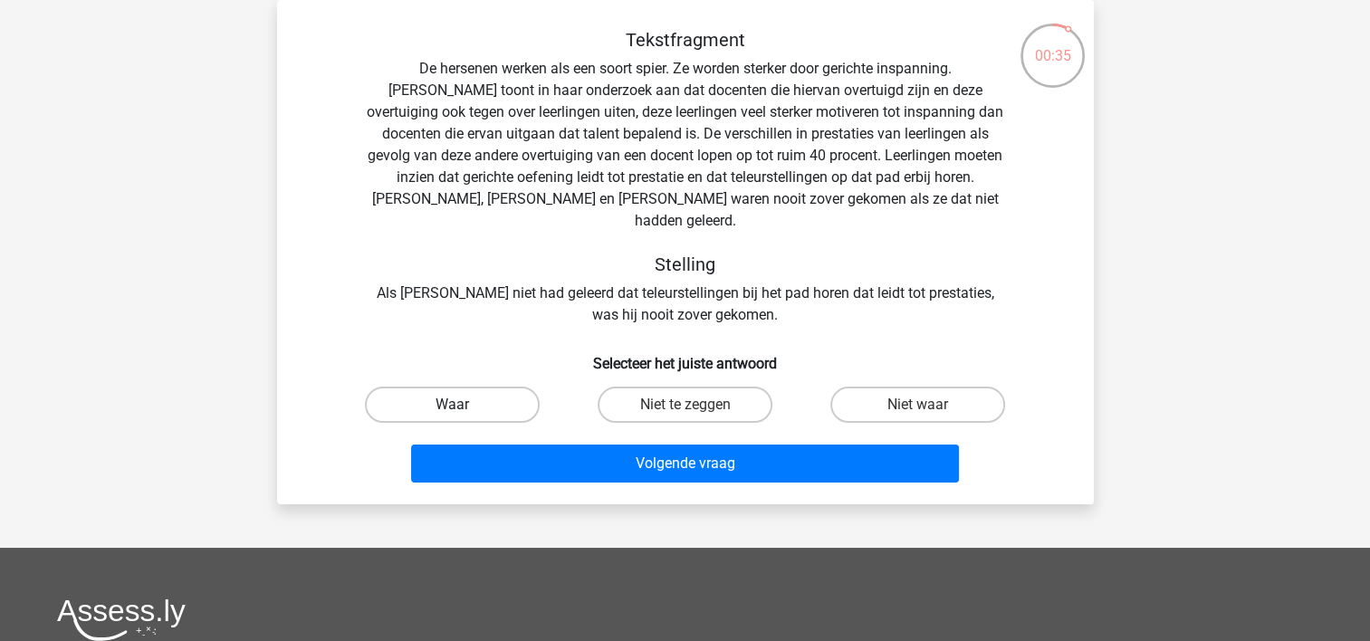
click at [485, 387] on label "Waar" at bounding box center [452, 405] width 175 height 36
click at [464, 405] on input "Waar" at bounding box center [458, 411] width 12 height 12
radio input "true"
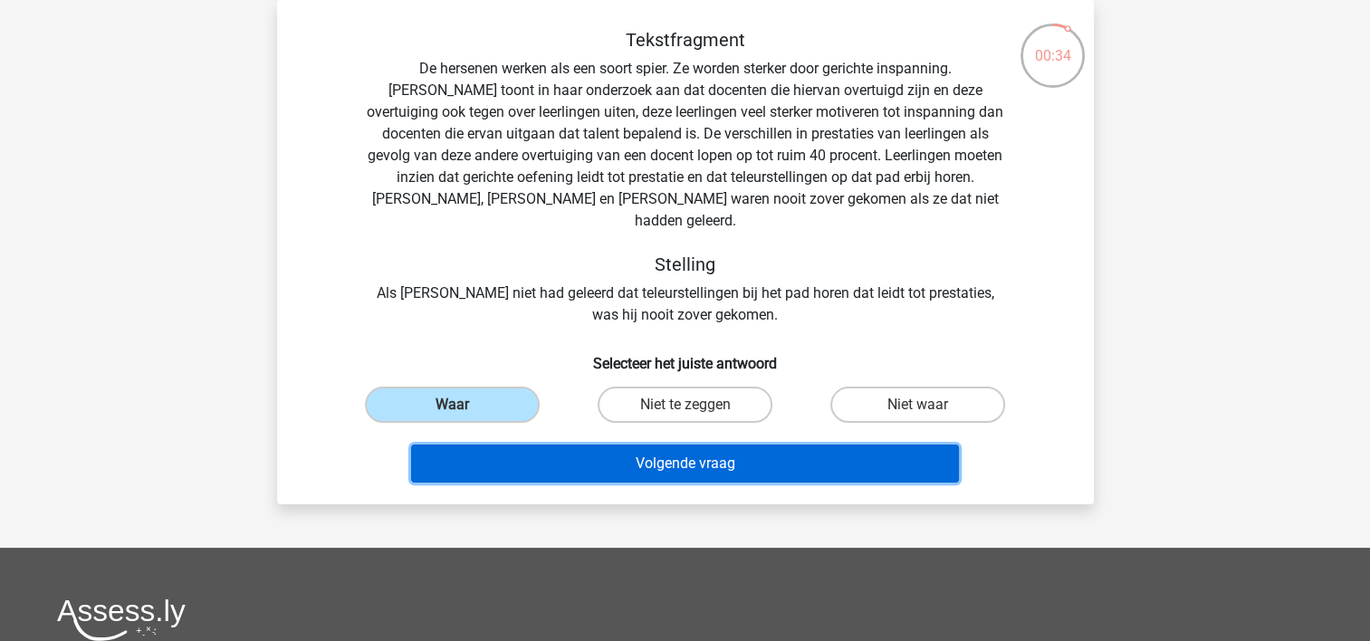
click at [634, 449] on button "Volgende vraag" at bounding box center [685, 464] width 548 height 38
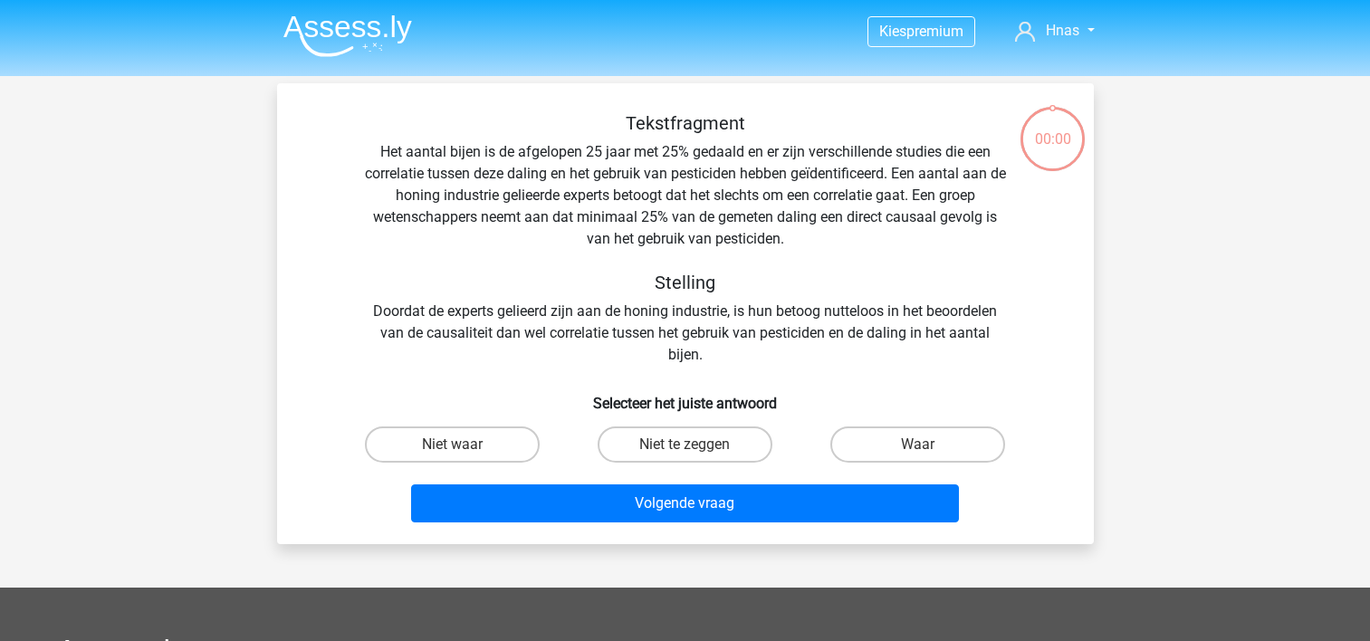
scroll to position [83, 0]
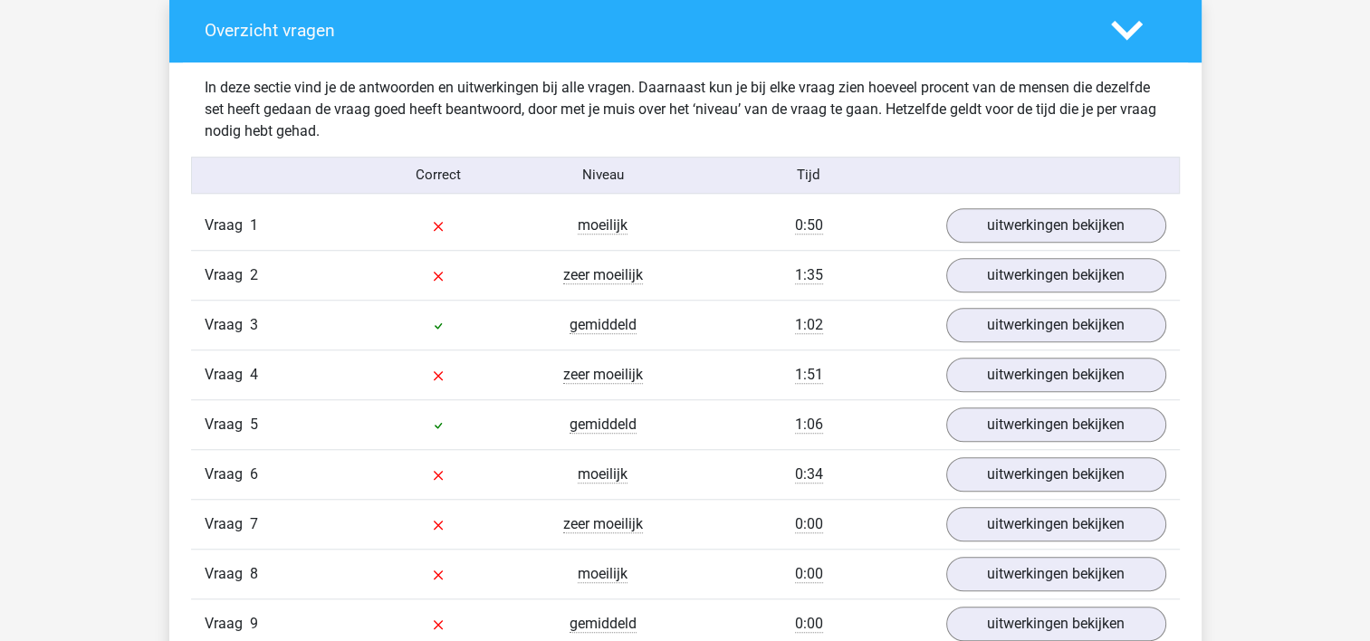
scroll to position [1343, 0]
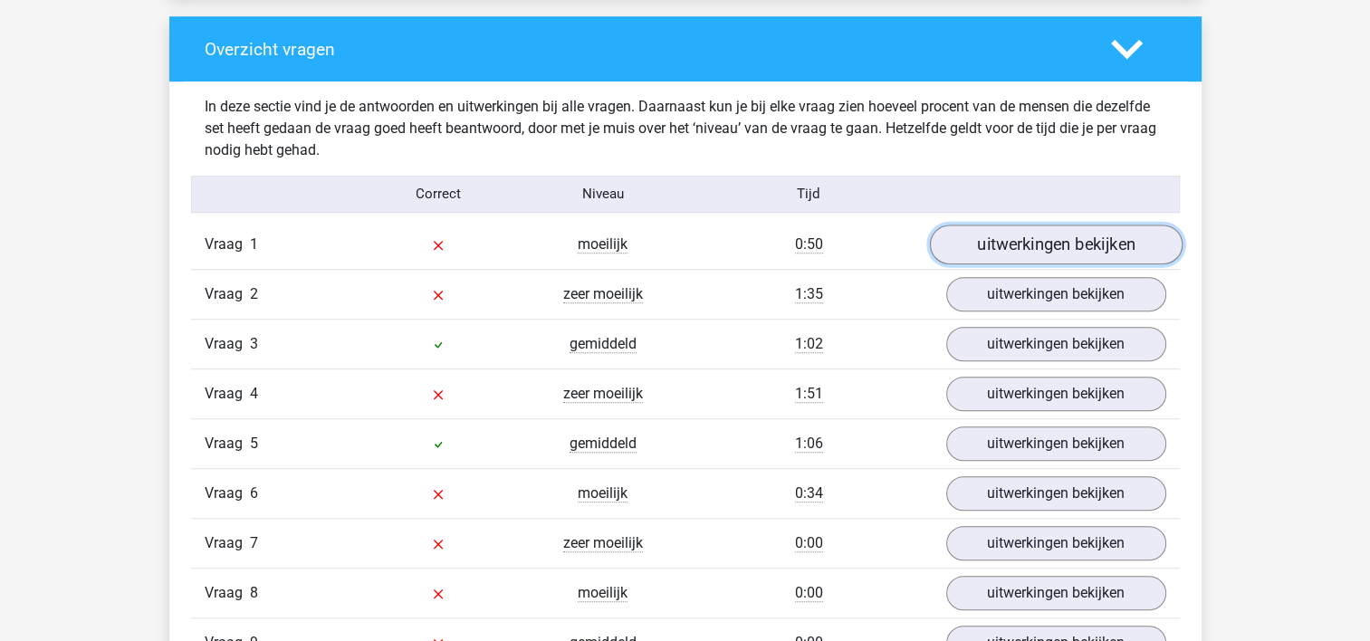
click at [1100, 246] on link "uitwerkingen bekijken" at bounding box center [1055, 245] width 253 height 40
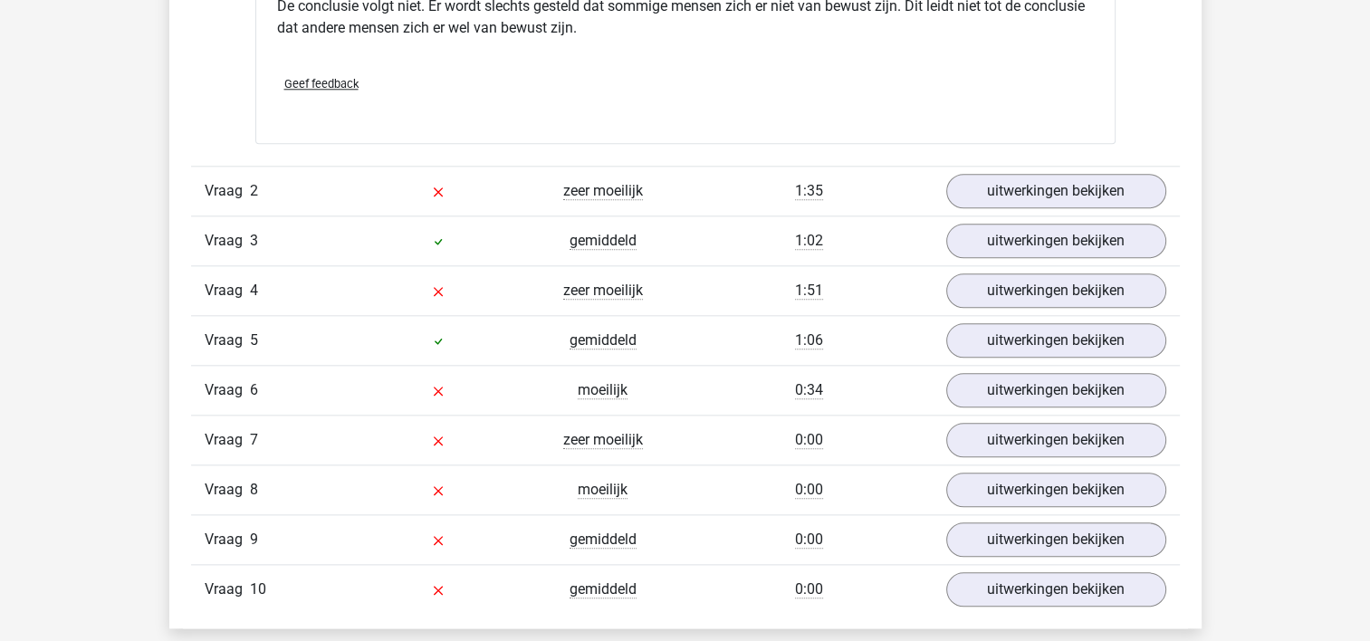
scroll to position [1952, 0]
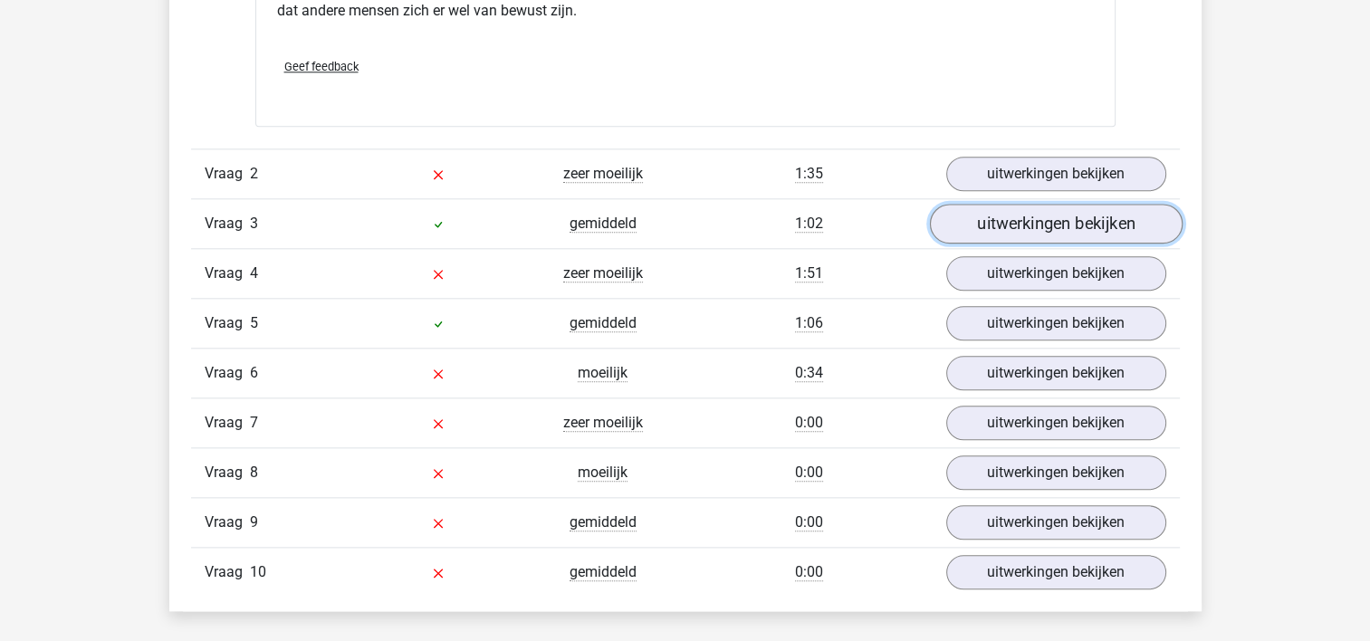
click at [1060, 218] on link "uitwerkingen bekijken" at bounding box center [1055, 224] width 253 height 40
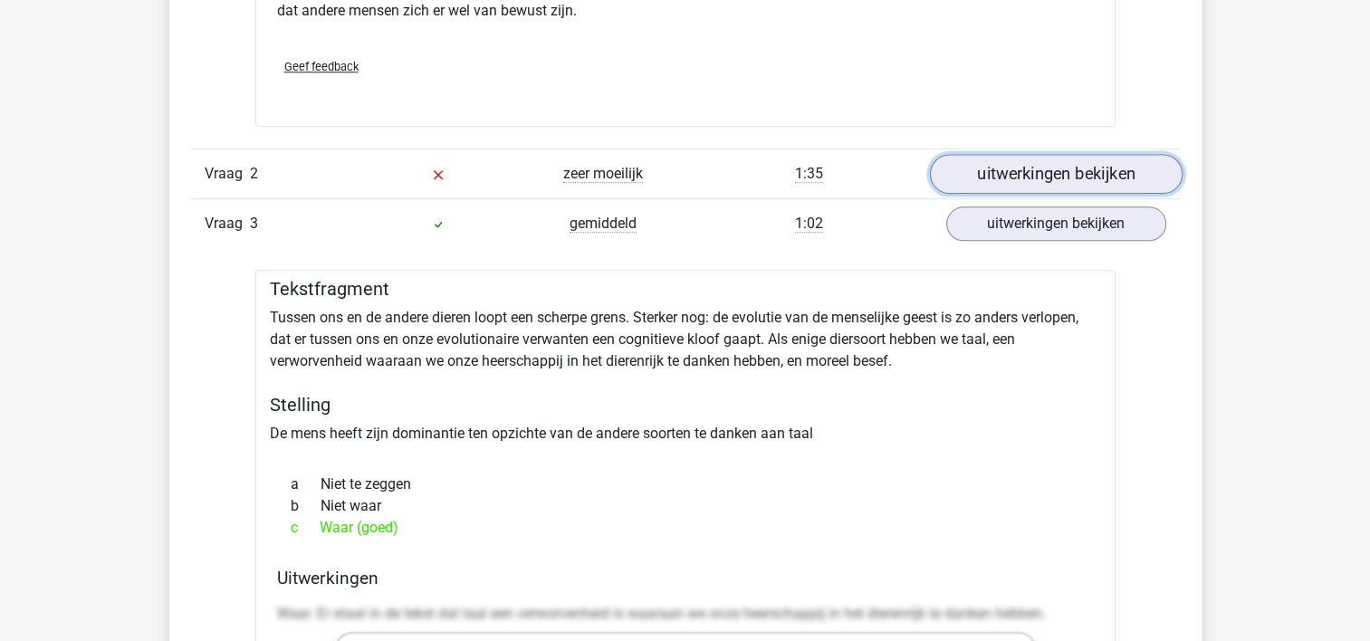
click at [1023, 168] on link "uitwerkingen bekijken" at bounding box center [1055, 174] width 253 height 40
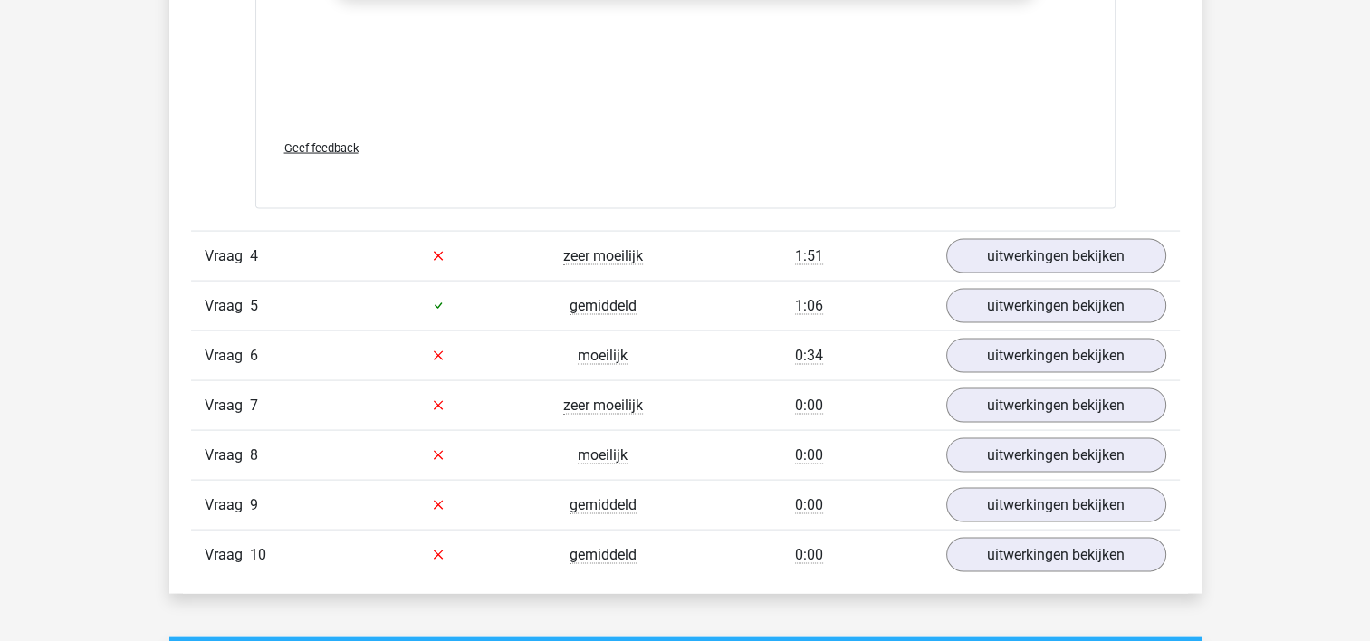
scroll to position [3593, 0]
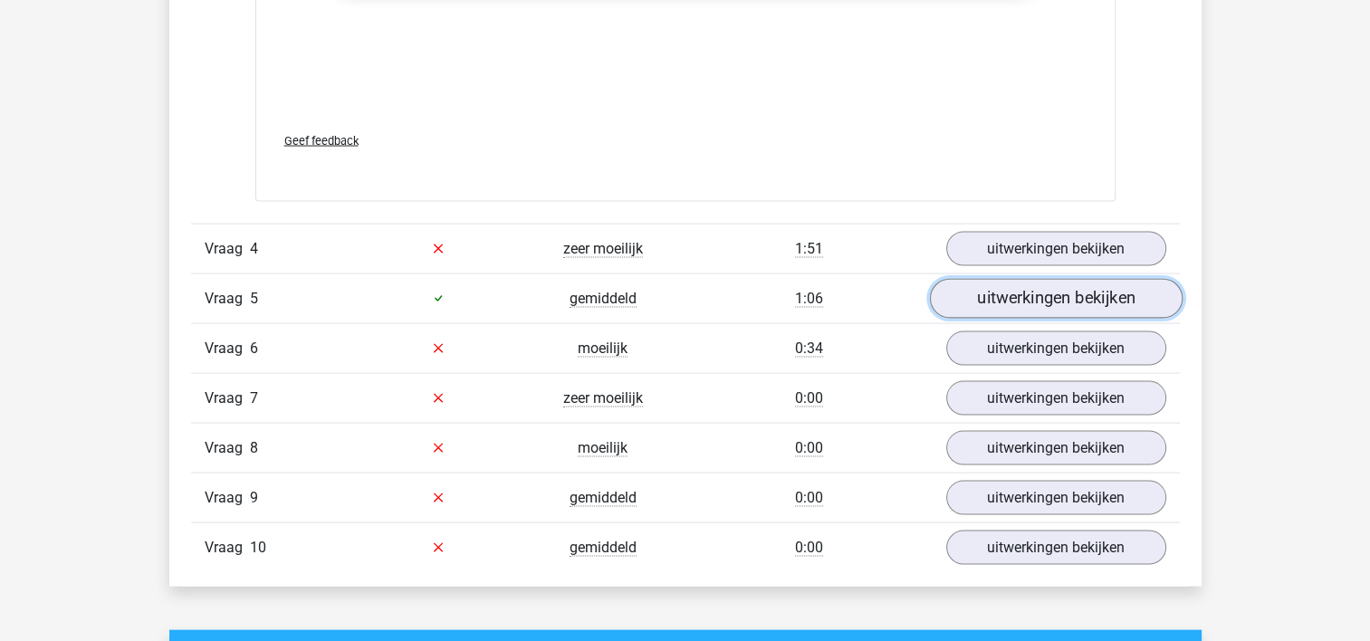
click at [1034, 297] on link "uitwerkingen bekijken" at bounding box center [1055, 299] width 253 height 40
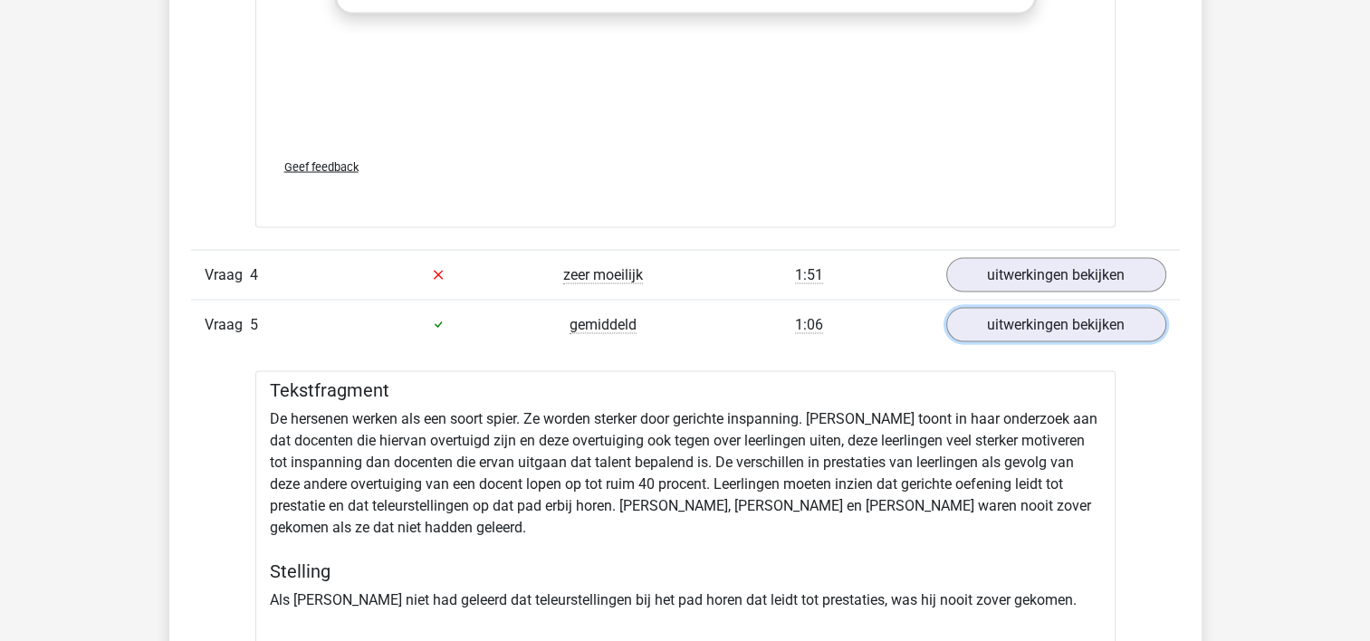
scroll to position [3533, 0]
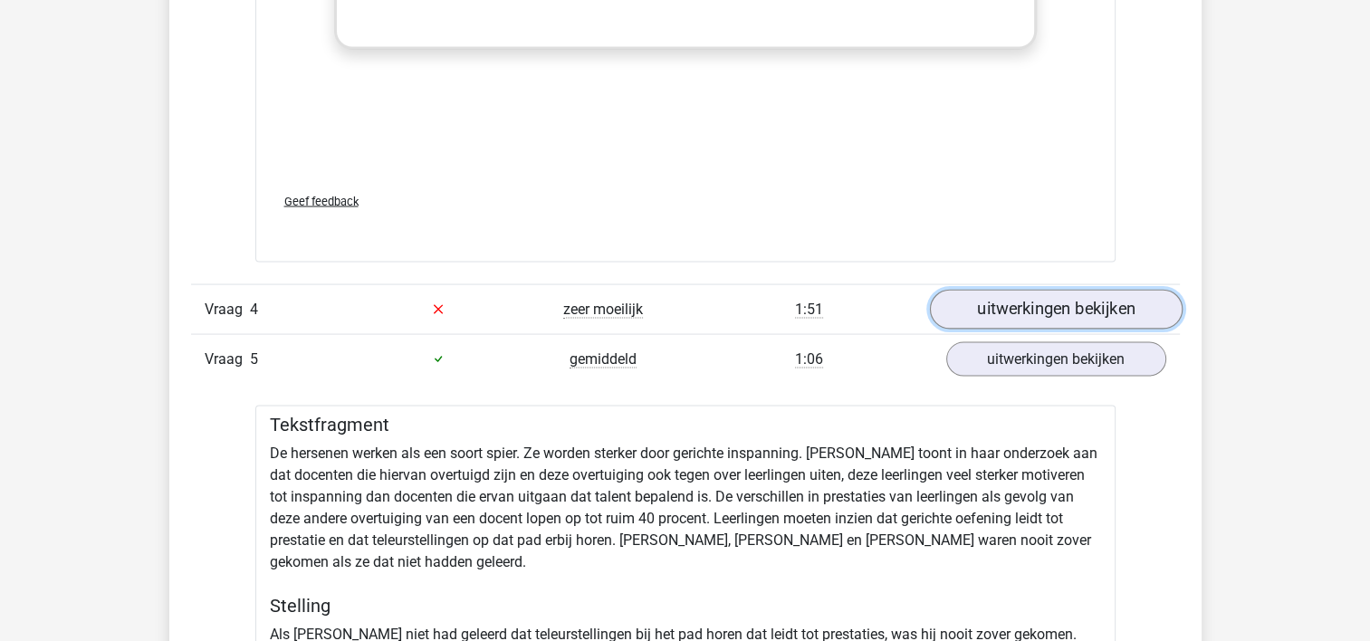
click at [1091, 318] on link "uitwerkingen bekijken" at bounding box center [1055, 310] width 253 height 40
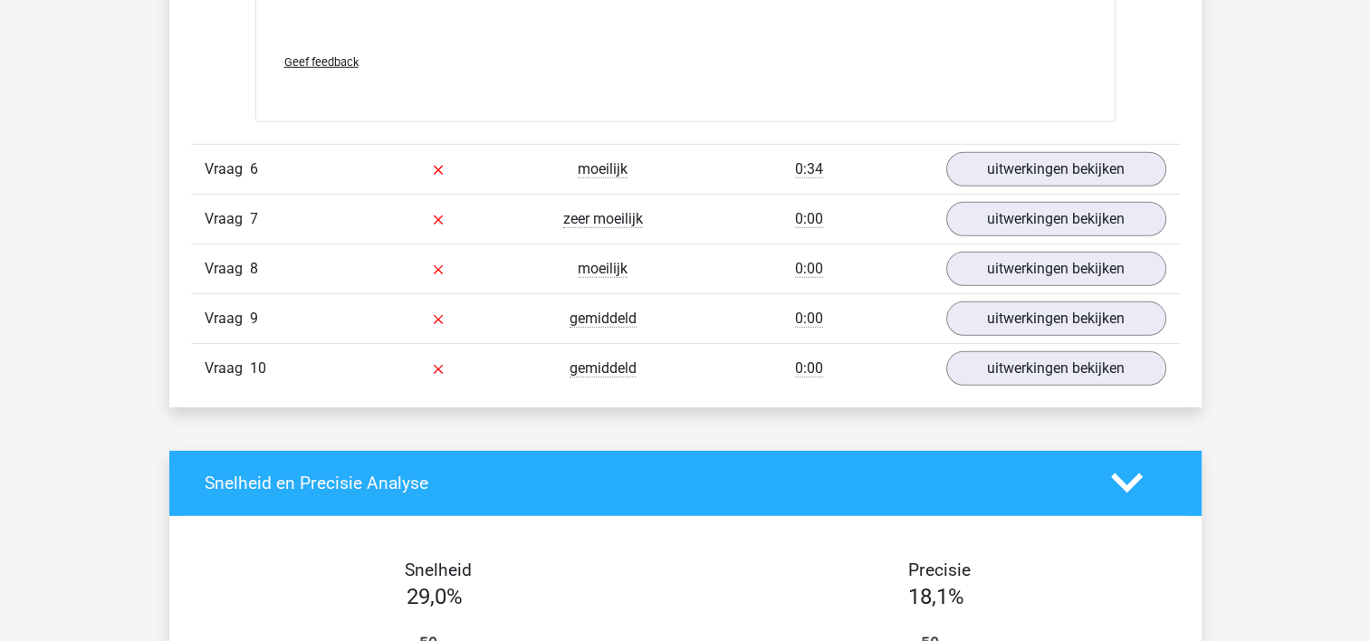
scroll to position [5332, 0]
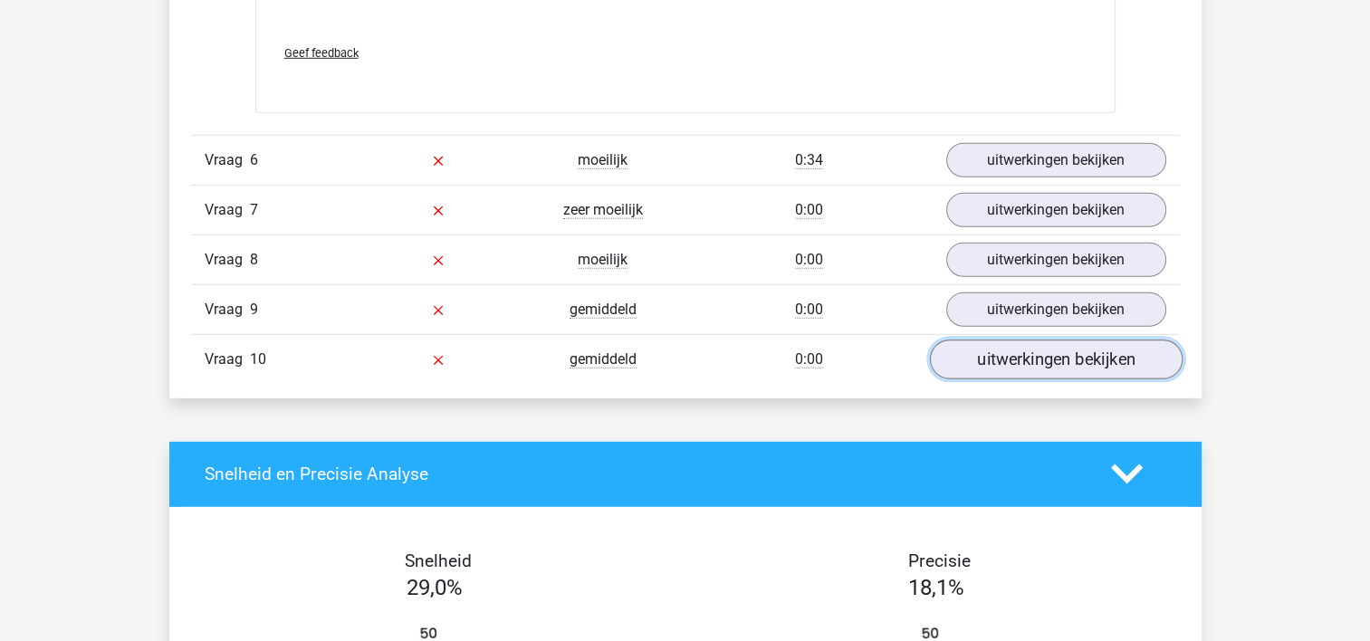
click at [1036, 353] on link "uitwerkingen bekijken" at bounding box center [1055, 360] width 253 height 40
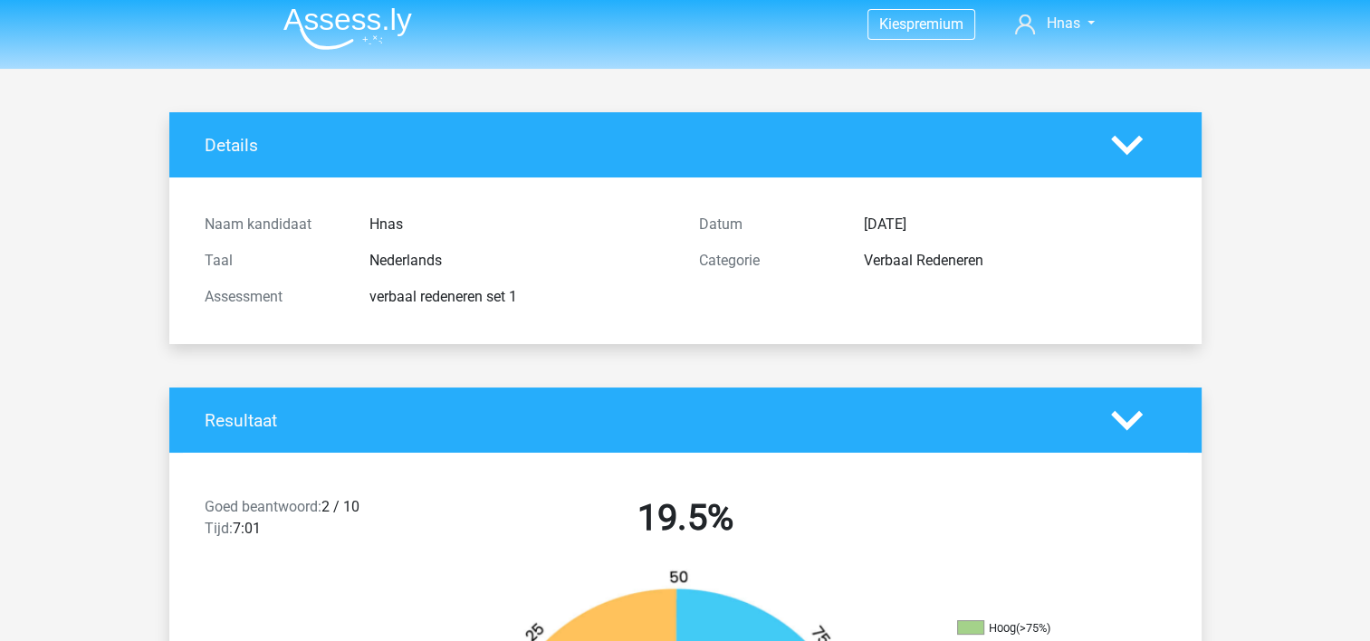
scroll to position [0, 0]
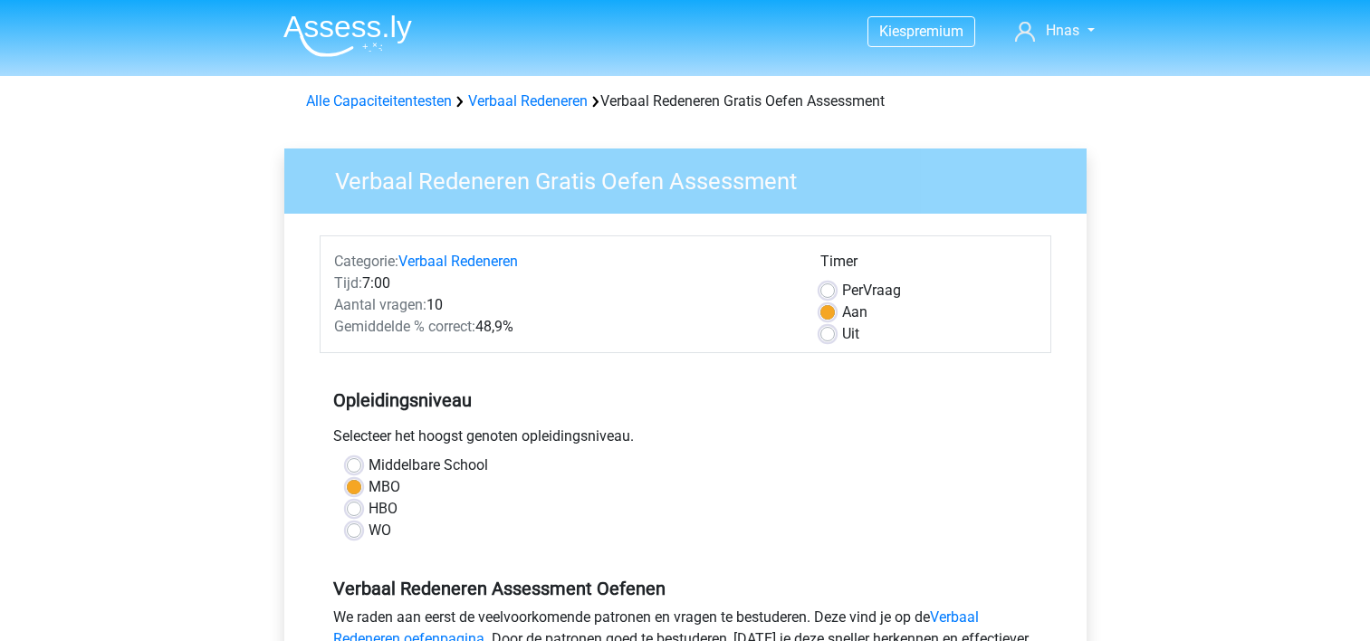
scroll to position [415, 0]
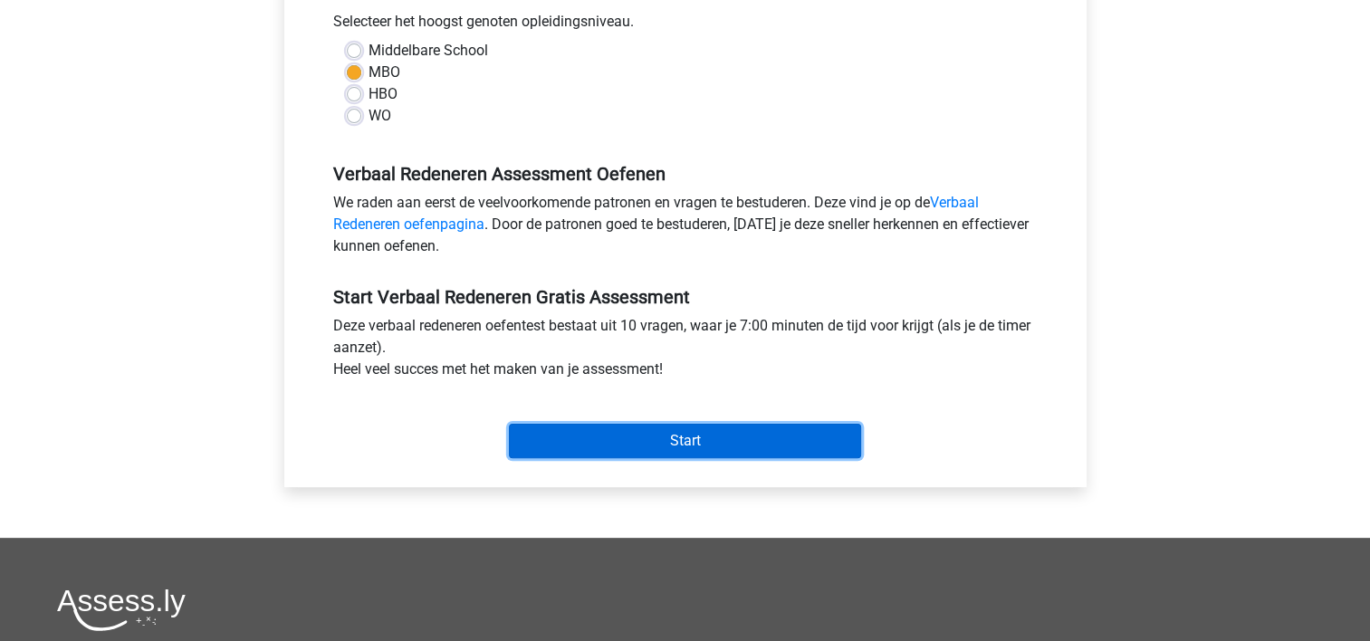
click at [593, 435] on input "Start" at bounding box center [685, 441] width 352 height 34
